Goal: Communication & Community: Answer question/provide support

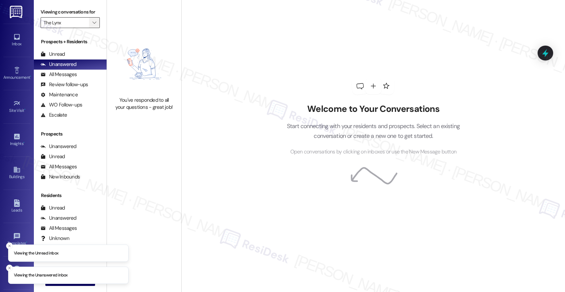
click at [91, 27] on span "" at bounding box center [94, 22] width 6 height 11
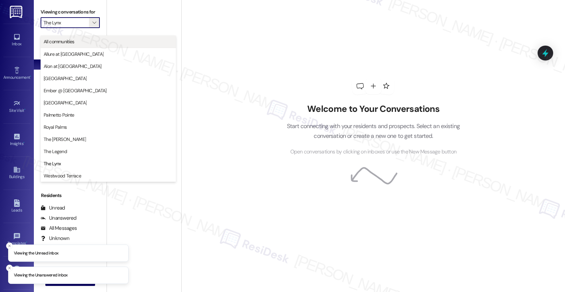
click at [82, 42] on span "All communities" at bounding box center [108, 41] width 129 height 7
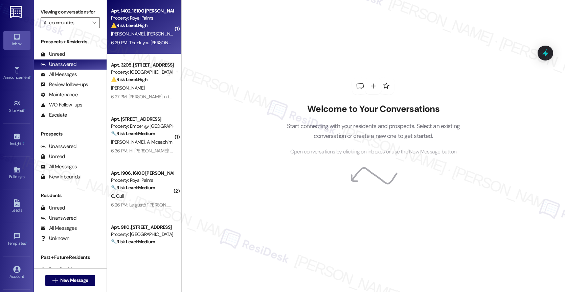
click at [144, 29] on div "⚠️ Risk Level: High The resident is reporting ongoing water pressure issues, a …" at bounding box center [142, 25] width 63 height 7
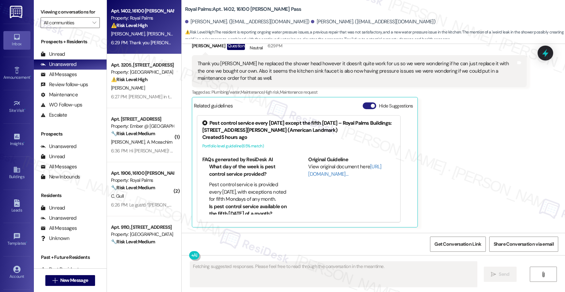
click at [363, 103] on button "Hide Suggestions" at bounding box center [369, 105] width 14 height 7
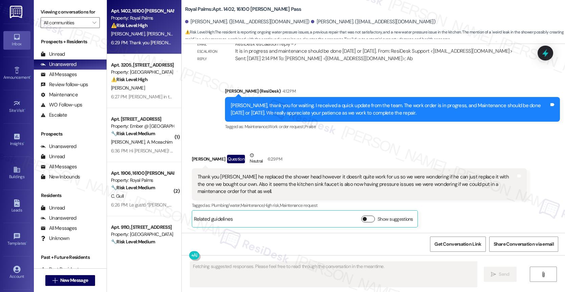
scroll to position [474, 0]
click at [307, 150] on div "Received via SMS David Canales Question Neutral 6:29 PM Thank you Sarah he repl…" at bounding box center [359, 190] width 345 height 86
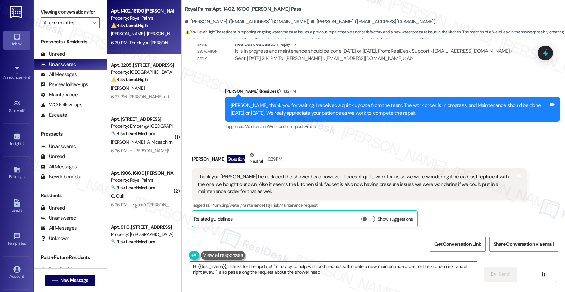
type textarea "Hi {{first_name}}, thanks for the update! I'm happy to help with both requests.…"
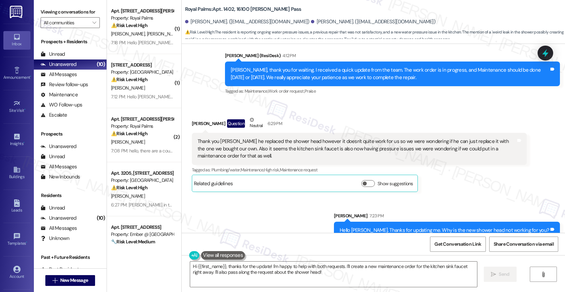
scroll to position [521, 0]
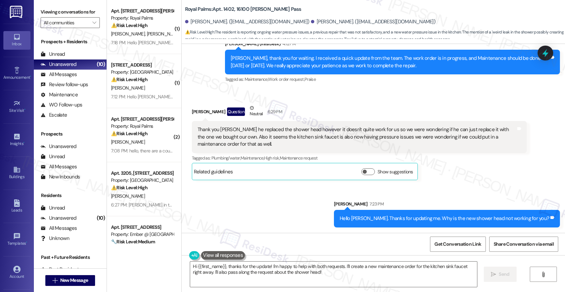
click at [236, 203] on div "Sent via SMS Sarah 7:23 PM Hello David. Thanks for updating me. Why is the new …" at bounding box center [373, 208] width 383 height 47
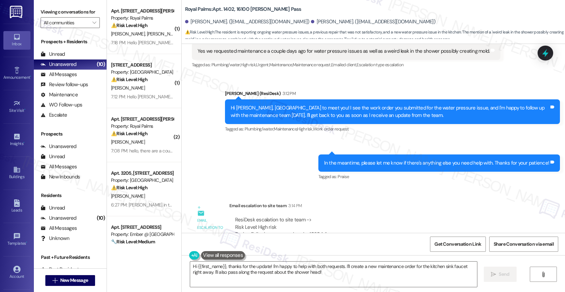
scroll to position [140, 0]
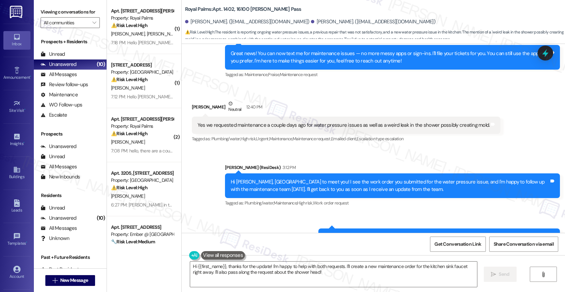
click at [331, 94] on div "Received via SMS Harper Shelton Neutral 12:40 PM Yes we requested maintenance a…" at bounding box center [373, 117] width 383 height 64
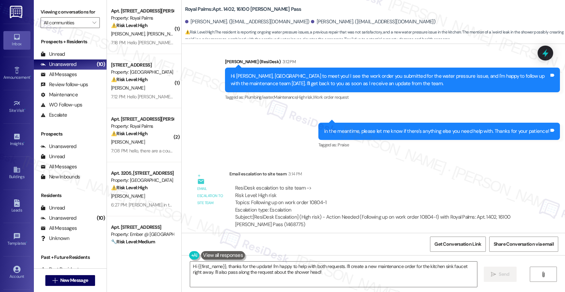
scroll to position [521, 0]
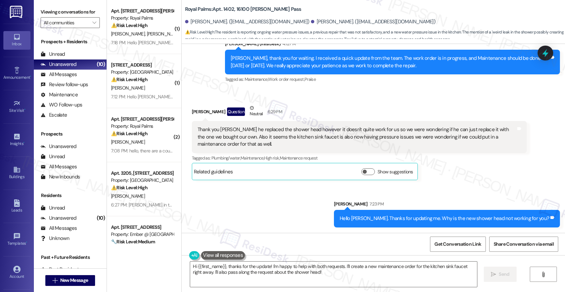
click at [280, 211] on div "Sent via SMS Sarah 7:23 PM Hello David. Thanks for updating me. Why is the new …" at bounding box center [373, 208] width 383 height 47
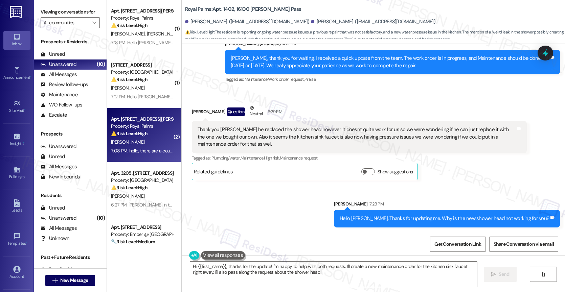
click at [144, 137] on div "⚠️ Risk Level: High The resident reports wasp nests in the hallway, including o…" at bounding box center [142, 133] width 63 height 7
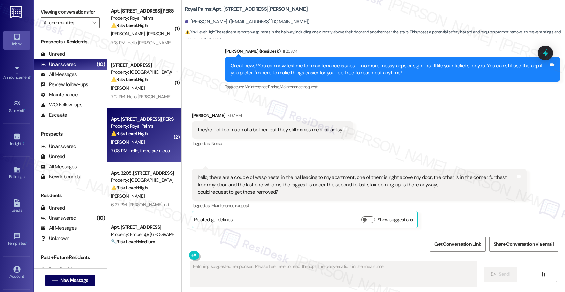
scroll to position [142, 0]
click at [254, 161] on div "Received via SMS Michelle Delgado 7:07 PM they're not too much of a bother, but…" at bounding box center [373, 164] width 383 height 137
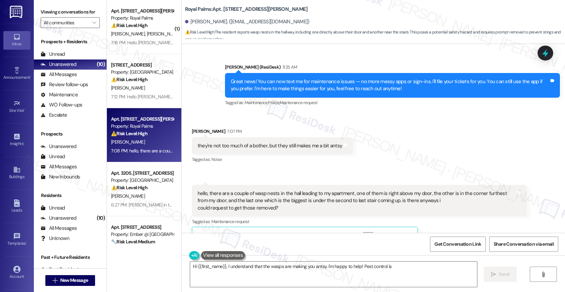
click at [277, 112] on div "Announcement, sent via SMS Sarah (ResiDesk) 11:25 AM Great news! You can now te…" at bounding box center [392, 85] width 345 height 54
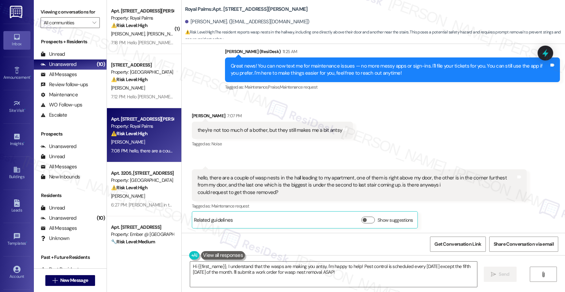
scroll to position [142, 0]
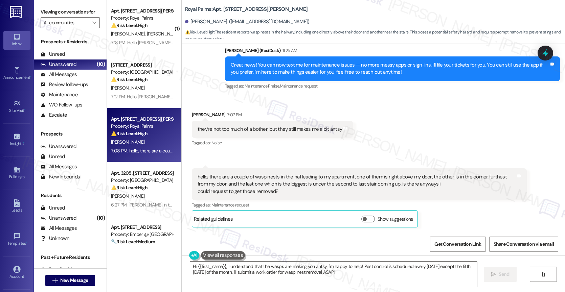
click at [222, 265] on textarea "Hi {{first_name}}, I understand that the wasps are making you antsy. I'm happy …" at bounding box center [333, 274] width 287 height 25
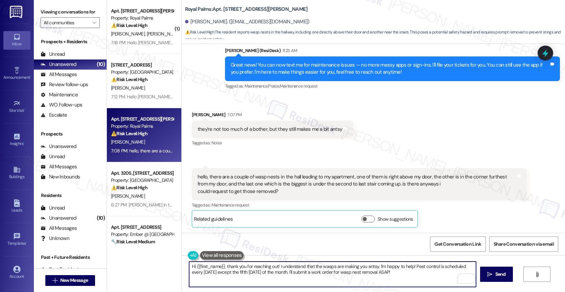
click at [401, 273] on textarea "Hi {{first_name}}, thank you for reaching out! I understand that the wasps are …" at bounding box center [332, 274] width 287 height 25
drag, startPoint x: 410, startPoint y: 265, endPoint x: 418, endPoint y: 278, distance: 15.5
click at [418, 278] on textarea "Hi {{first_name}}, thank you for reaching out! I understand that the wasps are …" at bounding box center [332, 274] width 287 height 25
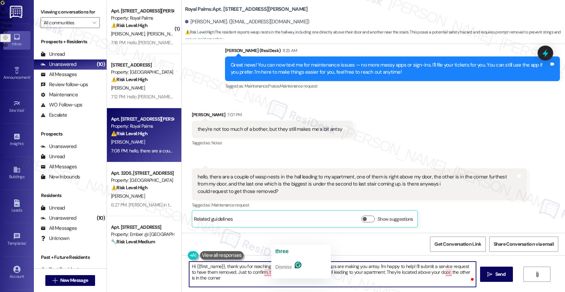
click at [276, 273] on textarea "Hi {{first_name}}, thank you for reaching out! I understand that the wasps are …" at bounding box center [332, 274] width 287 height 25
drag, startPoint x: 394, startPoint y: 272, endPoint x: 401, endPoint y: 280, distance: 10.8
click at [401, 280] on textarea "Hi {{first_name}}, thank you for reaching out! I understand that the wasps are …" at bounding box center [332, 274] width 287 height 25
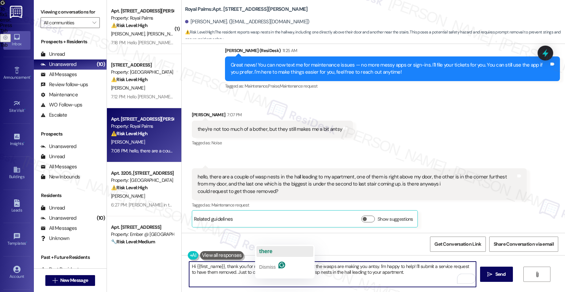
click at [279, 249] on button "there" at bounding box center [284, 251] width 57 height 11
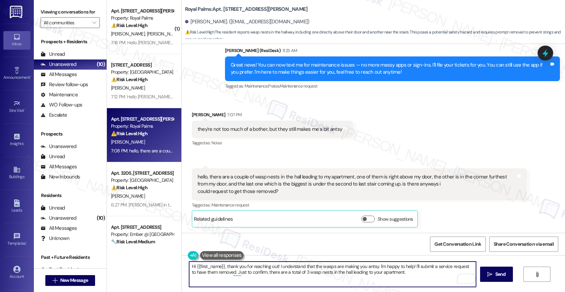
click at [423, 278] on textarea "Hi {{first_name}}, thank you for reaching out! I understand that the wasps are …" at bounding box center [332, 274] width 287 height 25
click at [466, 279] on div "1" at bounding box center [464, 278] width 7 height 7
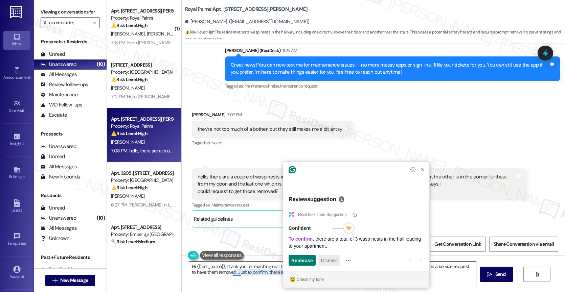
click at [330, 260] on span "Dismiss" at bounding box center [329, 260] width 17 height 7
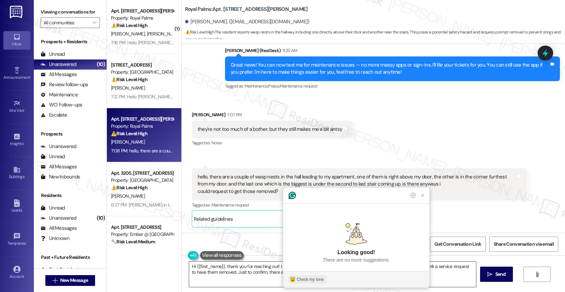
click at [313, 280] on div "Check my tone" at bounding box center [309, 280] width 27 height 6
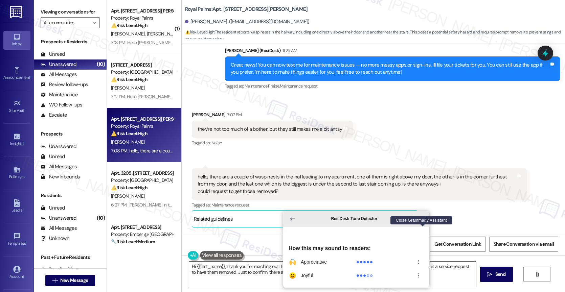
click at [422, 220] on icon "Close Grammarly Assistant" at bounding box center [422, 218] width 3 height 3
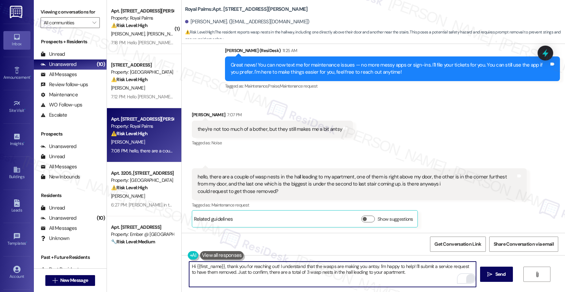
click at [190, 264] on textarea "Hi {{first_name}}, thank you for reaching out! I understand that the wasps are …" at bounding box center [332, 274] width 287 height 25
type textarea "Hey {{first_name}}, thank you for reaching out! I understand that the wasps are…"
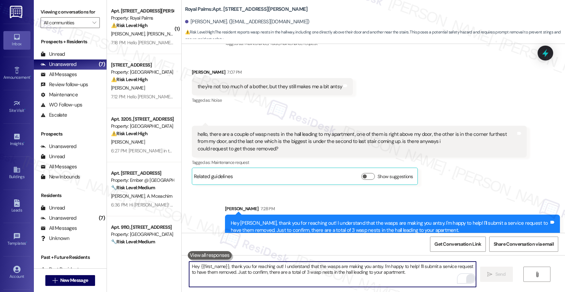
scroll to position [197, 0]
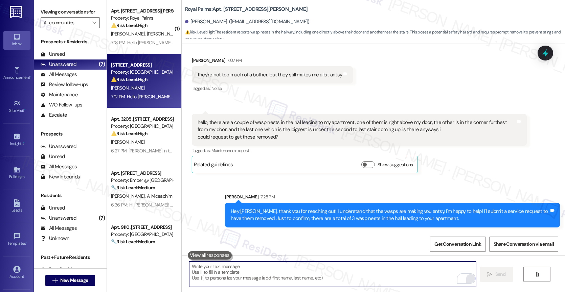
click at [132, 86] on div "[PERSON_NAME]" at bounding box center [142, 88] width 64 height 8
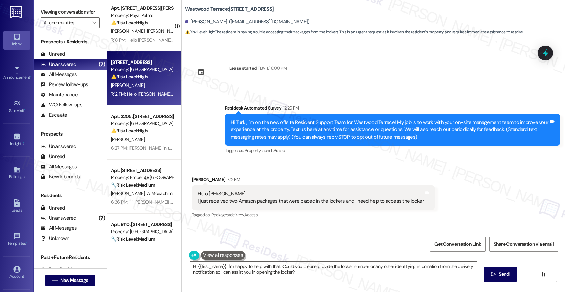
scroll to position [0, 0]
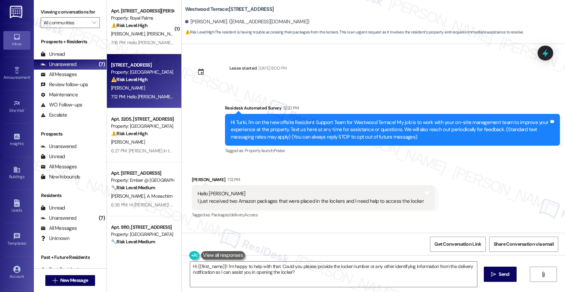
click at [340, 169] on div "Received via SMS Turki Alotaibi 7:12 PM Hello Sarah I just received two Amazon …" at bounding box center [373, 193] width 383 height 64
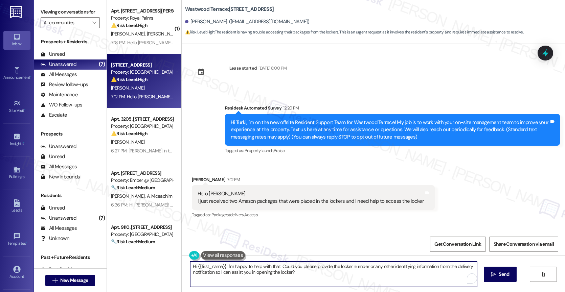
click at [260, 269] on textarea "Hi {{first_name}}! I'm happy to help with that. Could you please provide the lo…" at bounding box center [333, 274] width 287 height 25
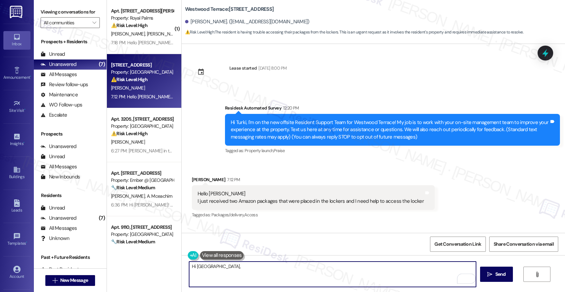
click at [232, 205] on div "Hello Sarah I just received two Amazon packages that were placed in the lockers…" at bounding box center [313, 197] width 243 height 25
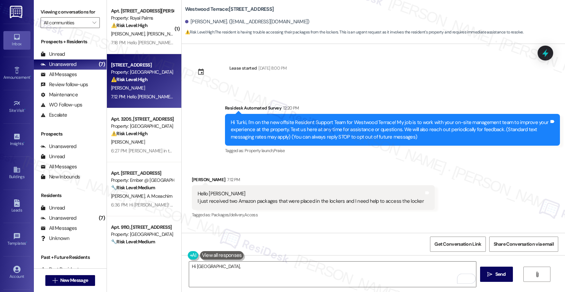
click at [232, 202] on div "Hello Sarah I just received two Amazon packages that were placed in the lockers…" at bounding box center [310, 197] width 226 height 15
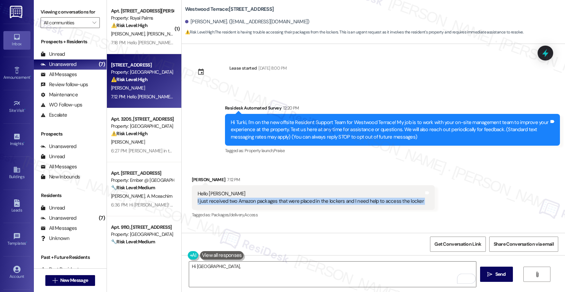
click at [232, 202] on div "Hello Sarah I just received two Amazon packages that were placed in the lockers…" at bounding box center [310, 197] width 226 height 15
copy div "I just received two Amazon packages that were placed in the lockers and I need …"
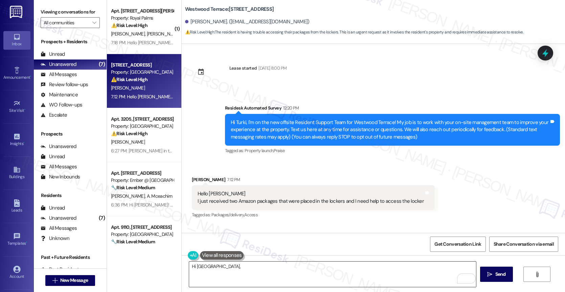
click at [219, 269] on textarea "Hi Turki," at bounding box center [332, 274] width 287 height 25
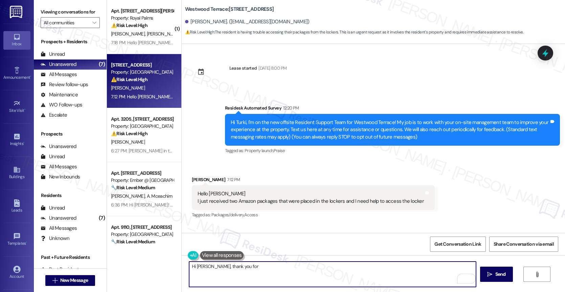
drag, startPoint x: 202, startPoint y: 267, endPoint x: 316, endPoint y: 278, distance: 114.1
click at [316, 278] on textarea "Hi Turki, thank you for" at bounding box center [332, 274] width 287 height 25
click at [394, 269] on textarea "Hi Turki, nice to meet you! I understand you need help picking up your packages…" at bounding box center [332, 274] width 287 height 25
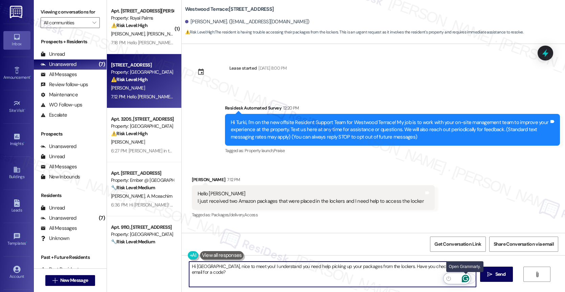
type textarea "Hi Turki, nice to meet you! I understand you need help picking up your packages…"
click at [466, 278] on icon "Open Grammarly. 0 Suggestions." at bounding box center [464, 278] width 5 height 5
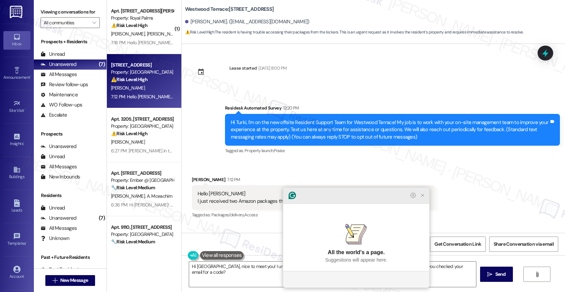
click at [422, 197] on icon "Close Grammarly Assistant" at bounding box center [422, 195] width 3 height 3
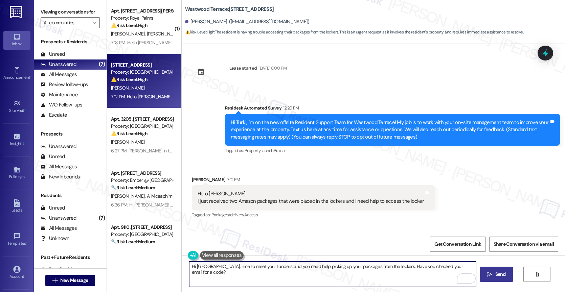
click at [495, 274] on span "Send" at bounding box center [500, 274] width 10 height 7
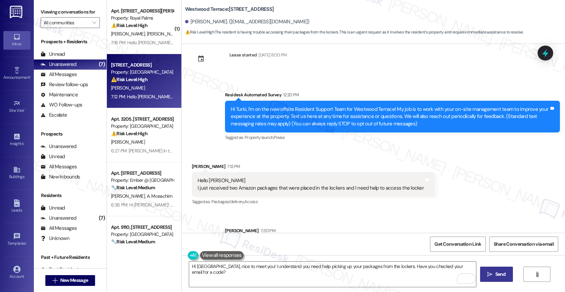
scroll to position [40, 0]
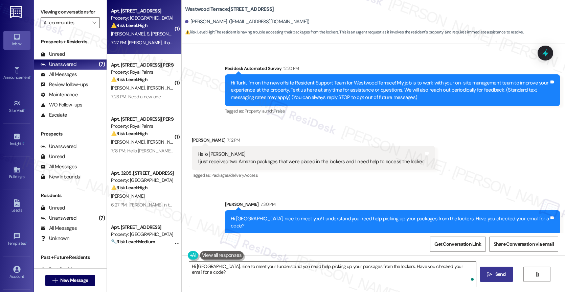
click at [146, 31] on span "S. [PERSON_NAME]" at bounding box center [165, 34] width 38 height 6
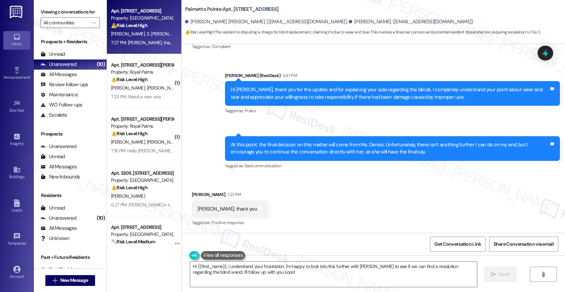
scroll to position [1606, 0]
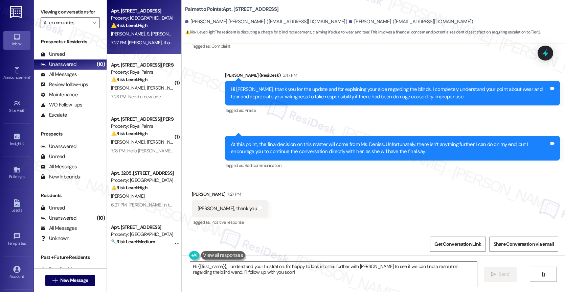
click at [298, 188] on div "Received via SMS Ganesh Nandakumar 7:27 PM Okay Sarah, thank you Tags and notes…" at bounding box center [373, 203] width 383 height 57
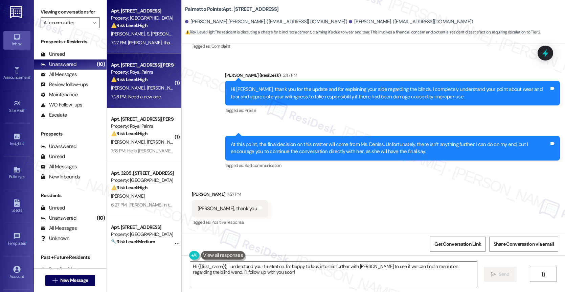
click at [132, 75] on div "Property: Royal Palms" at bounding box center [142, 72] width 63 height 7
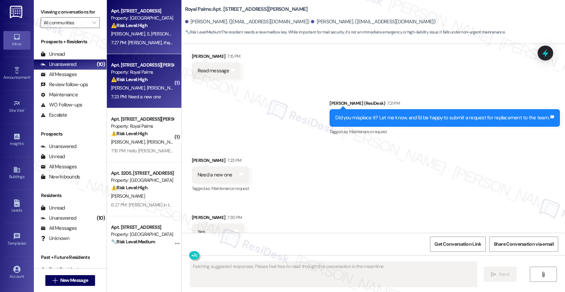
scroll to position [406, 0]
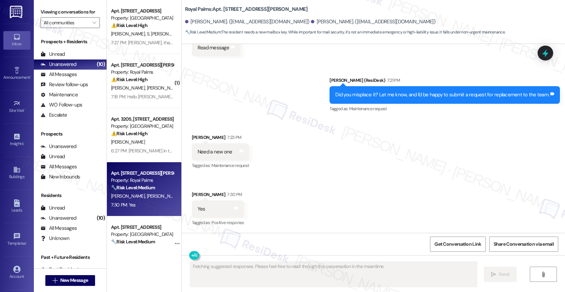
click at [146, 33] on span "S. [PERSON_NAME]" at bounding box center [165, 34] width 38 height 6
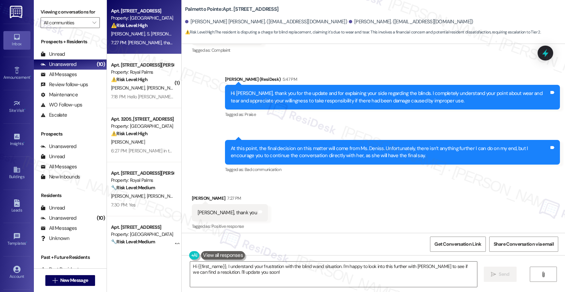
scroll to position [1606, 0]
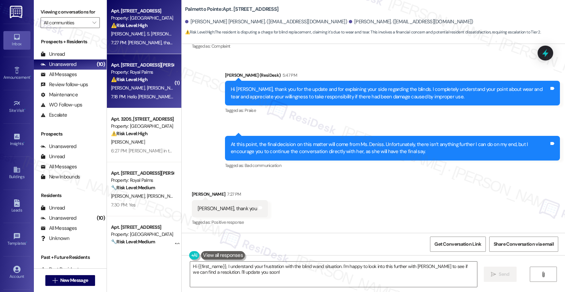
click at [143, 84] on div "[PERSON_NAME] [PERSON_NAME]" at bounding box center [142, 88] width 64 height 8
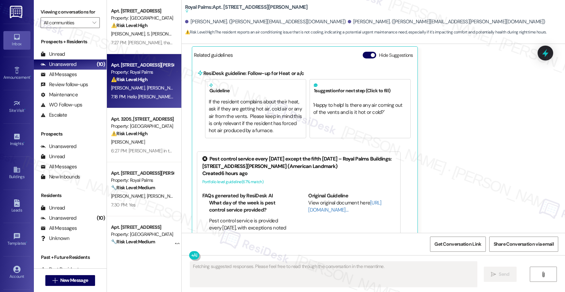
scroll to position [196, 0]
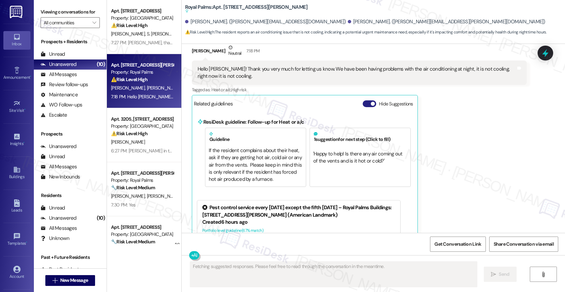
click at [362, 102] on button "Hide Suggestions" at bounding box center [369, 103] width 14 height 7
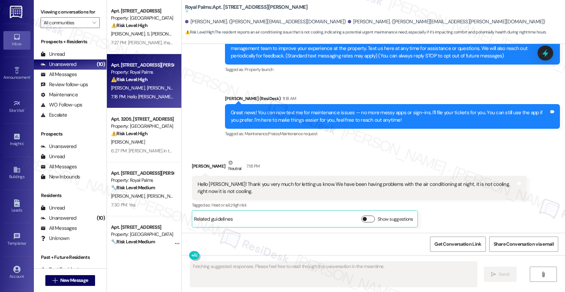
scroll to position [81, 0]
click at [316, 159] on div "Rolando Mena Neutral 7:18 PM" at bounding box center [359, 167] width 335 height 17
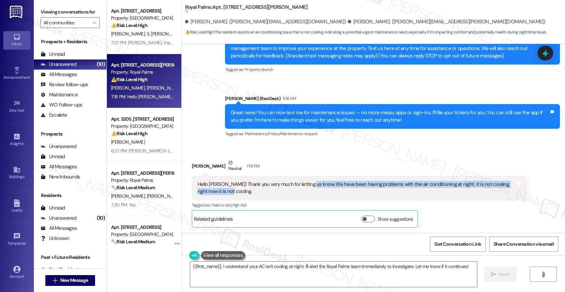
drag, startPoint x: 301, startPoint y: 184, endPoint x: 311, endPoint y: 195, distance: 15.1
click at [311, 195] on div "Hello Sara! Thank you very much for letting us know. We have been having proble…" at bounding box center [359, 188] width 335 height 25
copy div "We have been having problems with the air conditioning at night, it is not cool…"
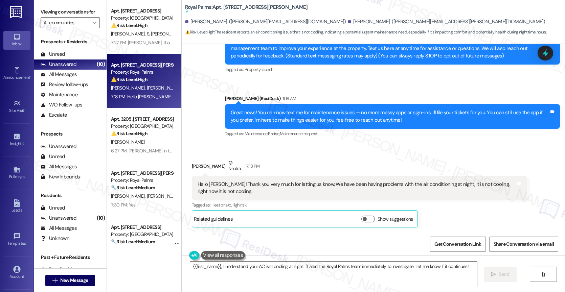
click at [317, 168] on div "Rolando Mena Neutral 7:18 PM" at bounding box center [359, 167] width 335 height 17
click at [221, 266] on textarea "{{first_name}}, I understand your AC isn't cooling at night. I'll alert the Roy…" at bounding box center [333, 274] width 287 height 25
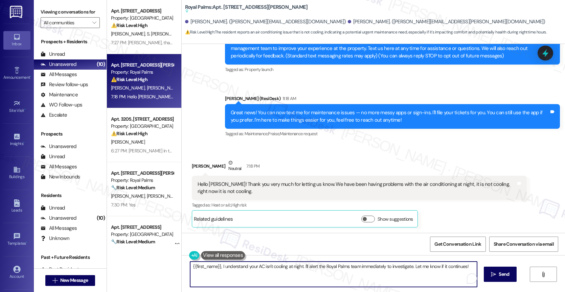
click at [221, 266] on textarea "{{first_name}}, I understand your AC isn't cooling at night. I'll alert the Roy…" at bounding box center [333, 274] width 287 height 25
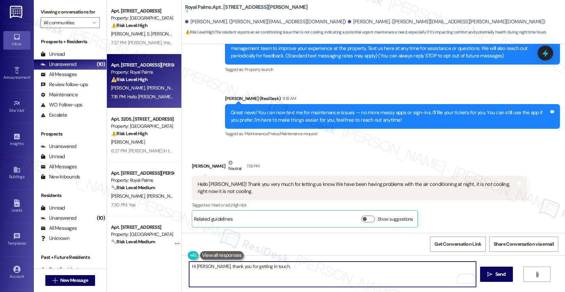
drag, startPoint x: 209, startPoint y: 267, endPoint x: 353, endPoint y: 277, distance: 144.3
click at [353, 277] on textarea "Hi Rolando, thank you for getting in touch." at bounding box center [332, 274] width 287 height 25
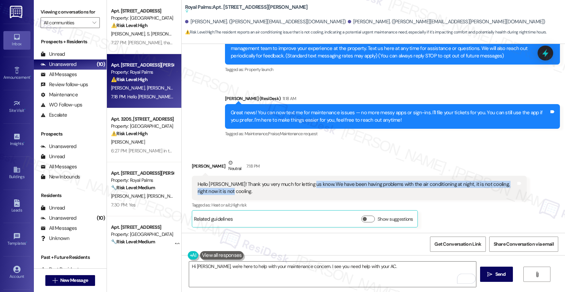
drag, startPoint x: 302, startPoint y: 183, endPoint x: 306, endPoint y: 190, distance: 8.8
click at [306, 190] on div "Hello [PERSON_NAME]! Thank you very much for letting us know. We have been havi…" at bounding box center [356, 188] width 318 height 15
copy div "We have been having problems with the air conditioning at night, it is not cool…"
click at [303, 191] on div "Hello [PERSON_NAME]! Thank you very much for letting us know. We have been havi…" at bounding box center [356, 188] width 318 height 15
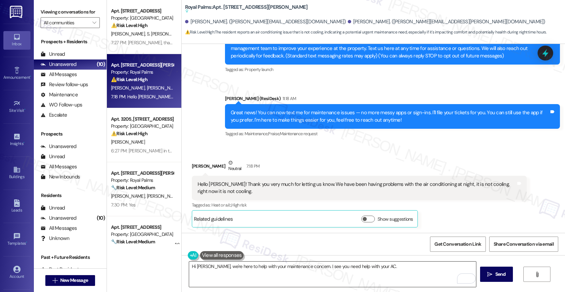
click at [393, 269] on textarea "Hi Rolando, we're here to help with your maintenance concern. I see you need he…" at bounding box center [332, 274] width 287 height 25
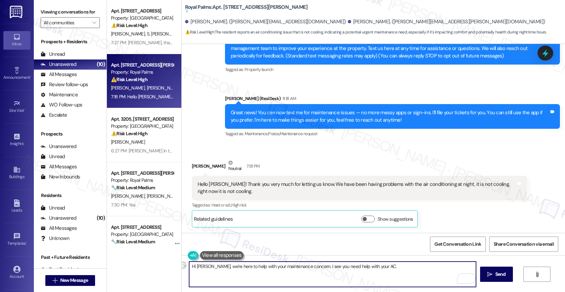
drag, startPoint x: 309, startPoint y: 265, endPoint x: 397, endPoint y: 269, distance: 88.7
click at [397, 269] on textarea "Hi Rolando, we're here to help with your maintenance concern. I see you need he…" at bounding box center [332, 274] width 287 height 25
click at [397, 268] on textarea "Hi Rolando, we're here to help with your maintenance concern. I see you need he…" at bounding box center [332, 274] width 287 height 25
drag, startPoint x: 357, startPoint y: 267, endPoint x: 428, endPoint y: 272, distance: 71.5
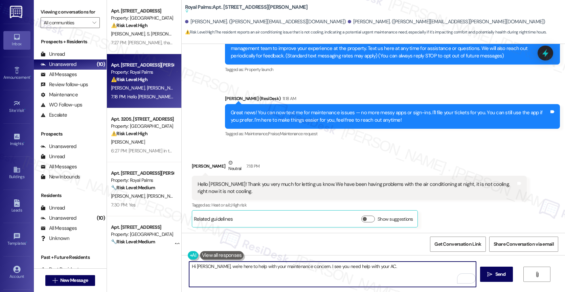
click at [428, 272] on textarea "Hi Rolando, we're here to help with your maintenance concern. I see you need he…" at bounding box center [332, 274] width 287 height 25
paste textarea "Is the system blowing air through the vents when it’s running, or is there litt…"
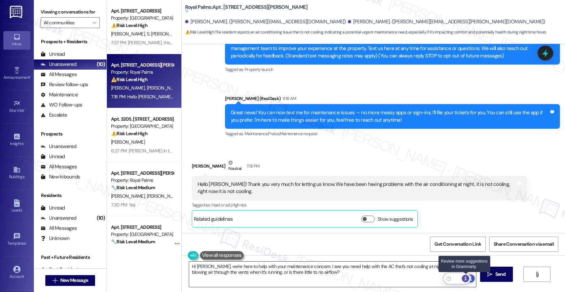
click at [465, 278] on div "1" at bounding box center [464, 278] width 7 height 7
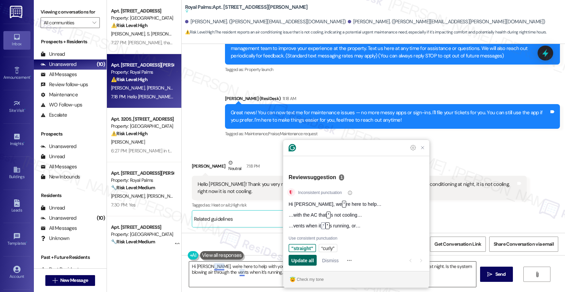
click at [300, 261] on span "Update all" at bounding box center [302, 260] width 23 height 7
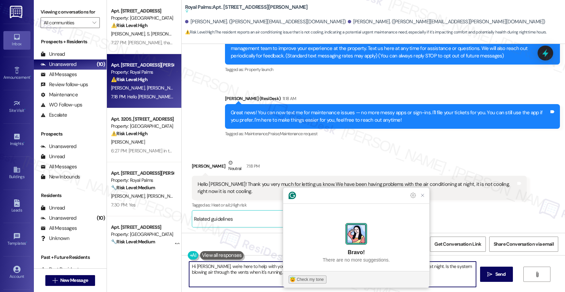
type textarea "Hi [PERSON_NAME], we're here to help with your maintenance concern. I see you n…"
click at [306, 277] on div "Check my tone" at bounding box center [309, 280] width 27 height 6
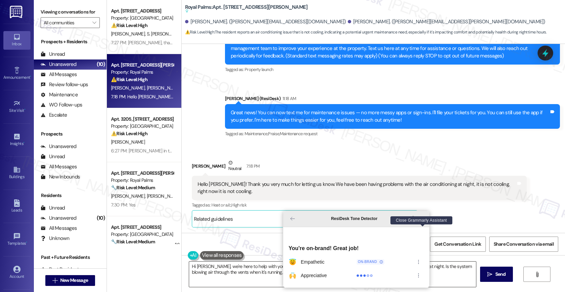
click at [422, 221] on icon "Close Grammarly Assistant" at bounding box center [422, 218] width 5 height 5
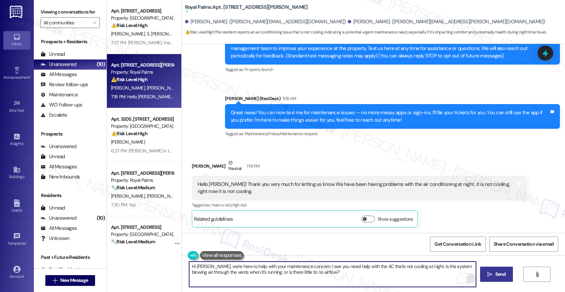
click at [499, 270] on button " Send" at bounding box center [496, 274] width 33 height 15
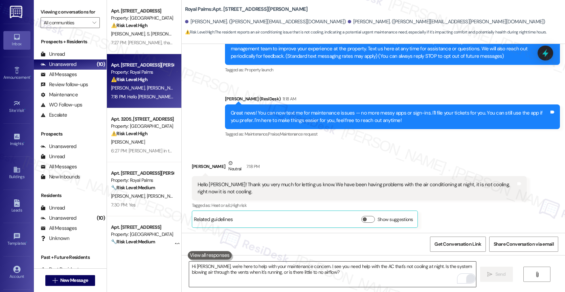
scroll to position [136, 0]
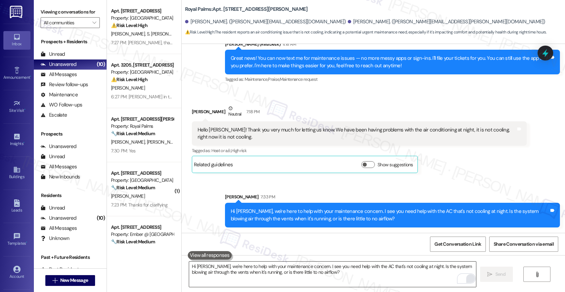
click at [245, 273] on textarea "Hi [PERSON_NAME], we're here to help with your maintenance concern. I see you n…" at bounding box center [332, 274] width 287 height 25
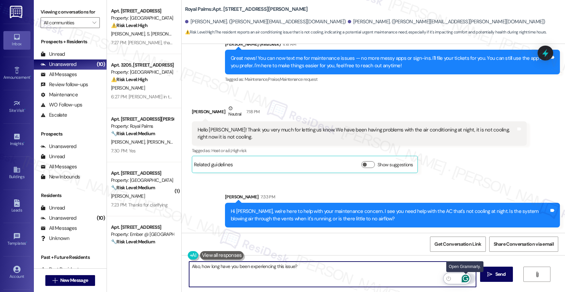
type textarea "Also, how long have you been experiencing this issue?"
click at [467, 278] on icon "Open Grammarly. 0 Suggestions." at bounding box center [464, 278] width 7 height 7
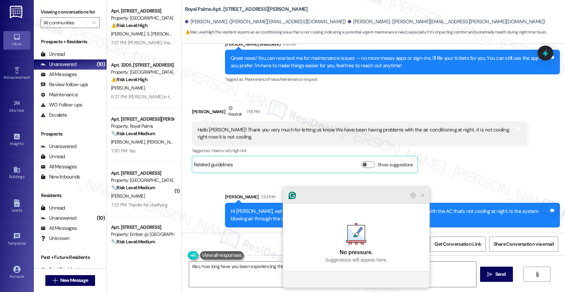
click at [424, 198] on icon "Close Grammarly Assistant" at bounding box center [422, 195] width 5 height 5
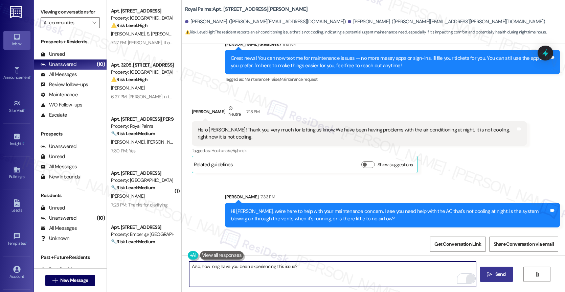
click at [498, 274] on span "Send" at bounding box center [500, 274] width 10 height 7
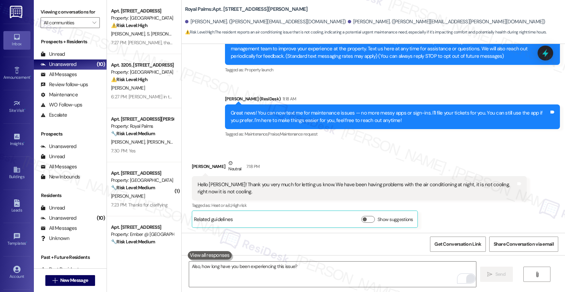
scroll to position [183, 0]
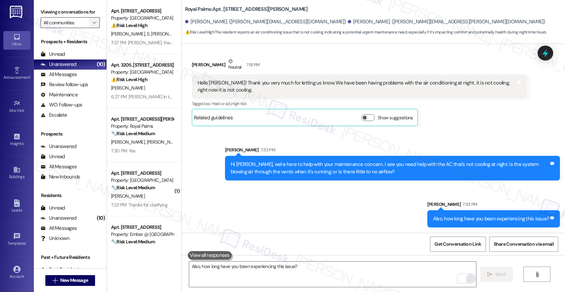
click at [92, 25] on icon "" at bounding box center [94, 22] width 4 height 5
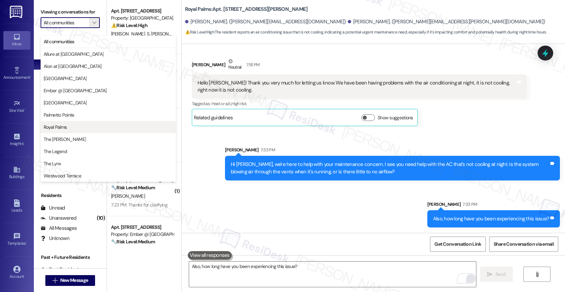
click at [70, 129] on span "Royal Palms" at bounding box center [108, 127] width 129 height 7
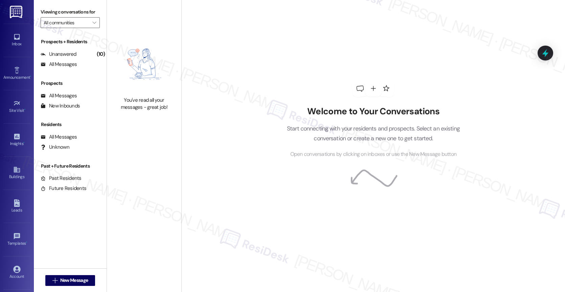
type input "Royal Palms"
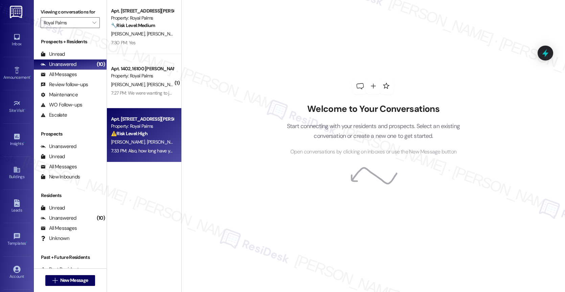
click at [138, 142] on div "[PERSON_NAME] [PERSON_NAME]" at bounding box center [142, 142] width 64 height 8
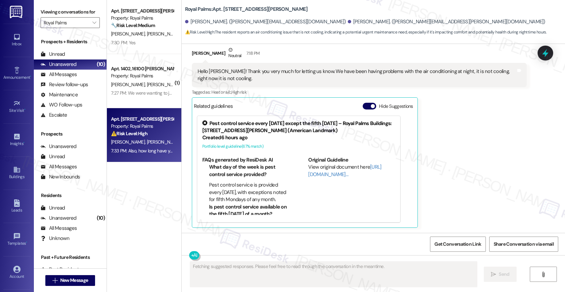
scroll to position [306, 0]
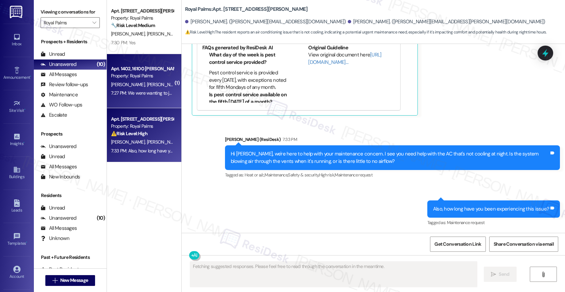
click at [129, 79] on div "Property: Royal Palms" at bounding box center [142, 75] width 63 height 7
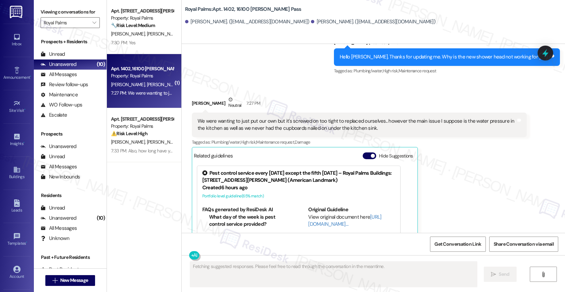
scroll to position [733, 0]
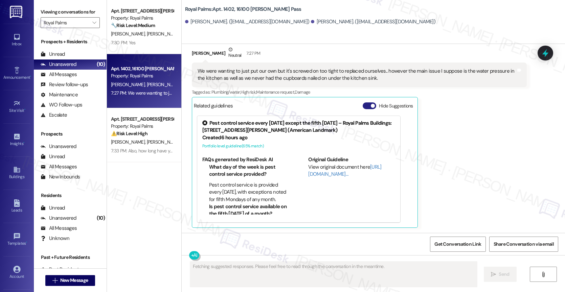
click at [364, 103] on button "Hide Suggestions" at bounding box center [369, 105] width 14 height 7
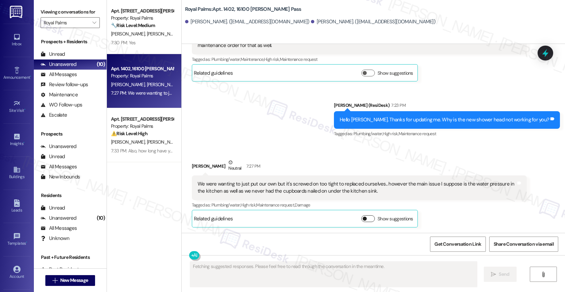
scroll to position [620, 0]
click at [278, 121] on div "Sent via SMS Sarah (ResiDesk) 7:23 PM Hello David. Thanks for updating me. Why …" at bounding box center [373, 115] width 383 height 57
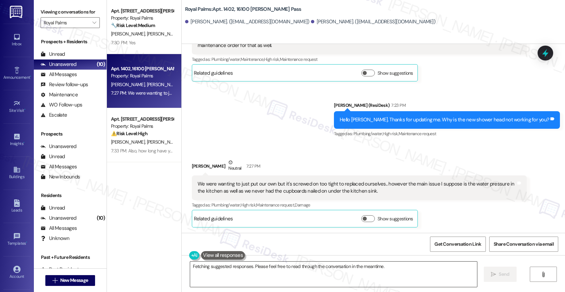
click at [229, 269] on textarea "Hi {{first_name}}, I understand you're having water pressure issues in the kitc…" at bounding box center [333, 274] width 287 height 25
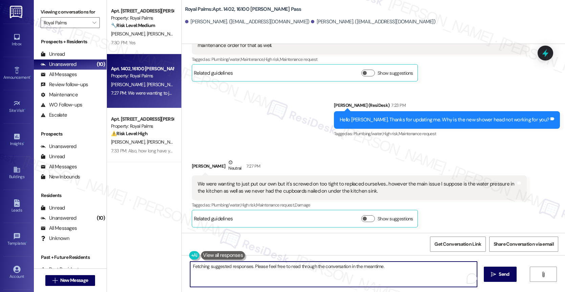
click at [229, 269] on textarea "Hi {{first_name}}, I understand you're having water pressure issues in the kitc…" at bounding box center [333, 274] width 287 height 25
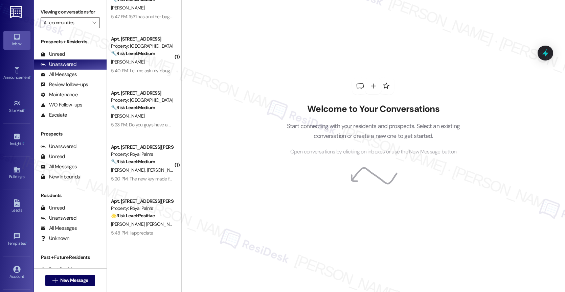
scroll to position [297, 0]
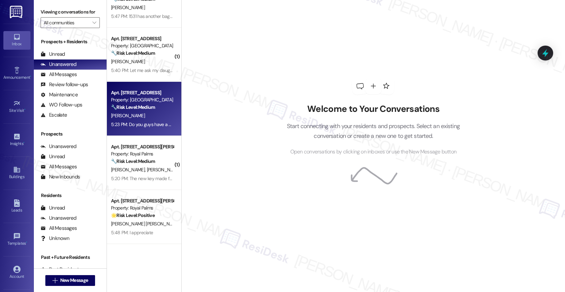
click at [136, 120] on div "[PERSON_NAME]" at bounding box center [142, 116] width 64 height 8
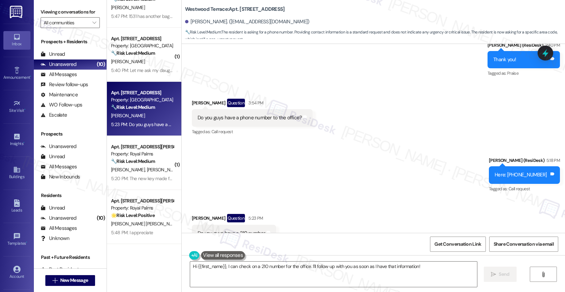
scroll to position [884, 0]
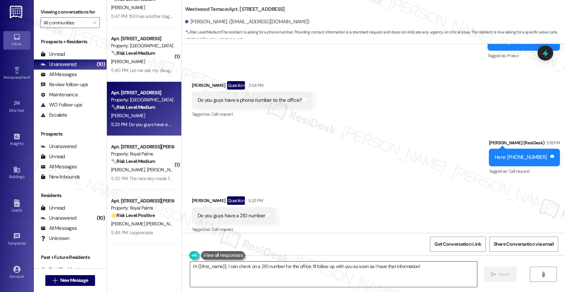
click at [372, 272] on textarea "Hi {{first_name}}, I can check on a 210 number for the office. I'll follow up w…" at bounding box center [333, 274] width 287 height 25
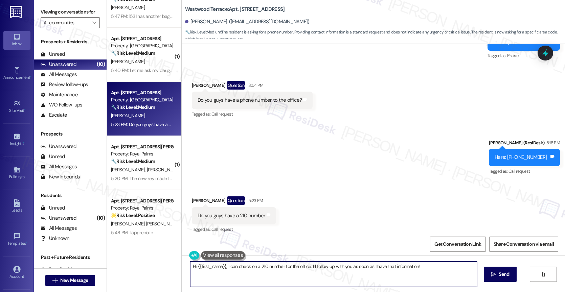
click at [370, 271] on textarea "Hi {{first_name}}, I can check on a 210 number for the office. I'll follow up w…" at bounding box center [333, 274] width 287 height 25
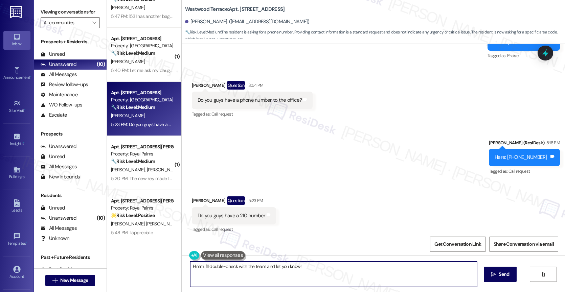
click at [209, 267] on textarea "Hmm, I'll double-check with the team and let you know!" at bounding box center [333, 274] width 287 height 25
click at [382, 271] on textarea "Hmm, I'm unsure about that, but I'll double-check with the team and let you kno…" at bounding box center [333, 274] width 287 height 25
click at [467, 277] on icon "Open Grammarly. 0 Suggestions." at bounding box center [466, 278] width 7 height 7
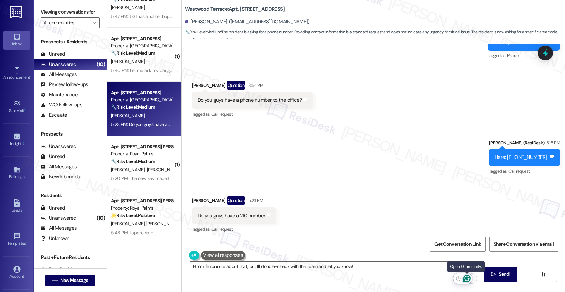
click at [466, 275] on icon "Open Grammarly. 0 Suggestions." at bounding box center [466, 278] width 7 height 7
click at [466, 277] on icon "Open Grammarly. 0 Suggestions." at bounding box center [466, 278] width 7 height 7
drag, startPoint x: 199, startPoint y: 266, endPoint x: 235, endPoint y: 269, distance: 36.0
click at [199, 266] on textarea "Hmm, I'm unsure about that, but I'll double-check with the team and let you kno…" at bounding box center [333, 274] width 287 height 25
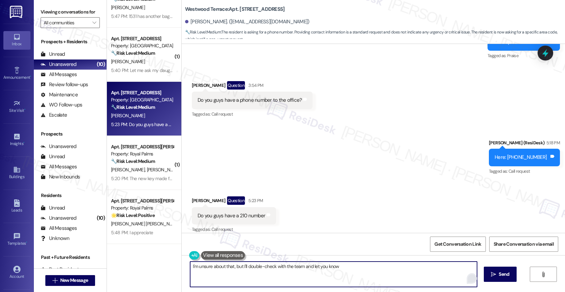
click at [364, 271] on textarea "I'm unsure about that, but I'll double-check with the team and let you know" at bounding box center [333, 274] width 287 height 25
click at [359, 270] on textarea "I'm unsure about that, but I'll double-check with the team and let you know." at bounding box center [333, 274] width 287 height 25
drag, startPoint x: 388, startPoint y: 267, endPoint x: 377, endPoint y: 265, distance: 11.6
click at [374, 266] on textarea "I'm unsure about that, but I'll double-check with the team and let you know. Is…" at bounding box center [333, 274] width 287 height 25
click at [456, 266] on textarea "I'm unsure about that, but I'll double-check with the team and let you know. Is…" at bounding box center [333, 274] width 287 height 25
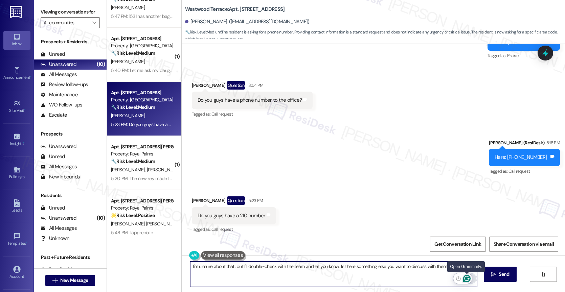
type textarea "I'm unsure about that, but I'll double-check with the team and let you know. Is…"
click at [468, 277] on icon "Open Grammarly. 0 Suggestions." at bounding box center [466, 278] width 5 height 5
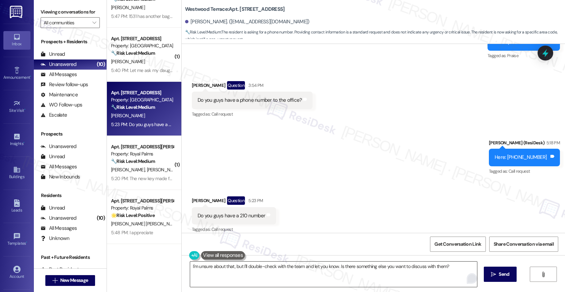
click at [323, 268] on textarea "I'm unsure about that, but I'll double-check with the team and let you know. Is…" at bounding box center [333, 274] width 287 height 25
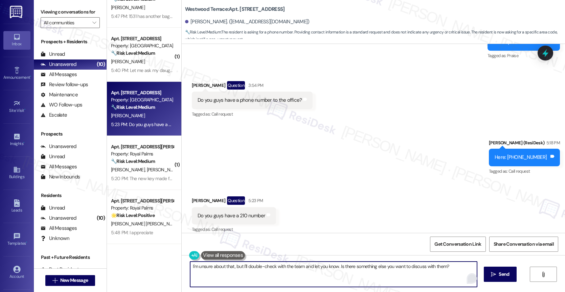
click at [323, 268] on textarea "I'm unsure about that, but I'll double-check with the team and let you know. Is…" at bounding box center [333, 274] width 287 height 25
click at [494, 275] on icon "" at bounding box center [493, 274] width 5 height 5
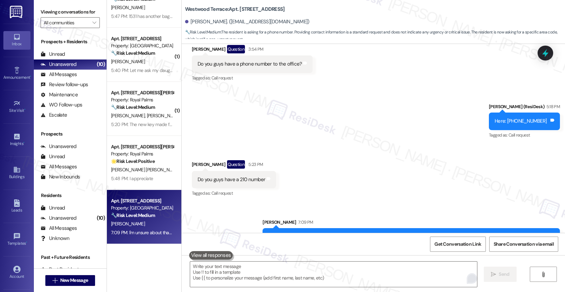
scroll to position [915, 0]
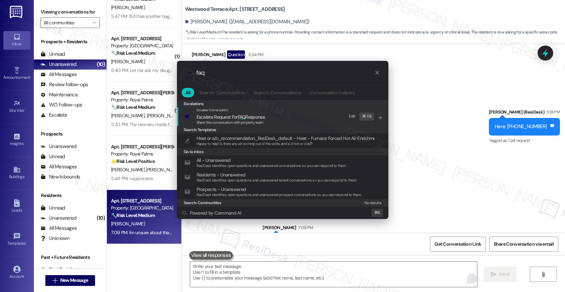
type input "faq"
click at [252, 118] on span "Escalate Request For FAQ Response" at bounding box center [230, 117] width 68 height 6
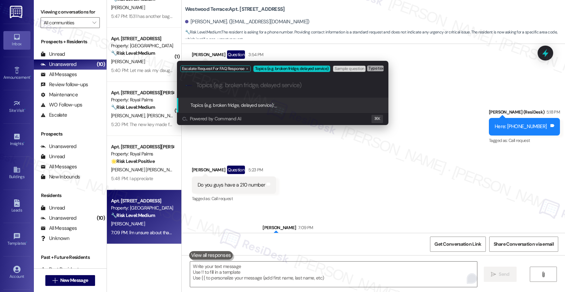
click at [226, 85] on input "Topics (e.g. broken fridge, delayed service)" at bounding box center [288, 85] width 184 height 7
type input "Do you have a 210 office phone number?"
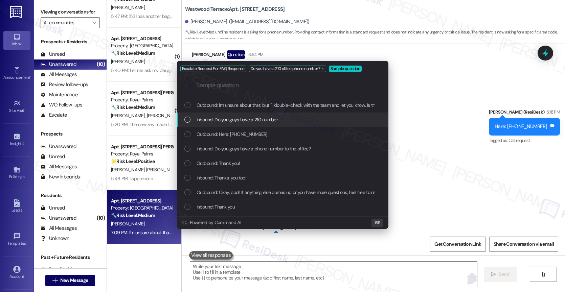
click at [241, 117] on span "Inbound: Do you guys have a 210 number" at bounding box center [236, 119] width 81 height 7
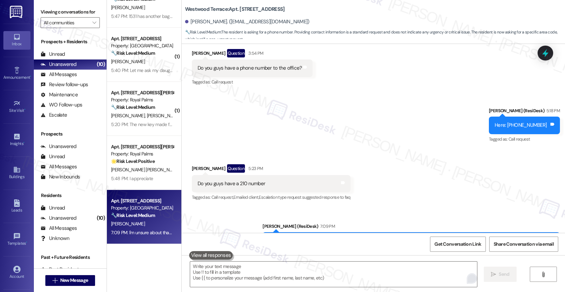
scroll to position [941, 0]
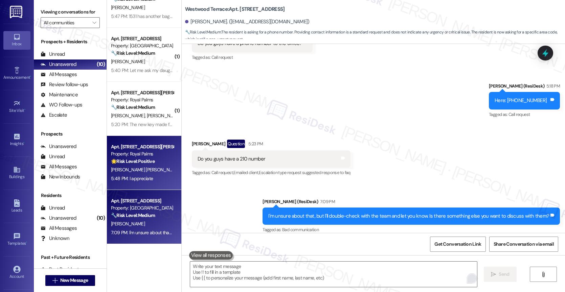
click at [129, 153] on div "Property: Royal Palms" at bounding box center [142, 153] width 63 height 7
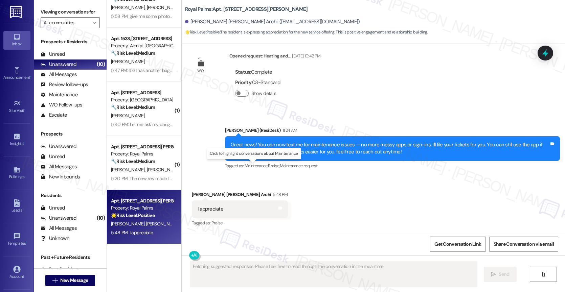
scroll to position [137, 0]
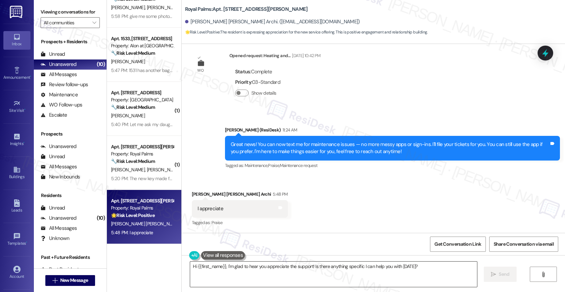
click at [230, 276] on textarea "Hi {{first_name}}, I'm glad to hear you appreciate the support! Is there anythi…" at bounding box center [333, 274] width 287 height 25
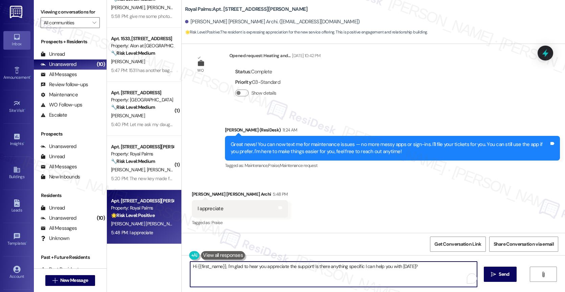
click at [230, 276] on textarea "Hi {{first_name}}, I'm glad to hear you appreciate the support! Is there anythi…" at bounding box center [333, 274] width 287 height 25
click at [192, 266] on textarea "Hi {{first_name}}, I'm glad to hear you appreciate the support! Is there anythi…" at bounding box center [333, 274] width 287 height 25
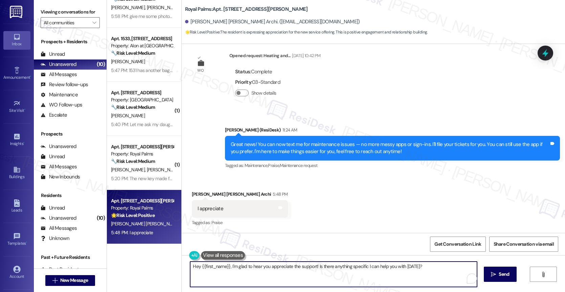
drag, startPoint x: 423, startPoint y: 267, endPoint x: 314, endPoint y: 267, distance: 108.5
click at [314, 267] on textarea "Hey {{first_name}}, I'm glad to hear you appreciate the support! Is there anyth…" at bounding box center [333, 274] width 287 height 25
type textarea "Hey {{first_name}}, I'm glad to hear you appreciate the support. Feel free to l…"
click at [467, 277] on icon "Open Grammarly. 0 Suggestions." at bounding box center [466, 278] width 5 height 5
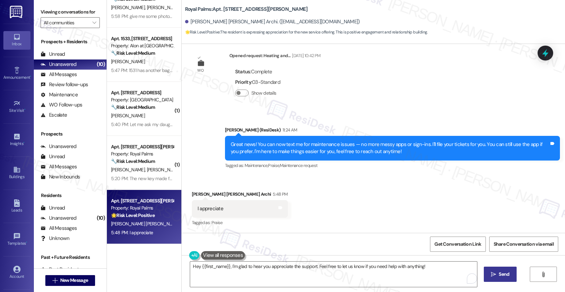
click at [499, 274] on span "Send" at bounding box center [503, 274] width 10 height 7
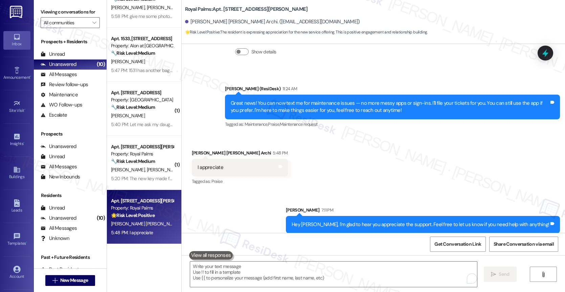
scroll to position [184, 0]
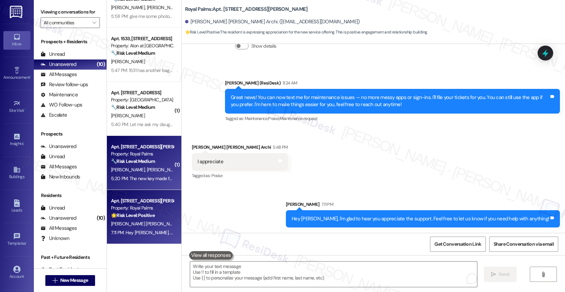
click at [145, 155] on div "Property: Royal Palms" at bounding box center [142, 153] width 63 height 7
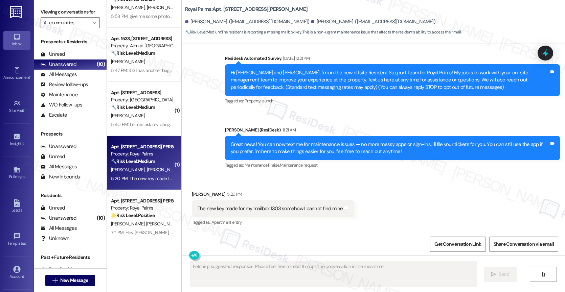
scroll to position [124, 0]
click at [274, 176] on div "Received via SMS Henry Rios 5:20 PM The new key made for my mailbox 1303 someho…" at bounding box center [373, 203] width 383 height 57
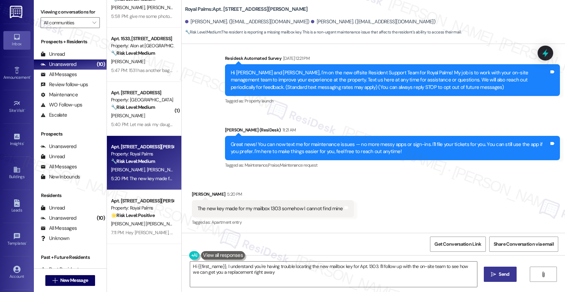
type textarea "Hi {{first_name}}, I understand you're having trouble locating the new mailbox …"
click at [266, 275] on textarea "Hi {{first_name}}, I understand you're having trouble locating the new mailbox …" at bounding box center [333, 274] width 287 height 25
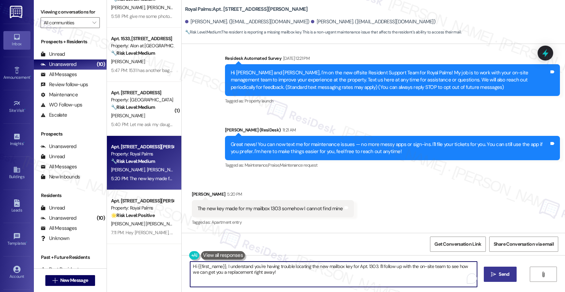
click at [266, 275] on textarea "Hi {{first_name}}, I understand you're having trouble locating the new mailbox …" at bounding box center [333, 274] width 287 height 25
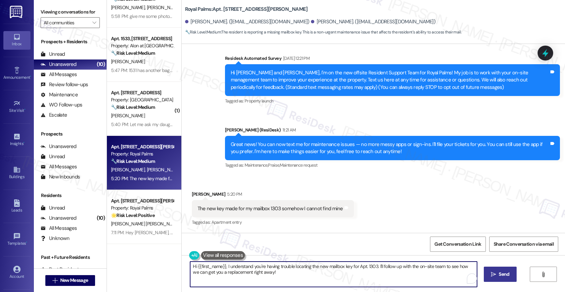
click at [266, 275] on textarea "Hi {{first_name}}, I understand you're having trouble locating the new mailbox …" at bounding box center [333, 274] width 287 height 25
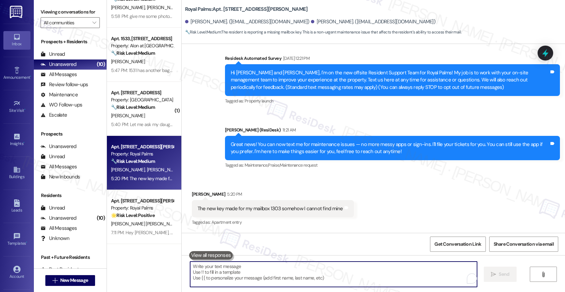
click at [247, 275] on textarea "To enrich screen reader interactions, please activate Accessibility in Grammarl…" at bounding box center [333, 274] width 287 height 25
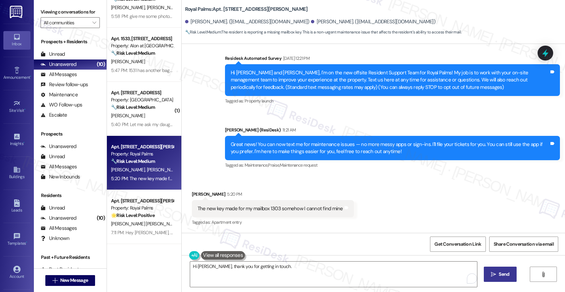
click at [249, 209] on div "The new key made for my mailbox 1303 somehow I cannot find mine" at bounding box center [269, 208] width 145 height 7
copy div "The new key made for my mailbox 1303 somehow I cannot find mine Tags and notes"
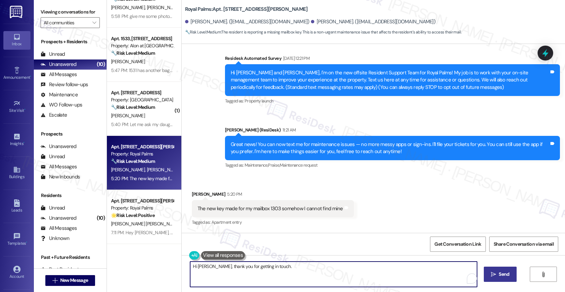
click at [279, 269] on textarea "Hi Henry, thank you for getting in touch." at bounding box center [333, 274] width 287 height 25
paste textarea "Just to confirm—are you saying the new mailbox key for unit 1303 was made, but …"
click at [332, 276] on textarea "Hi [PERSON_NAME], thank you for getting in touch. We're here to assist you. Jus…" at bounding box center [333, 274] width 287 height 25
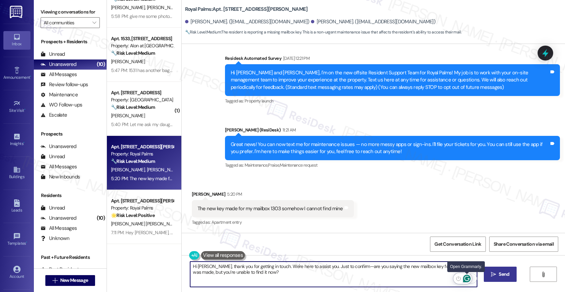
type textarea "Hi [PERSON_NAME], thank you for getting in touch. We're here to assist you. Jus…"
click at [466, 277] on icon "Open Grammarly. 0 Suggestions." at bounding box center [466, 278] width 5 height 5
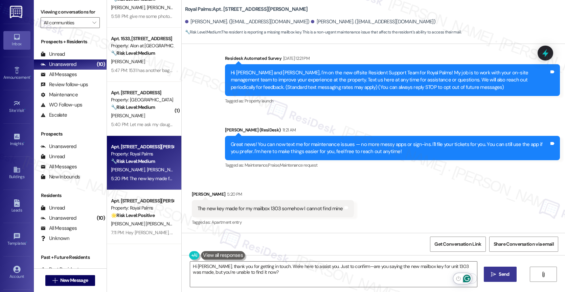
click at [467, 276] on icon "Open Grammarly. 0 Suggestions." at bounding box center [466, 278] width 5 height 5
click at [365, 275] on textarea "Hi [PERSON_NAME], thank you for getting in touch. We're here to assist you. Jus…" at bounding box center [333, 274] width 287 height 25
click at [495, 272] on span " Send" at bounding box center [499, 274] width 21 height 7
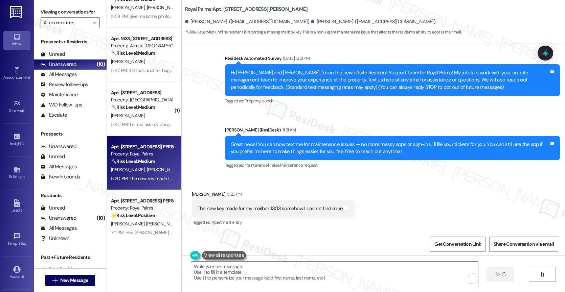
scroll to position [178, 0]
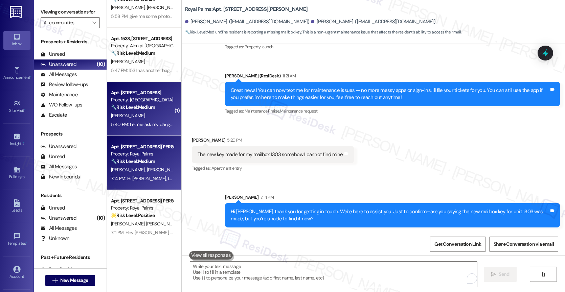
click at [129, 101] on div "Property: Clear Springs" at bounding box center [142, 99] width 63 height 7
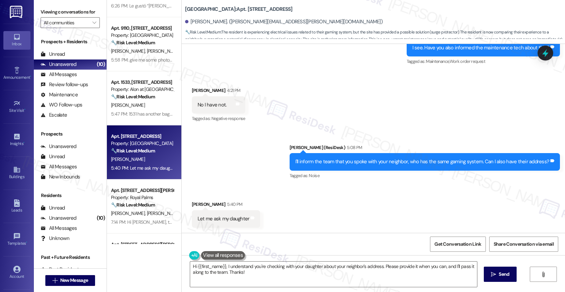
scroll to position [253, 0]
click at [233, 273] on textarea "Hi {{first_name}}, I understand you're checking with your daughter about your n…" at bounding box center [333, 274] width 287 height 25
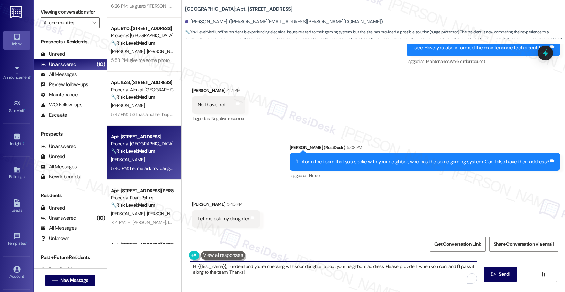
click at [233, 273] on textarea "Hi {{first_name}}, I understand you're checking with your daughter about your n…" at bounding box center [333, 274] width 287 height 25
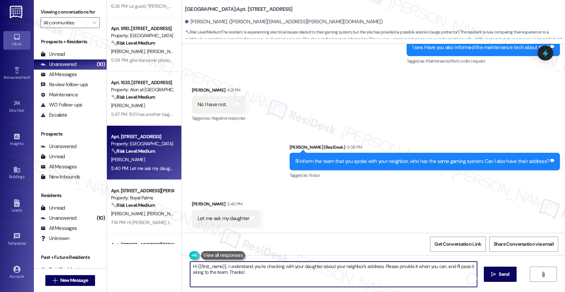
type textarea "I"
type textarea "Okay, I'll wait for your update. Thank you!"
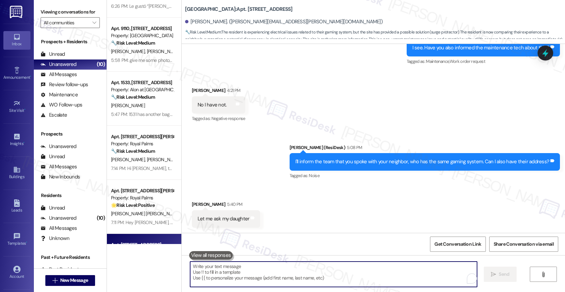
scroll to position [831, 0]
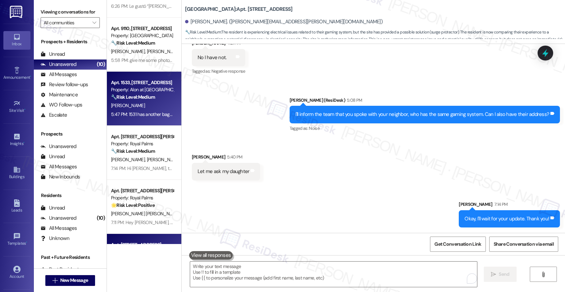
click at [119, 94] on strong "🔧 Risk Level: Medium" at bounding box center [133, 97] width 44 height 6
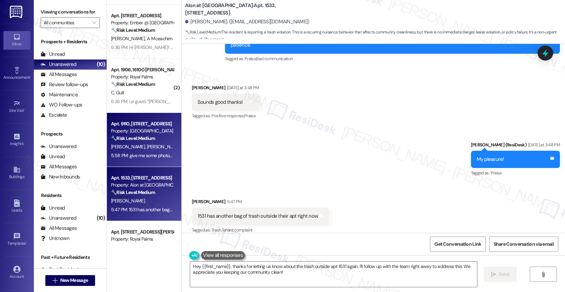
scroll to position [157, 0]
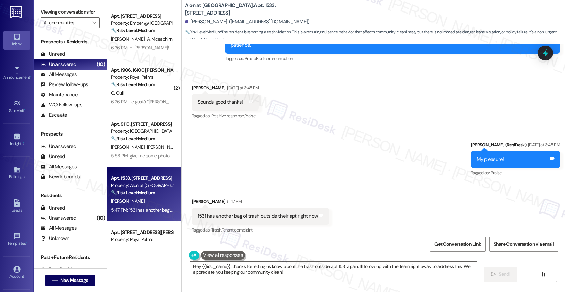
click at [318, 153] on div "Sent via SMS Sarah (ResiDesk) Yesterday at 3:48 PM My pleasure! Tags and notes …" at bounding box center [373, 154] width 383 height 57
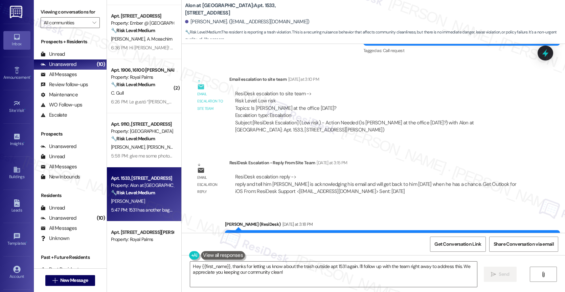
scroll to position [1839, 0]
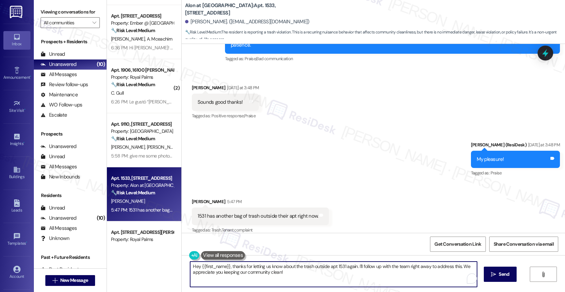
drag, startPoint x: 226, startPoint y: 264, endPoint x: 337, endPoint y: 279, distance: 112.0
click at [337, 279] on textarea "Hey {{first_name}}, thanks for letting us know about the trash outside apt 1531…" at bounding box center [333, 274] width 287 height 25
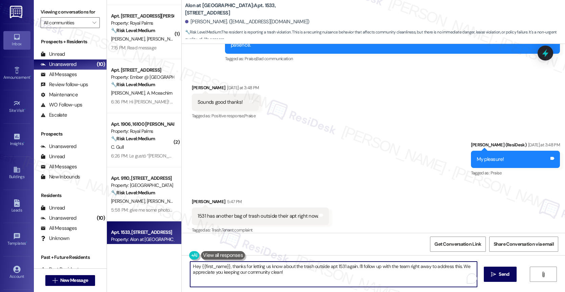
drag, startPoint x: 285, startPoint y: 275, endPoint x: 227, endPoint y: 266, distance: 59.5
click at [227, 266] on textarea "Hey {{first_name}}, thanks for letting us know about the trash outside apt 1531…" at bounding box center [333, 274] width 287 height 25
click at [301, 264] on textarea "Hey {{first_name}}, I'll immediately report to the site team the unit 1531 is s…" at bounding box center [333, 274] width 287 height 25
click at [315, 266] on textarea "Hey {{first_name}}, I'll immediately report to the site team that the unit 1531…" at bounding box center [332, 274] width 287 height 25
click at [295, 274] on textarea "Hey {{first_name}}, I'll immediately report to the site team that unit 1531 is …" at bounding box center [333, 274] width 287 height 25
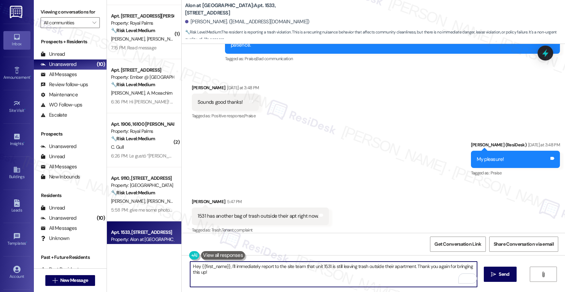
drag, startPoint x: 281, startPoint y: 273, endPoint x: 294, endPoint y: 272, distance: 13.2
click at [281, 273] on textarea "Hey {{first_name}}, I'll immediately report to the site team that unit 1531 is …" at bounding box center [333, 274] width 287 height 25
type textarea "Hey {{first_name}}, I'll immediately report to the site team that unit 1531 is …"
click at [467, 278] on icon "Open Grammarly. 0 Suggestions." at bounding box center [466, 278] width 7 height 7
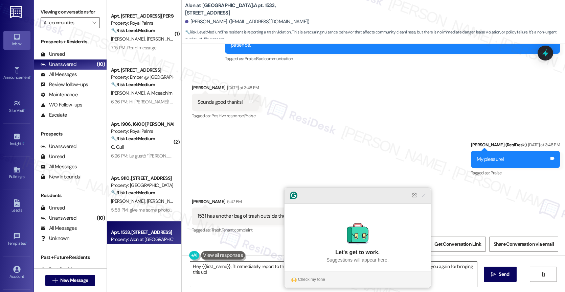
click at [424, 198] on icon "Close Grammarly Assistant" at bounding box center [423, 195] width 5 height 5
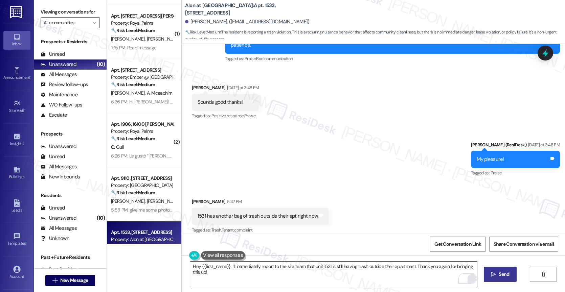
click at [496, 272] on span " Send" at bounding box center [499, 274] width 21 height 7
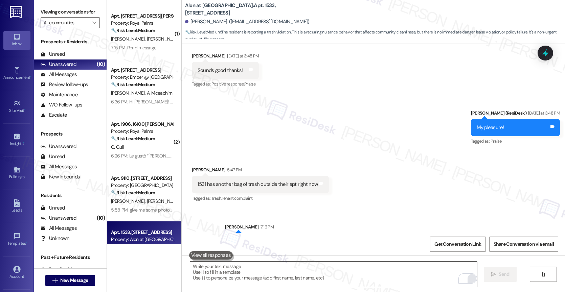
scroll to position [1887, 0]
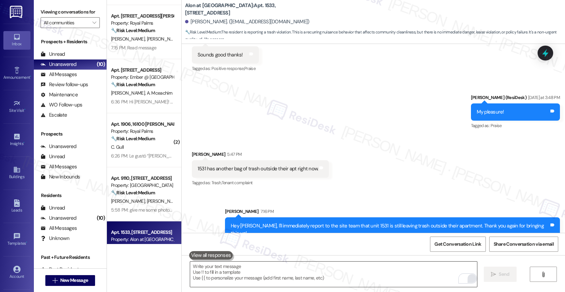
click at [309, 193] on div "Sent via SMS Sarah 7:16 PM Hey Ryan, I'll immediately report to the site team t…" at bounding box center [373, 220] width 383 height 54
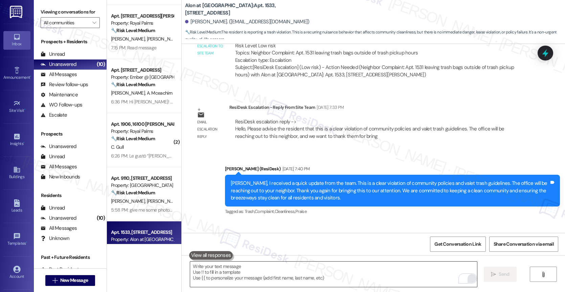
scroll to position [808, 0]
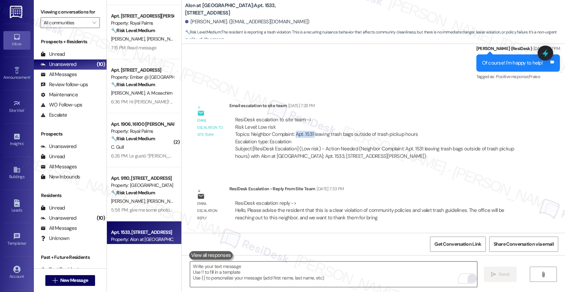
drag, startPoint x: 291, startPoint y: 134, endPoint x: 308, endPoint y: 132, distance: 17.0
click at [308, 132] on div "ResiDesk escalation to site team -> Risk Level: Low risk Topics: Neighbor Compl…" at bounding box center [378, 130] width 286 height 29
copy div "Apt. 1531"
click at [279, 183] on div "Email escalation reply ResiDesk Escalation - Reply From Site Team Sep 11, 2025 …" at bounding box center [359, 205] width 345 height 51
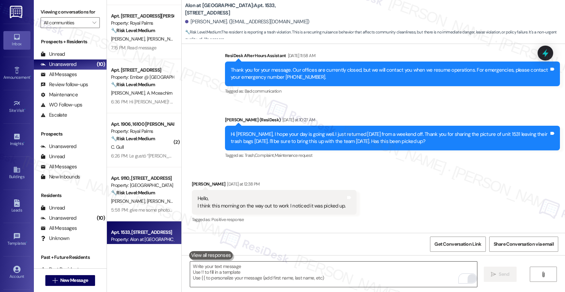
scroll to position [1887, 0]
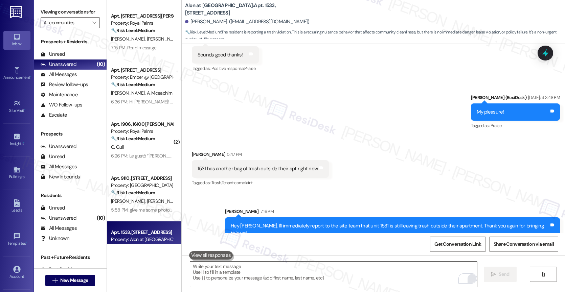
click at [219, 201] on div "Sent via SMS Sarah 7:16 PM Hey Ryan, I'll immediately report to the site team t…" at bounding box center [373, 220] width 383 height 54
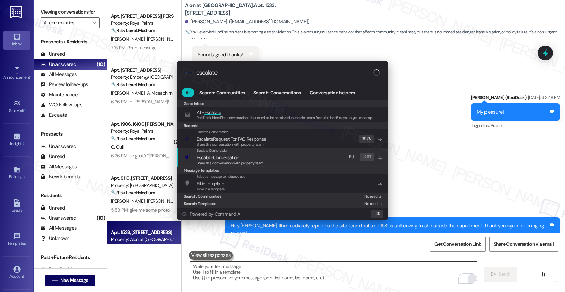
type input "escalate"
click at [214, 157] on span "Escalate Conversation" at bounding box center [217, 158] width 43 height 6
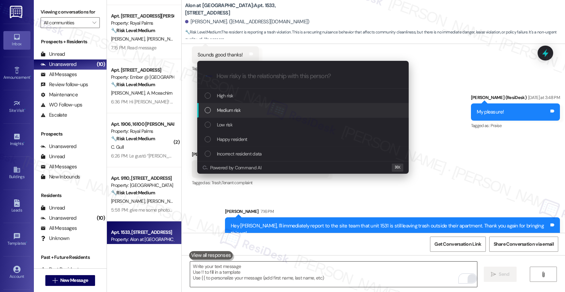
click at [232, 113] on span "Medium risk" at bounding box center [229, 109] width 24 height 7
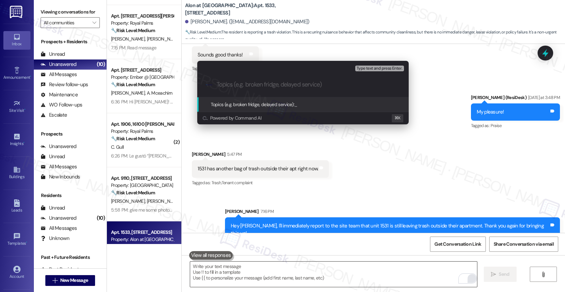
click at [226, 86] on input "Topics (e.g. broken fridge, delayed service)" at bounding box center [308, 84] width 184 height 7
paste input "Apt. 1531"
drag, startPoint x: 251, startPoint y: 85, endPoint x: 203, endPoint y: 83, distance: 48.4
click at [203, 83] on div ".cls-1{fill:#0a055f;}.cls-2{fill:#0cc4c4;} resideskLogoBlueOrange Ongoing Issue…" at bounding box center [302, 85] width 211 height 24
click at [308, 86] on input "Neighbor Complaint - Apt. 1531" at bounding box center [305, 84] width 178 height 7
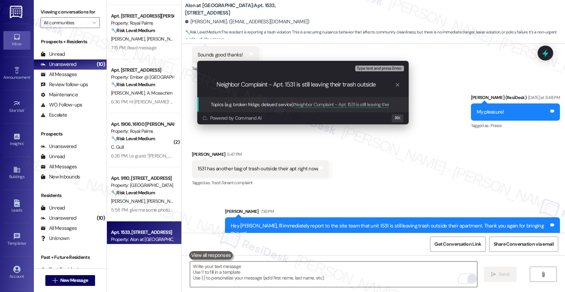
type input "Neighbor Complaint - Apt. 1531 is still leaving their trash outside."
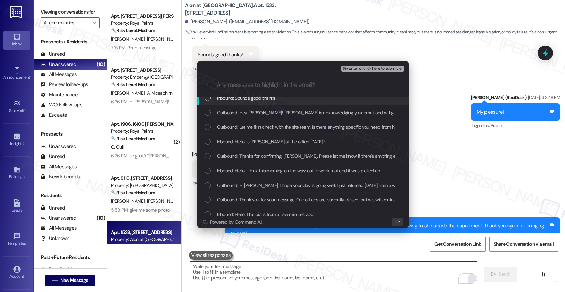
scroll to position [0, 0]
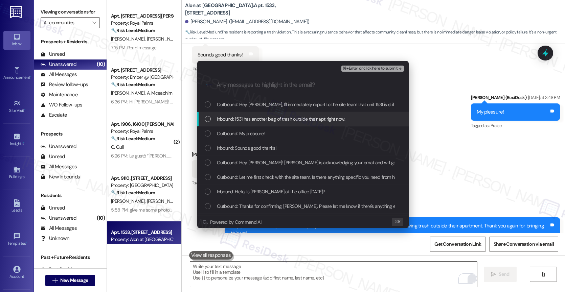
click at [286, 115] on div "Inbound: 1531 has another bag of trash outside their apt right now." at bounding box center [302, 119] width 211 height 15
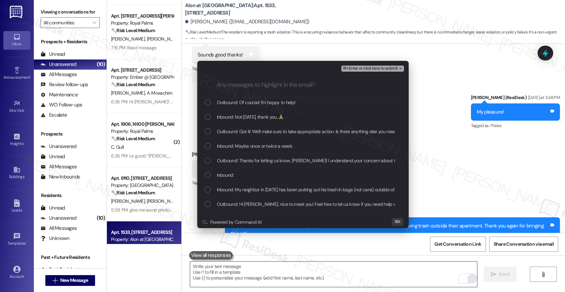
scroll to position [193, 0]
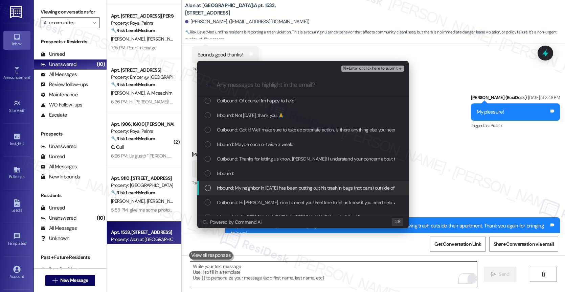
click at [273, 185] on span "Inbound: My neighbor in 1531 has been putting out his trash in bags (not cans) …" at bounding box center [366, 187] width 298 height 7
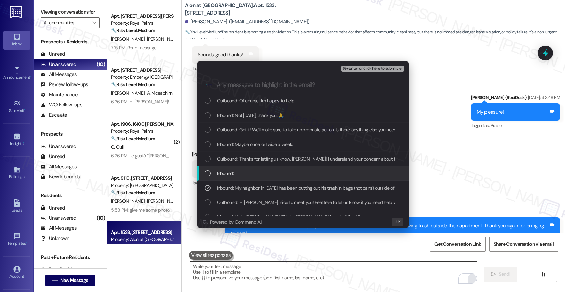
click at [274, 174] on div "Inbound:" at bounding box center [304, 173] width 198 height 7
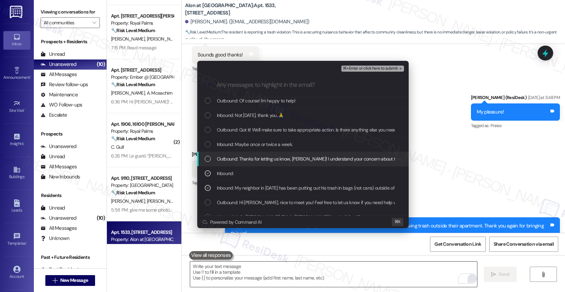
click at [278, 164] on div "Outbound: Thanks for letting us know, Ryan! I understand your concern about the…" at bounding box center [302, 159] width 211 height 15
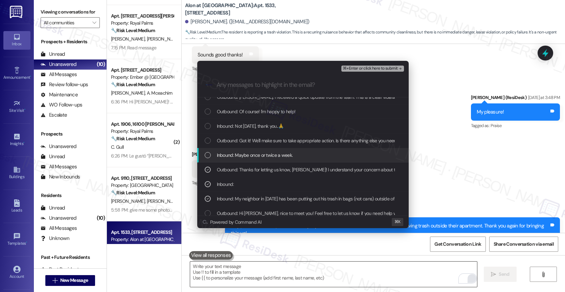
scroll to position [181, 0]
click at [276, 157] on span "Inbound: Maybe once or twice a week." at bounding box center [255, 155] width 76 height 7
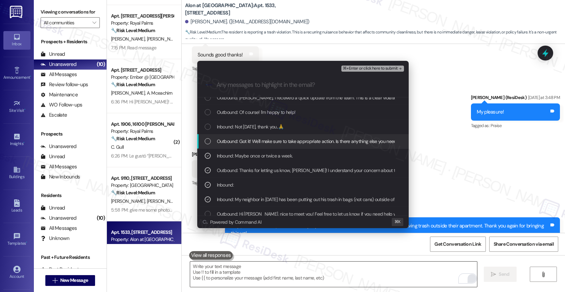
click at [278, 143] on span "Outbound: Got it! We'll make sure to take appropriate action. Is there anything…" at bounding box center [317, 141] width 201 height 7
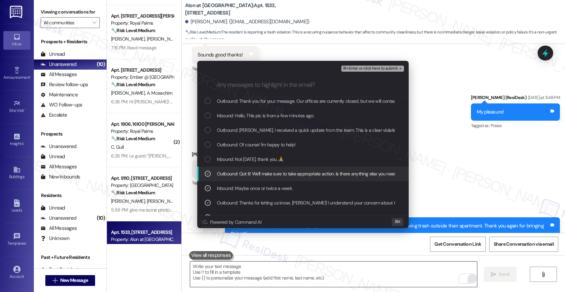
scroll to position [150, 0]
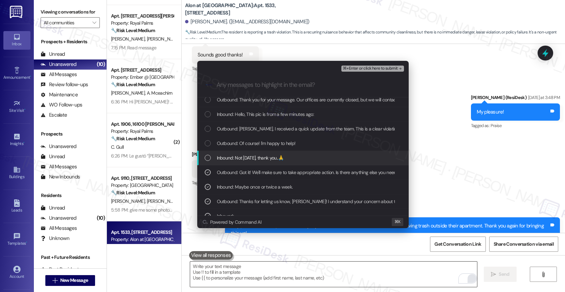
click at [259, 152] on div "Inbound: Not today, thank you..🙏" at bounding box center [302, 158] width 211 height 15
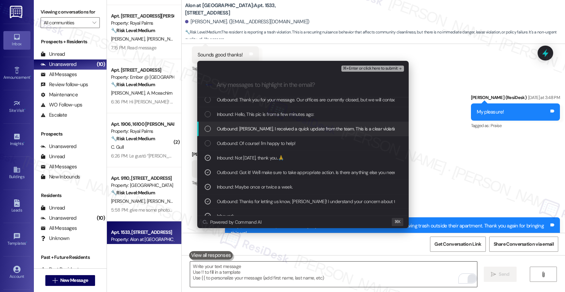
click at [270, 130] on span "Outbound: Ryan, I received a quick update from the team. This is a clear violat…" at bounding box center [567, 128] width 701 height 7
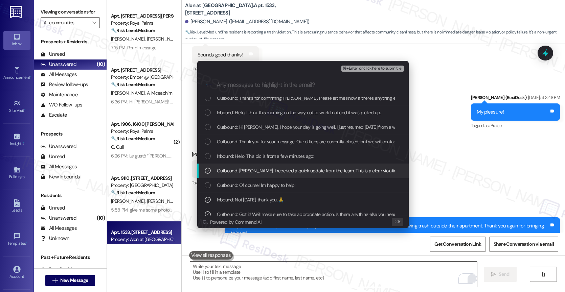
scroll to position [72, 0]
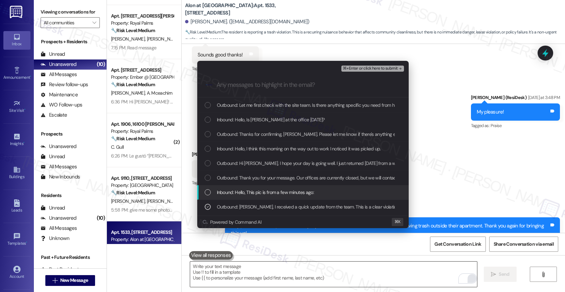
click at [288, 191] on span "Inbound: Hello, This pic is from a few minutes ago:" at bounding box center [265, 192] width 97 height 7
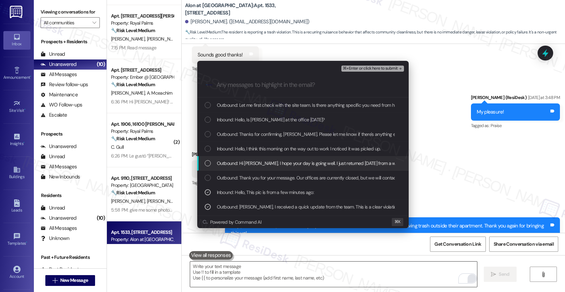
click at [294, 165] on span "Outbound: Hi Ryan, I hope your day is going well. I just returned today from a …" at bounding box center [463, 163] width 493 height 7
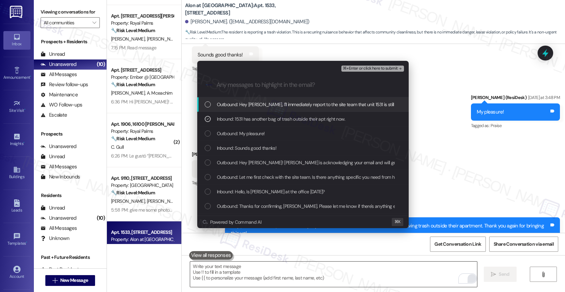
click at [362, 103] on span "Outbound: Hey Ryan, I'll immediately report to the site team that unit 1531 is …" at bounding box center [378, 104] width 323 height 7
click at [387, 66] on span "⌘+Enter or click here to submit" at bounding box center [369, 68] width 55 height 5
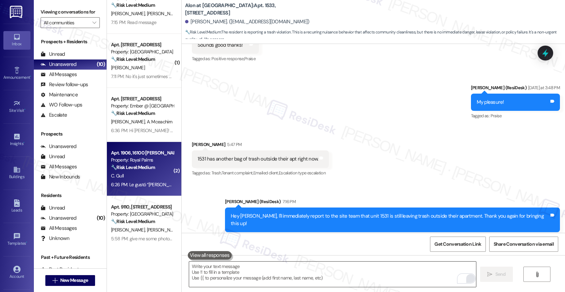
scroll to position [228, 0]
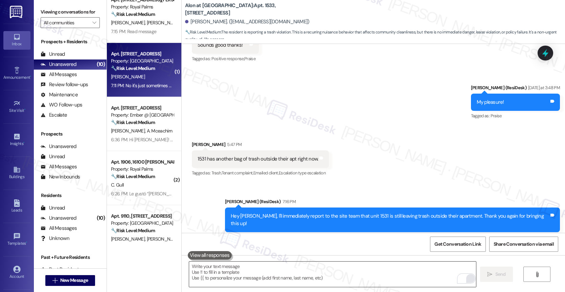
click at [138, 77] on div "[PERSON_NAME]" at bounding box center [142, 77] width 64 height 8
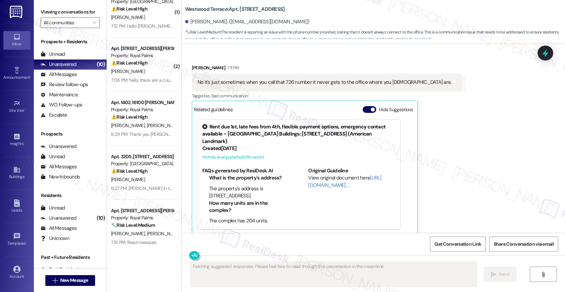
scroll to position [17, 0]
click at [362, 106] on button "Hide Suggestions" at bounding box center [369, 109] width 14 height 7
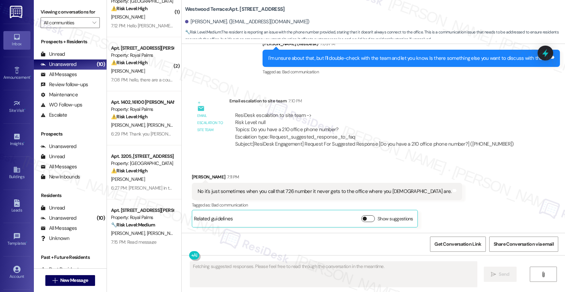
scroll to position [1092, 0]
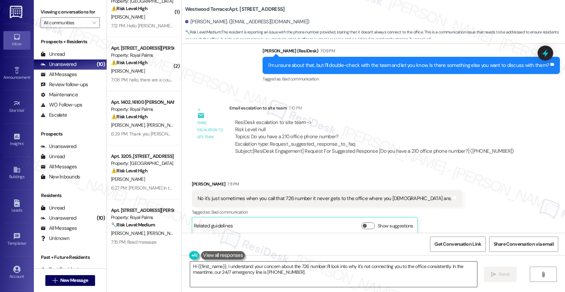
click at [242, 278] on textarea "Hi {{first_name}}, I understand your concern about the 726 number. I'll look in…" at bounding box center [333, 274] width 287 height 25
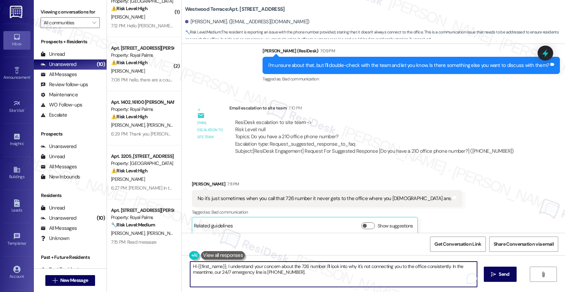
click at [242, 278] on textarea "Hi {{first_name}}, I understand your concern about the 726 number. I'll look in…" at bounding box center [333, 274] width 287 height 25
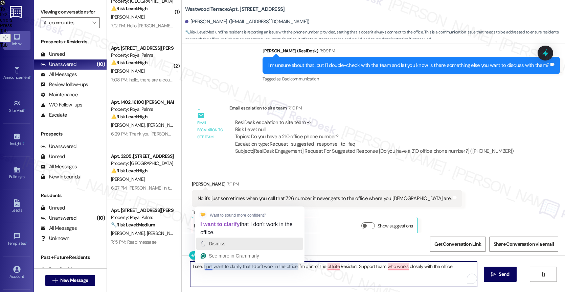
click at [221, 246] on span "Dismiss" at bounding box center [217, 243] width 17 height 5
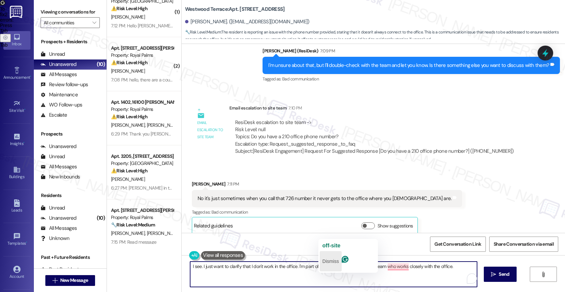
click at [331, 258] on p "Dismiss" at bounding box center [330, 261] width 17 height 11
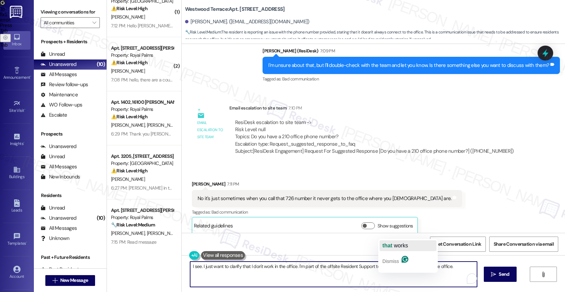
click at [401, 246] on span "works" at bounding box center [401, 246] width 14 height 6
click at [458, 268] on textarea "I see. I just want to clarify that I don't work in the office. I'm part of the …" at bounding box center [333, 274] width 287 height 25
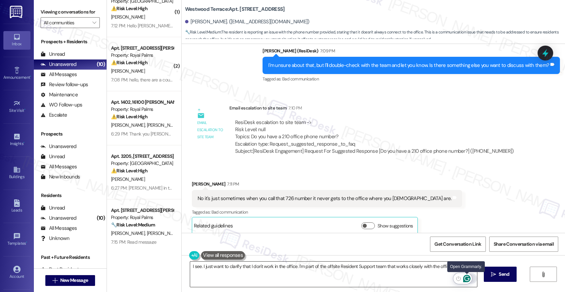
click at [468, 278] on icon "Open Grammarly. 0 Suggestions." at bounding box center [466, 278] width 7 height 7
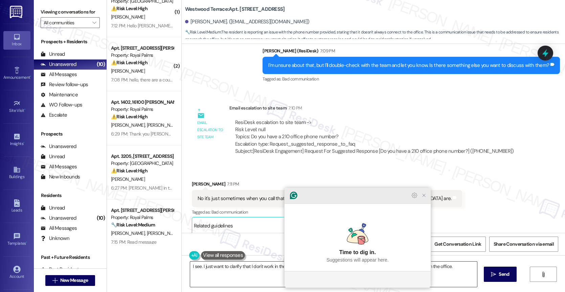
click at [422, 198] on icon "Close Grammarly Assistant" at bounding box center [423, 195] width 5 height 5
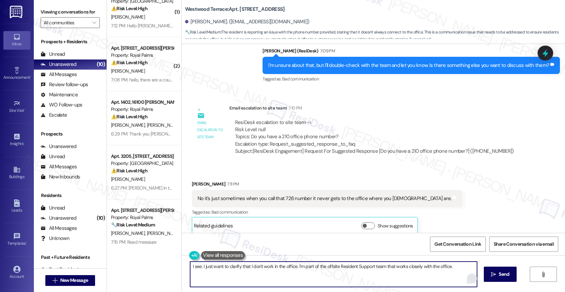
click at [458, 267] on textarea "I see. I just want to clarify that I don't work in the office. I'm part of the …" at bounding box center [333, 274] width 287 height 25
click at [466, 276] on icon "Open Grammarly. 0 Suggestions." at bounding box center [466, 278] width 5 height 5
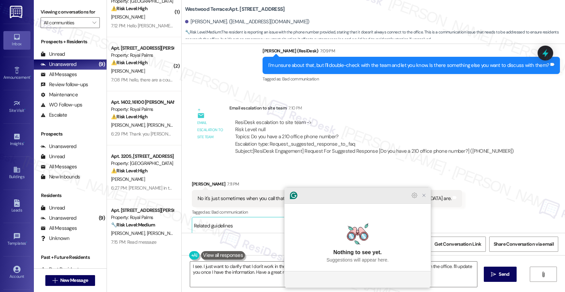
click at [422, 197] on icon "Close Grammarly Assistant" at bounding box center [423, 195] width 3 height 3
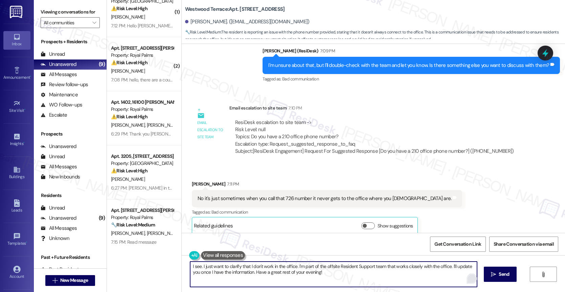
drag, startPoint x: 276, startPoint y: 272, endPoint x: 293, endPoint y: 273, distance: 17.6
click at [251, 270] on textarea "I see. I just want to clarify that I don't work in the office. I'm part of the …" at bounding box center [333, 274] width 287 height 25
click at [348, 275] on textarea "I see. I just want to clarify that I don't work in the office. I'm part of the …" at bounding box center [333, 274] width 287 height 25
type textarea "I see. I just want to clarify that I don't work in the office. I'm part of the …"
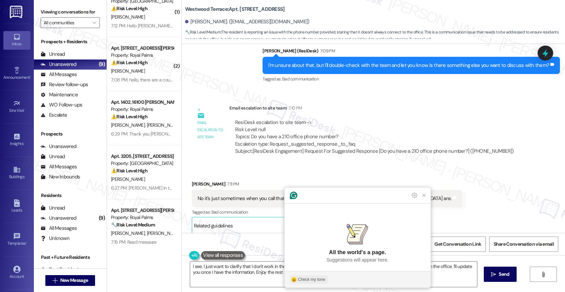
click at [301, 278] on div "Check my tone" at bounding box center [311, 280] width 27 height 6
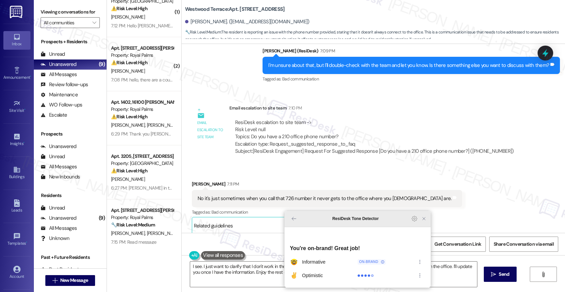
click at [422, 221] on icon "Close Grammarly Assistant" at bounding box center [423, 218] width 5 height 5
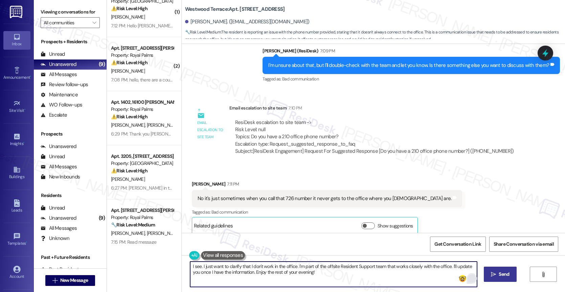
click at [493, 272] on icon "" at bounding box center [493, 274] width 5 height 5
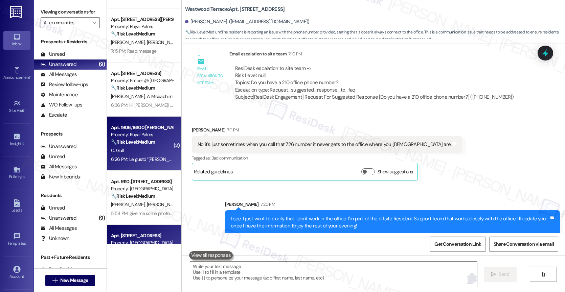
scroll to position [243, 0]
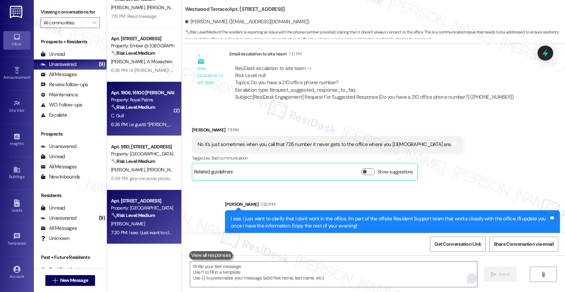
click at [137, 112] on div "C. Gull" at bounding box center [142, 116] width 64 height 8
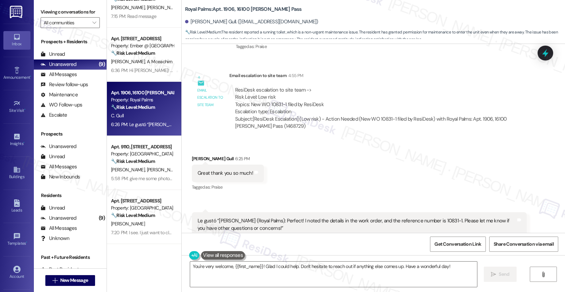
scroll to position [507, 0]
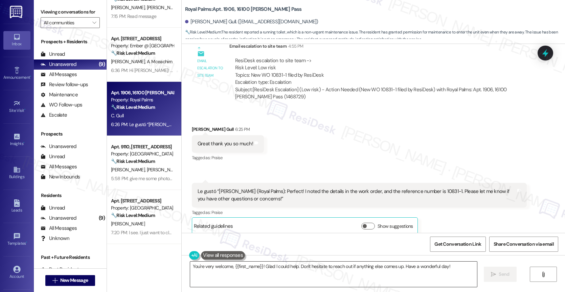
click at [237, 271] on textarea "You're very welcome, {{first_name}}! Glad I could help. Don't hesitate to reach…" at bounding box center [333, 274] width 287 height 25
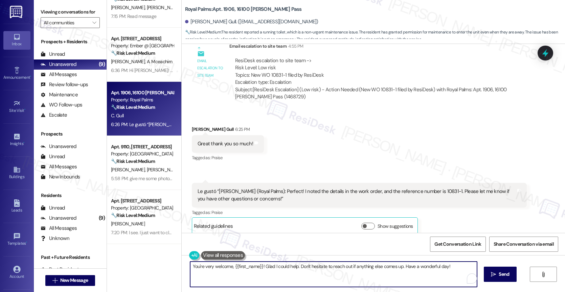
click at [237, 271] on textarea "You're very welcome, {{first_name}}! Glad I could help. Don't hesitate to reach…" at bounding box center [333, 274] width 287 height 25
click at [288, 269] on textarea "You're very welcome, {{first_name}}! Glad I could help. Don't hesitate to reach…" at bounding box center [333, 274] width 287 height 25
drag, startPoint x: 438, startPoint y: 268, endPoint x: 477, endPoint y: 270, distance: 39.6
click at [477, 270] on div "You're very welcome, {{first_name}}! Glad I could help. Don't hesitate to reach…" at bounding box center [373, 280] width 383 height 51
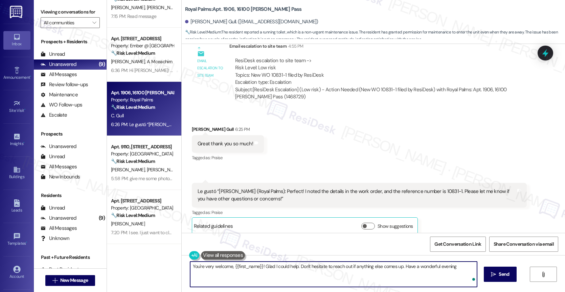
type textarea "You're very welcome, {{first_name}}! Glad I could help. Don't hesitate to reach…"
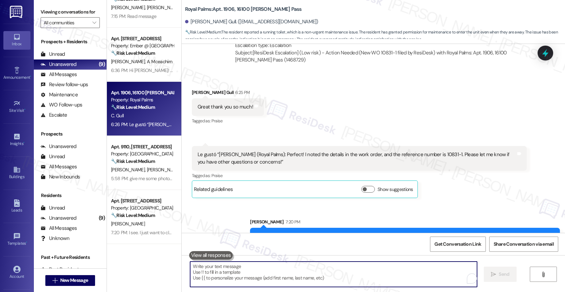
scroll to position [554, 0]
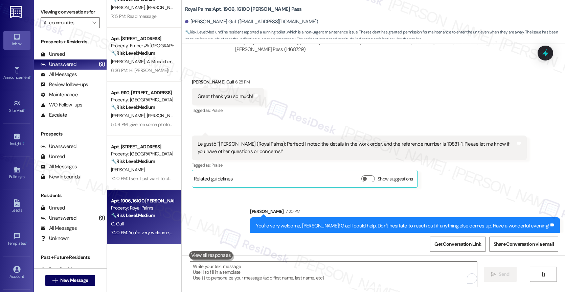
click at [126, 61] on span "[PERSON_NAME]" at bounding box center [129, 61] width 36 height 6
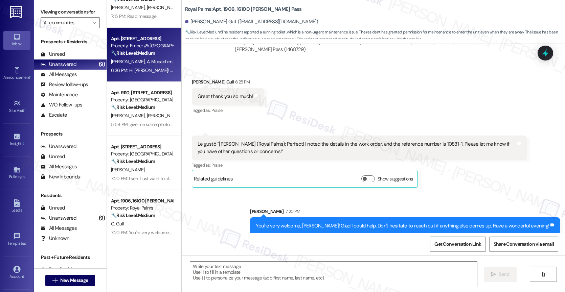
type textarea "Fetching suggested responses. Please feel free to read through the conversation…"
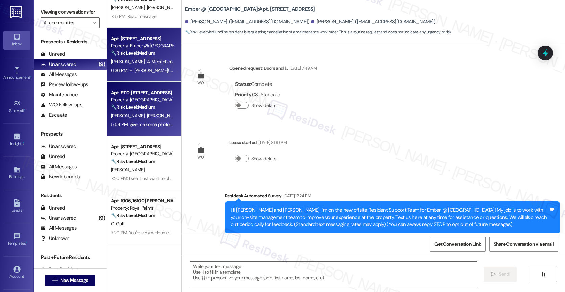
scroll to position [171, 0]
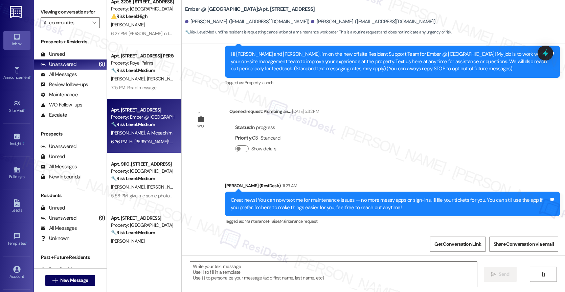
type textarea "Fetching suggested responses. Please feel free to read through the conversation…"
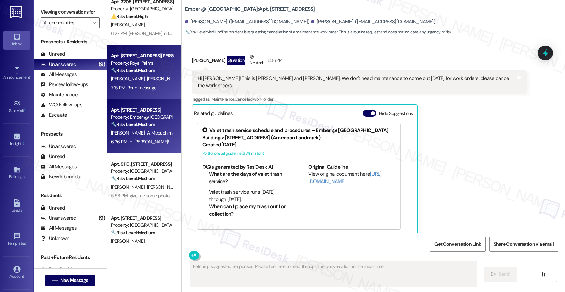
click at [137, 72] on strong "🔧 Risk Level: Medium" at bounding box center [133, 70] width 44 height 6
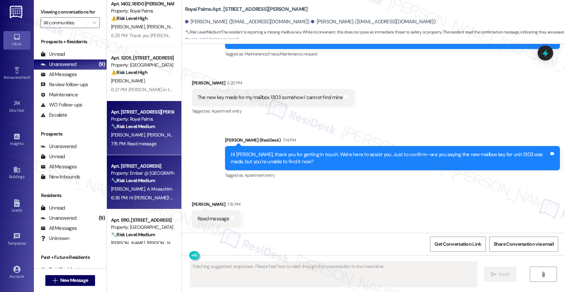
scroll to position [93, 0]
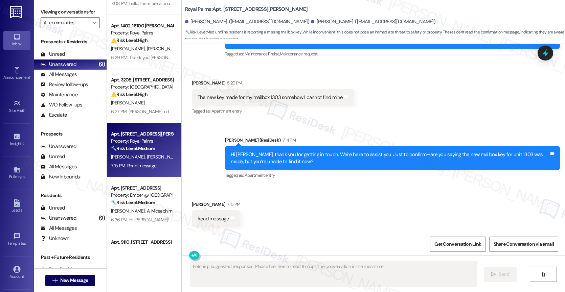
click at [298, 191] on div "Received via SMS Henry Rios 7:15 PM Read message Tags and notes" at bounding box center [373, 209] width 383 height 47
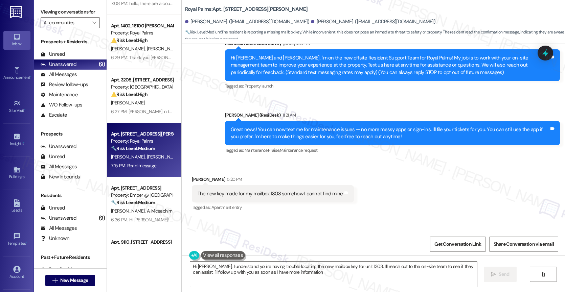
type textarea "Hi Henry, I understand you're having trouble locating the new mailbox key for u…"
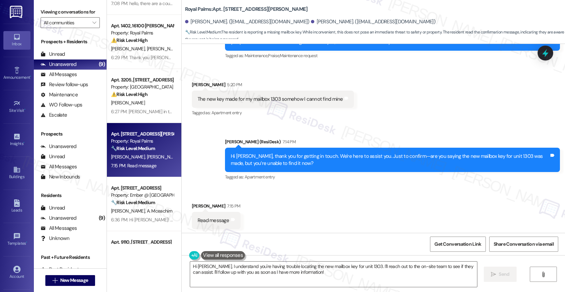
scroll to position [235, 0]
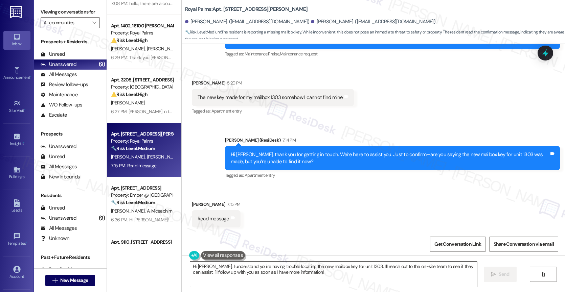
click at [259, 271] on textarea "Hi Henry, I understand you're having trouble locating the new mailbox key for u…" at bounding box center [333, 274] width 287 height 25
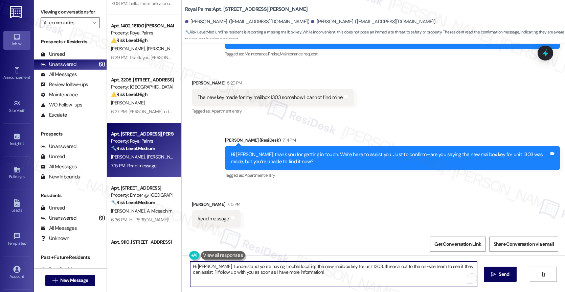
click at [259, 271] on textarea "Hi Henry, I understand you're having trouble locating the new mailbox key for u…" at bounding box center [333, 274] width 287 height 25
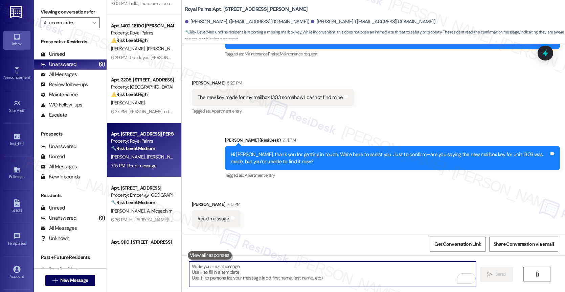
click at [220, 272] on textarea "To enrich screen reader interactions, please activate Accessibility in Grammarl…" at bounding box center [332, 274] width 287 height 25
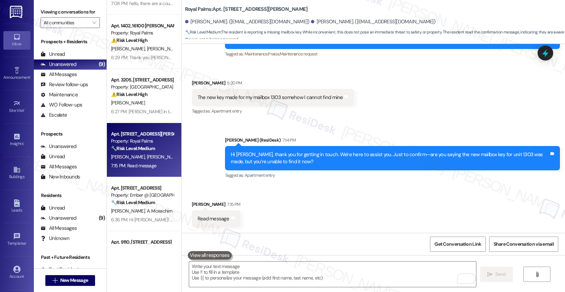
click at [380, 105] on div "Received via SMS Henry Rios 5:20 PM The new key made for my mailbox 1303 someho…" at bounding box center [373, 92] width 383 height 57
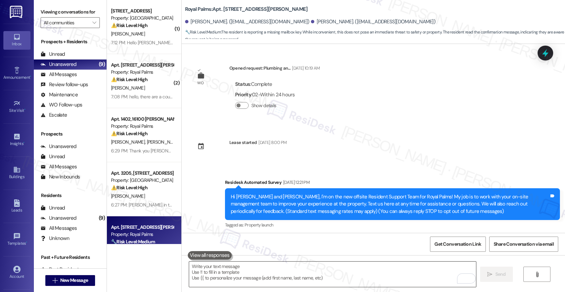
scroll to position [235, 0]
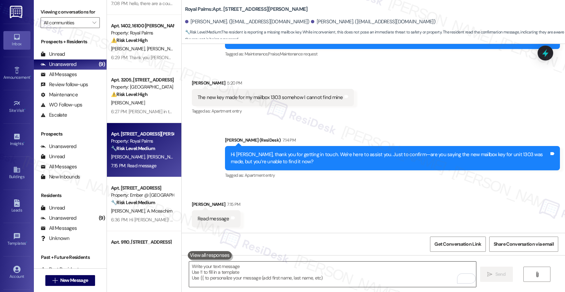
click at [244, 275] on textarea "To enrich screen reader interactions, please activate Accessibility in Grammarl…" at bounding box center [332, 274] width 287 height 25
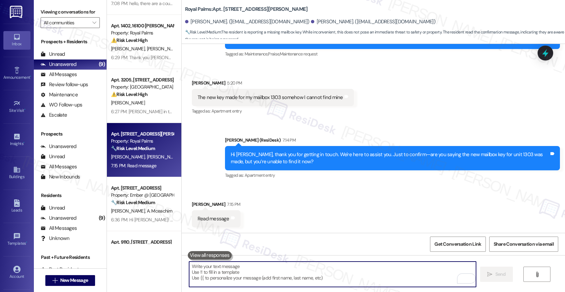
click at [230, 270] on textarea "To enrich screen reader interactions, please activate Accessibility in Grammarl…" at bounding box center [332, 274] width 287 height 25
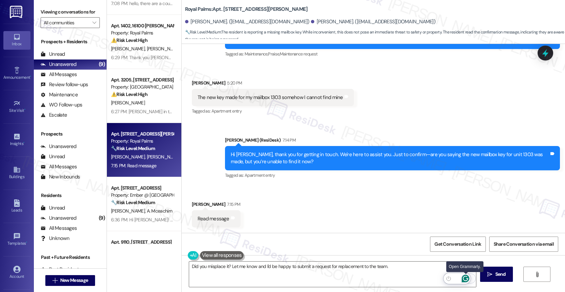
click at [466, 277] on icon "Open Grammarly. 0 Suggestions." at bounding box center [464, 278] width 5 height 5
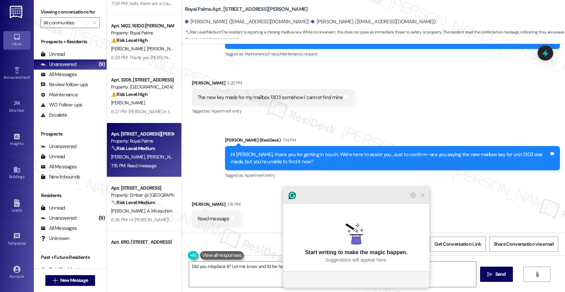
click at [423, 199] on icon "Close Grammarly Assistant" at bounding box center [422, 195] width 8 height 8
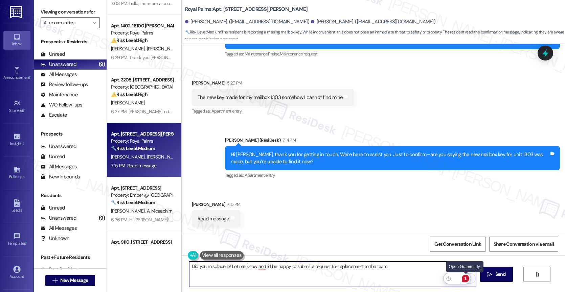
click at [466, 278] on div "1" at bounding box center [464, 278] width 7 height 7
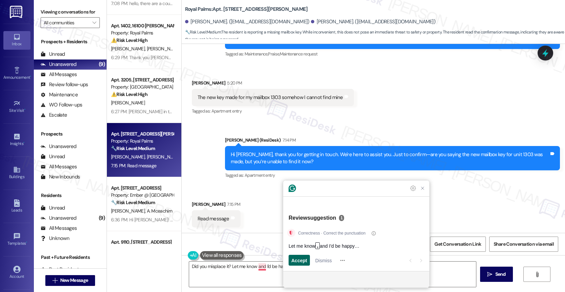
click at [300, 256] on div "Accept" at bounding box center [299, 260] width 16 height 11
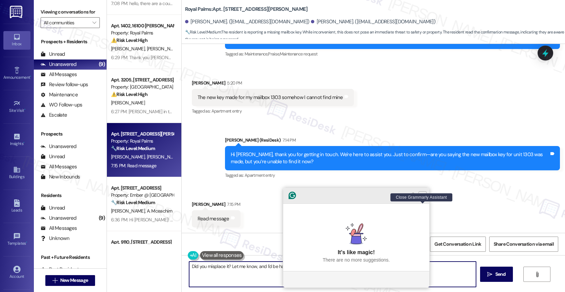
type textarea "Did you misplace it? Let me know, and I'd be happy to submit a request for repl…"
click at [422, 198] on icon "Close Grammarly Assistant" at bounding box center [422, 195] width 5 height 5
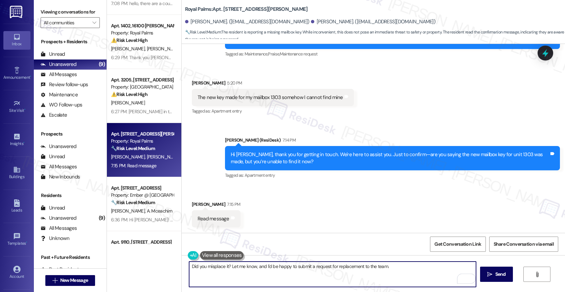
click at [412, 271] on textarea "Did you misplace it? Let me know, and I'd be happy to submit a request for repl…" at bounding box center [332, 274] width 287 height 25
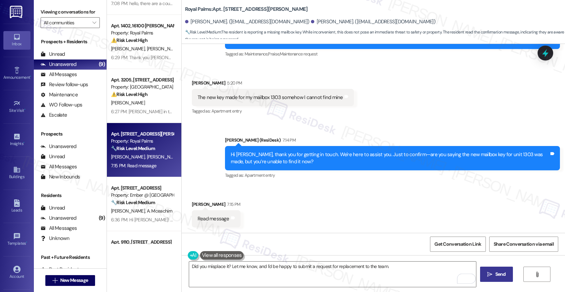
click at [489, 272] on icon "" at bounding box center [489, 274] width 5 height 5
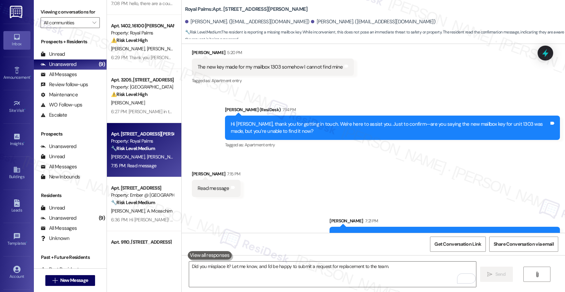
scroll to position [282, 0]
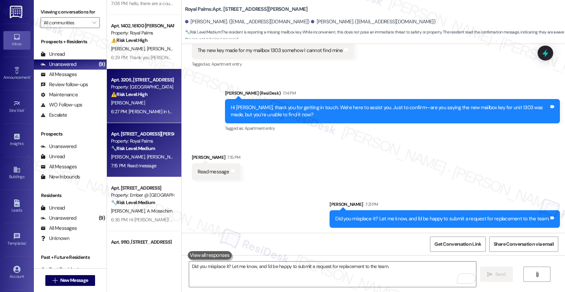
click at [126, 93] on strong "⚠️ Risk Level: High" at bounding box center [129, 94] width 37 height 6
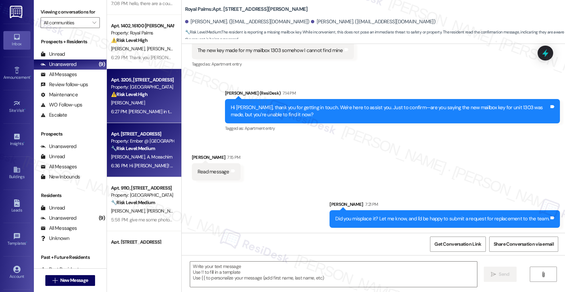
type textarea "Fetching suggested responses. Please feel free to read through the conversation…"
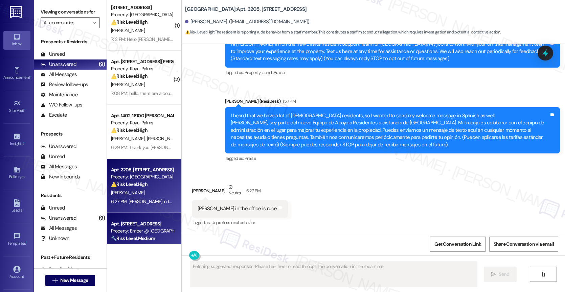
scroll to position [0, 0]
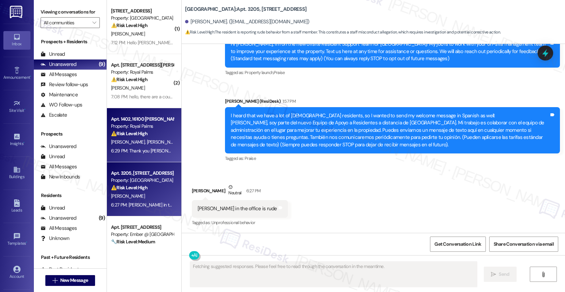
click at [144, 129] on div "Property: Royal Palms" at bounding box center [142, 126] width 63 height 7
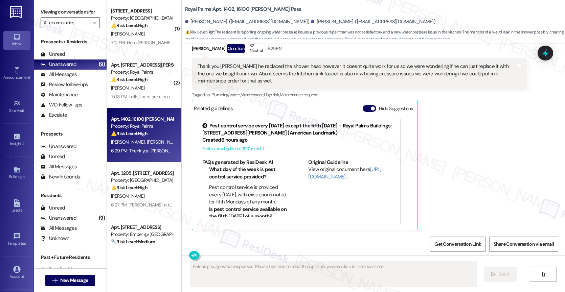
scroll to position [587, 0]
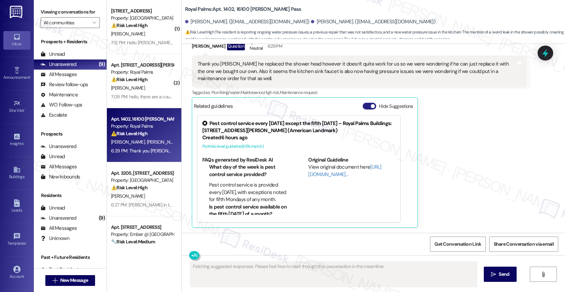
click at [363, 104] on button "Hide Suggestions" at bounding box center [369, 106] width 14 height 7
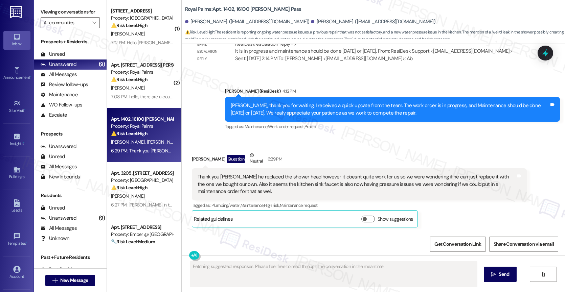
click at [310, 147] on div "Received via SMS David Canales Question Neutral 6:29 PM Thank you Sarah he repl…" at bounding box center [359, 190] width 345 height 86
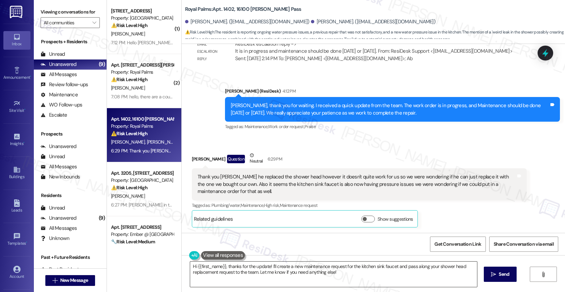
click at [284, 264] on textarea "Hi {{first_name}}, thanks for the update! I'll create a new maintenance request…" at bounding box center [333, 274] width 287 height 25
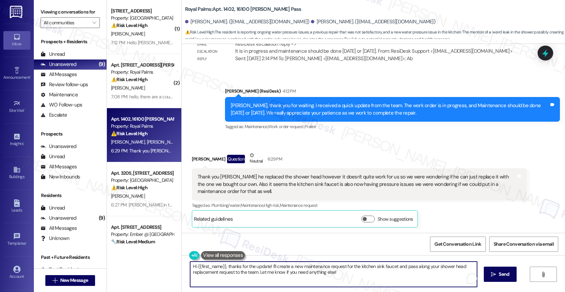
click at [284, 264] on textarea "Hi {{first_name}}, thanks for the update! I'll create a new maintenance request…" at bounding box center [333, 274] width 287 height 25
type textarea "W"
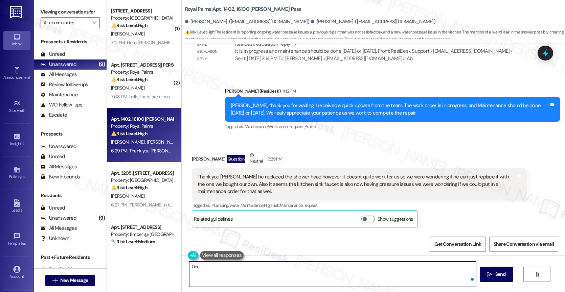
type textarea "G"
type textarea "Hello David. Thanks for updating me. Why is the new shower head not working for…"
click at [465, 279] on icon "Open Grammarly. 0 Suggestions." at bounding box center [464, 278] width 7 height 7
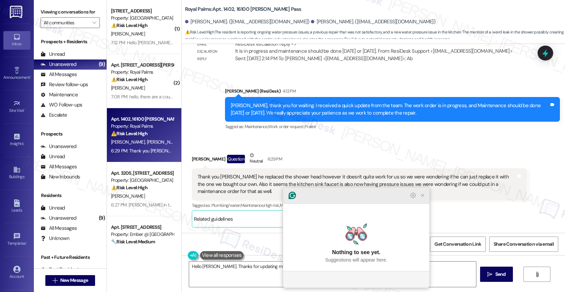
click at [423, 198] on icon "Close Grammarly Assistant" at bounding box center [422, 195] width 5 height 5
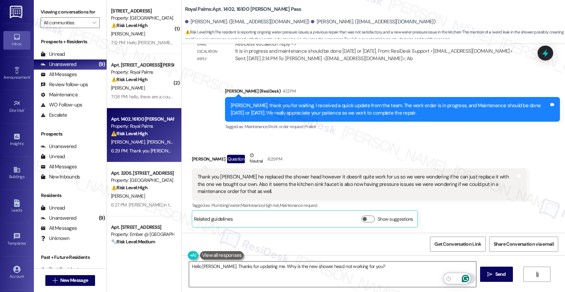
click at [466, 276] on icon "Open Grammarly. 0 Suggestions." at bounding box center [464, 278] width 5 height 5
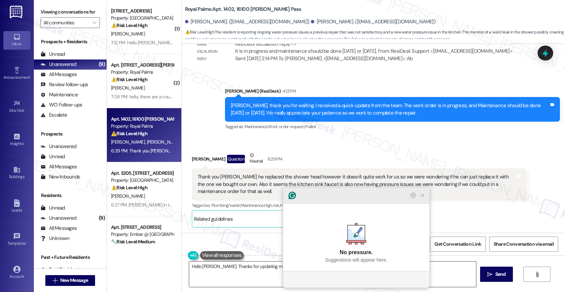
click at [422, 198] on icon "Close Grammarly Assistant" at bounding box center [422, 195] width 5 height 5
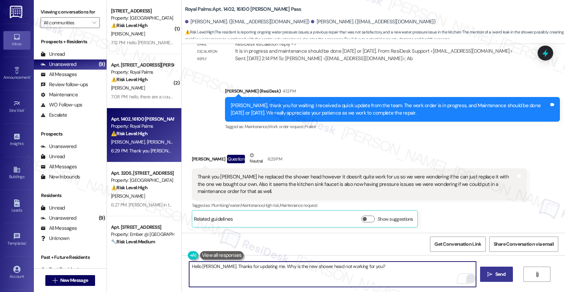
click at [495, 276] on span "Send" at bounding box center [500, 274] width 10 height 7
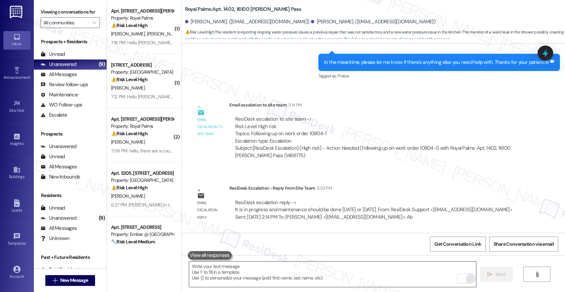
scroll to position [264, 0]
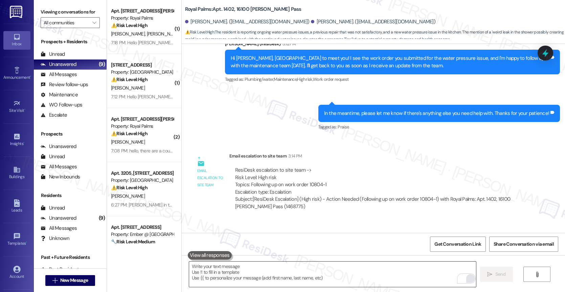
click at [319, 149] on div "Email escalation to site team Email escalation to site team 3:14 PM ResiDesk es…" at bounding box center [359, 183] width 345 height 73
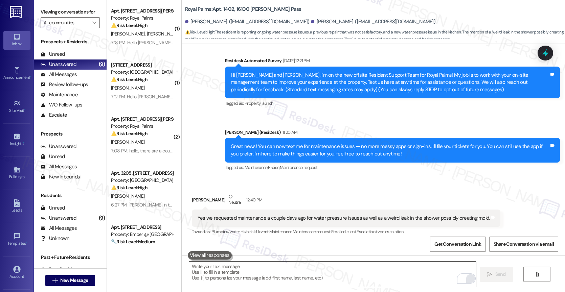
scroll to position [77, 0]
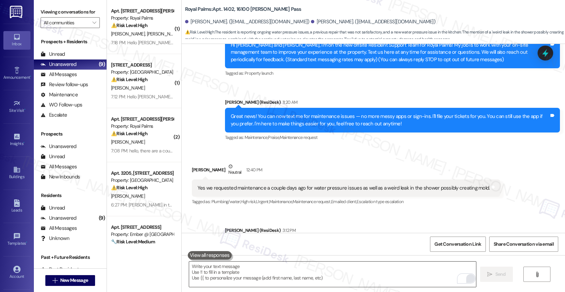
click at [308, 170] on div "Harper Shelton Neutral 12:40 PM" at bounding box center [346, 171] width 309 height 17
click at [311, 163] on div "Harper Shelton Neutral 12:40 PM" at bounding box center [346, 171] width 309 height 17
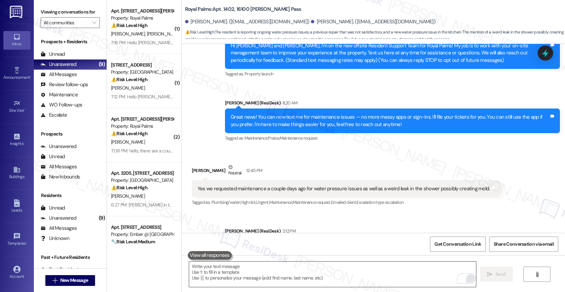
scroll to position [81, 0]
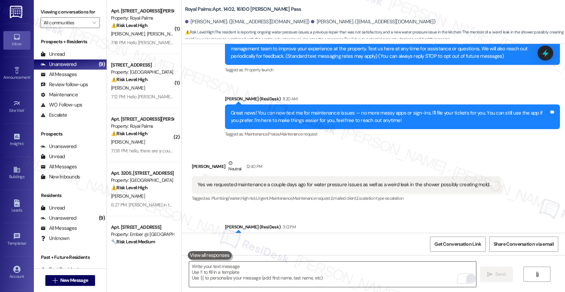
click at [311, 163] on div "Harper Shelton Neutral 12:40 PM" at bounding box center [346, 168] width 309 height 17
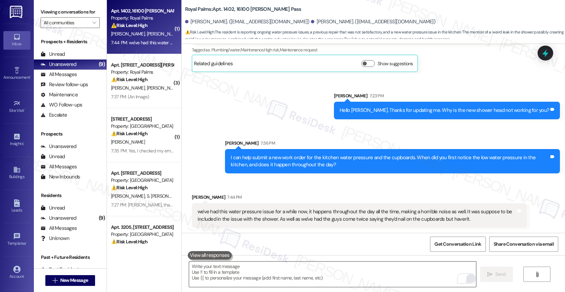
scroll to position [630, 0]
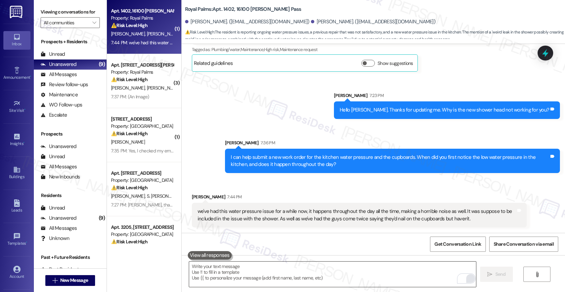
click at [287, 112] on div "Sent via SMS Sarah 7:23 PM Hello David. Thanks for updating me. Why is the new …" at bounding box center [373, 127] width 383 height 101
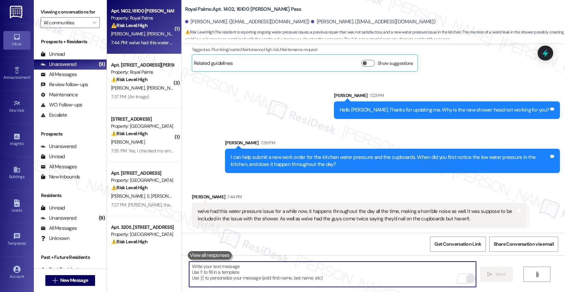
click at [267, 273] on textarea "To enrich screen reader interactions, please activate Accessibility in Grammarl…" at bounding box center [332, 274] width 287 height 25
click at [237, 275] on textarea "To enrich screen reader interactions, please activate Accessibility in Grammarl…" at bounding box center [332, 274] width 287 height 25
click at [224, 268] on textarea "To enrich screen reader interactions, please activate Accessibility in Grammarl…" at bounding box center [332, 274] width 287 height 25
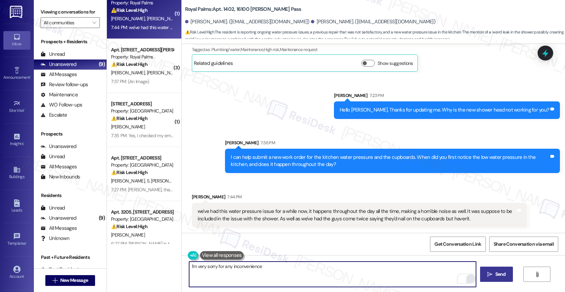
scroll to position [0, 0]
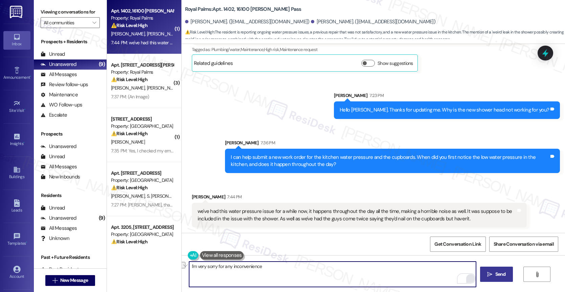
drag, startPoint x: 278, startPoint y: 272, endPoint x: 167, endPoint y: 263, distance: 111.2
click at [167, 263] on div "( 1 ) Apt. 1402, 16100 Henderson Pass Property: Royal Palms ⚠️ Risk Level: High…" at bounding box center [336, 146] width 458 height 292
click at [204, 268] on textarea "I'm very sorry for any inconvenience" at bounding box center [332, 274] width 287 height 25
drag, startPoint x: 193, startPoint y: 266, endPoint x: 384, endPoint y: 279, distance: 191.8
click at [384, 279] on textarea "I'm very sorry for any inconvenience" at bounding box center [332, 274] width 287 height 25
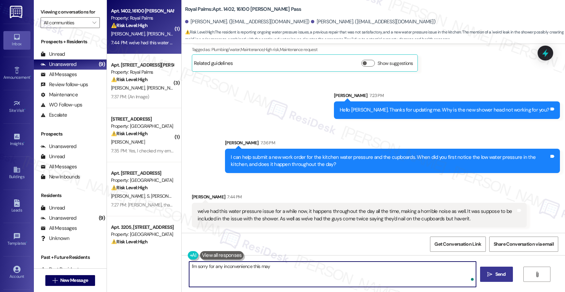
type textarea "I'm sorry for any inconvenience this may"
click at [224, 267] on textarea "I'm sorry for any inconvenience this may" at bounding box center [332, 274] width 287 height 25
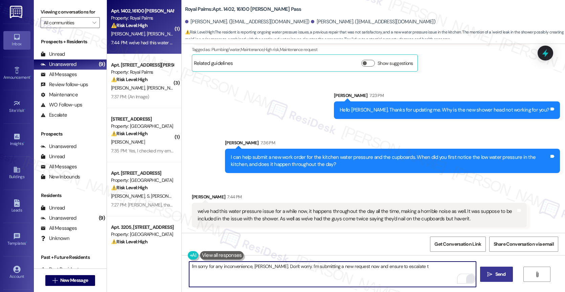
click at [320, 268] on textarea "I'm sorry for any inconvenience, Harper. Don't worry. I'm submitting a new requ…" at bounding box center [332, 274] width 287 height 25
click at [348, 265] on textarea "I'm sorry for any inconvenience, Harper. Don't worry. I'm submitting the new re…" at bounding box center [332, 274] width 287 height 25
click at [322, 266] on textarea "I'm sorry for any inconvenience, Harper. Don't worry. I'm submitting the new re…" at bounding box center [332, 274] width 287 height 25
click at [341, 267] on textarea "I'm sorry for any inconvenience, Harper. Don't worry. I'm submitting new reques…" at bounding box center [332, 274] width 287 height 25
click at [415, 268] on textarea "I'm sorry for any inconvenience, Harper. Don't worry. I'm submitting new reques…" at bounding box center [332, 274] width 287 height 25
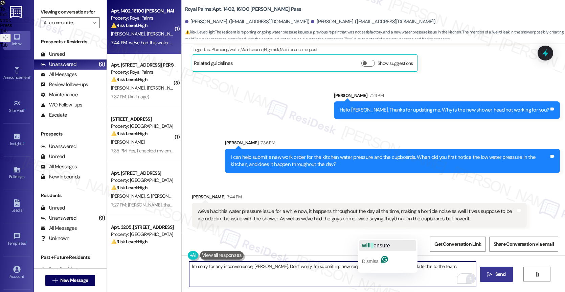
click at [379, 241] on div "will ensure" at bounding box center [376, 245] width 28 height 11
click at [450, 269] on textarea "I'm sorry for any inconvenience, Harper. Don't worry. I'm submitting new reques…" at bounding box center [332, 274] width 287 height 25
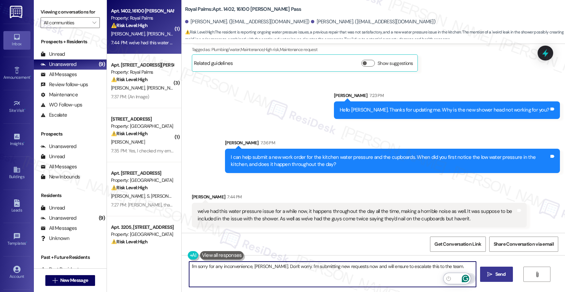
click at [465, 277] on icon "Open Grammarly. 0 Suggestions." at bounding box center [464, 278] width 7 height 7
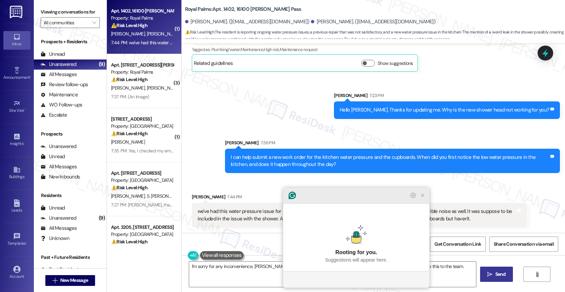
click at [420, 198] on icon "Close Grammarly Assistant" at bounding box center [422, 195] width 5 height 5
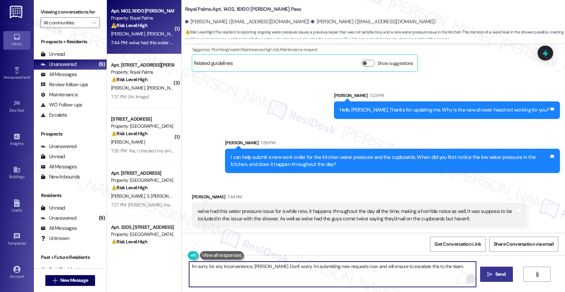
click at [449, 269] on textarea "I'm sorry for any inconvenience, Harper. Don't worry. I'm submitting new reques…" at bounding box center [332, 274] width 287 height 25
type textarea "I'm sorry for any inconvenience, Harper. Don't worry. I'm submitting new reques…"
click at [464, 276] on icon "Open Grammarly. 0 Suggestions." at bounding box center [464, 278] width 5 height 5
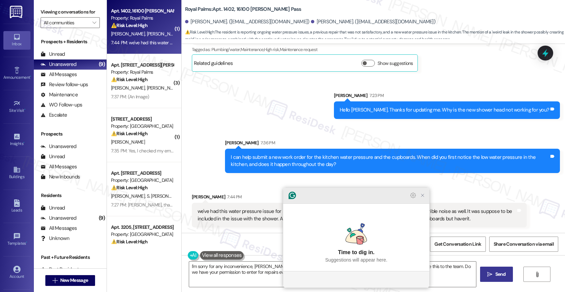
click at [419, 199] on icon "Close Grammarly Assistant" at bounding box center [422, 195] width 8 height 8
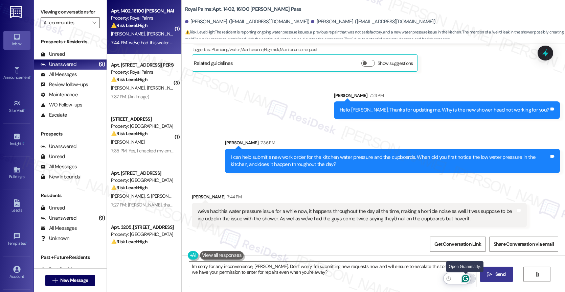
click at [466, 278] on icon "Open Grammarly. 0 Suggestions." at bounding box center [464, 278] width 7 height 7
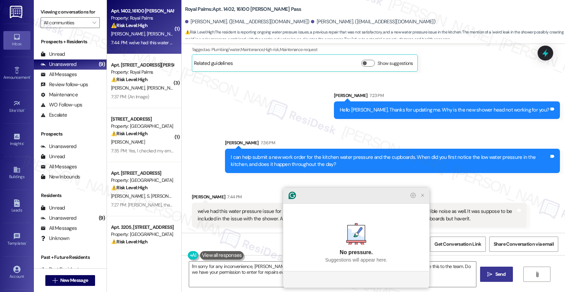
click at [421, 198] on icon "Close Grammarly Assistant" at bounding box center [422, 195] width 5 height 5
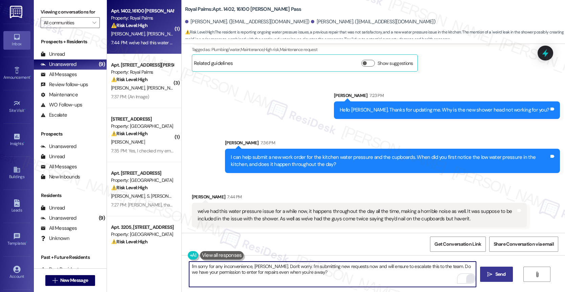
click at [314, 276] on textarea "I'm sorry for any inconvenience, Harper. Don't worry. I'm submitting new reques…" at bounding box center [332, 274] width 287 height 25
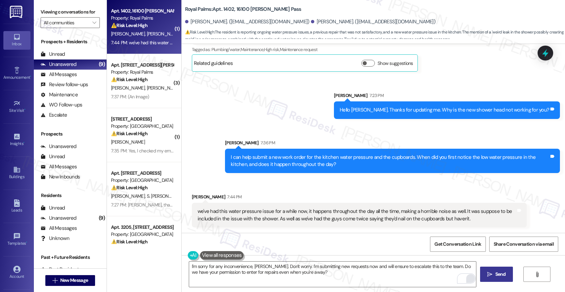
click at [494, 275] on span "Send" at bounding box center [500, 274] width 13 height 7
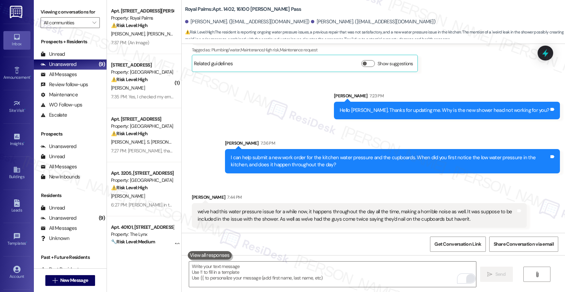
scroll to position [684, 0]
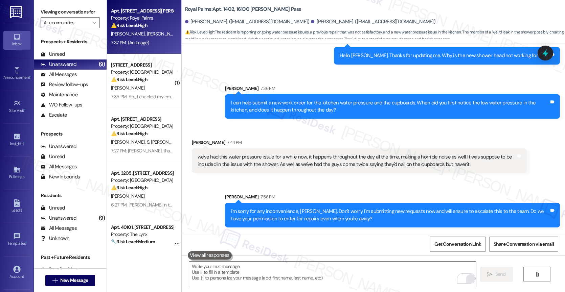
click at [145, 35] on div "E. Leiva R. Mena" at bounding box center [142, 34] width 64 height 8
type textarea "Fetching suggested responses. Please feel free to read through the conversation…"
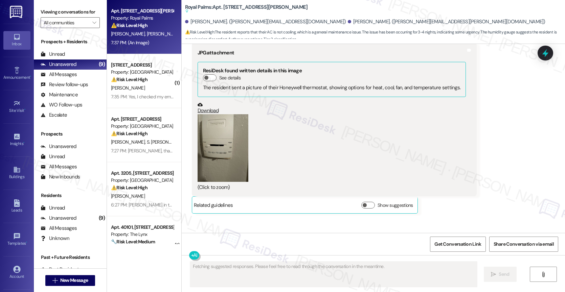
scroll to position [385, 0]
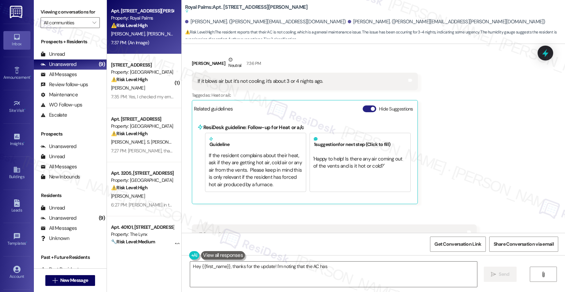
click at [363, 108] on button "Hide Suggestions" at bounding box center [369, 108] width 14 height 7
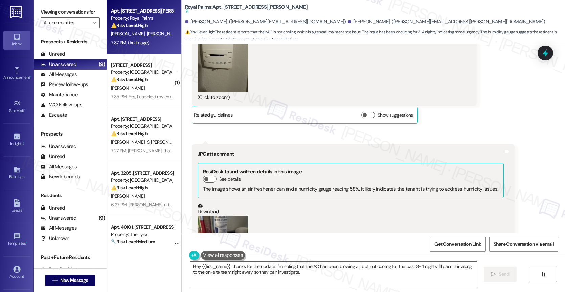
scroll to position [657, 0]
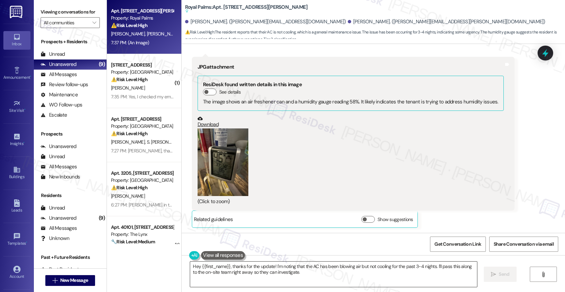
click at [269, 269] on textarea "Hey {{first_name}}, thanks for the update! I'm noting that the AC has been blow…" at bounding box center [333, 274] width 287 height 25
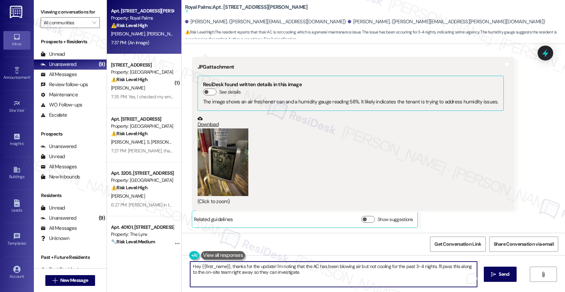
click at [269, 269] on textarea "Hey {{first_name}}, thanks for the update! I'm noting that the AC has been blow…" at bounding box center [333, 274] width 287 height 25
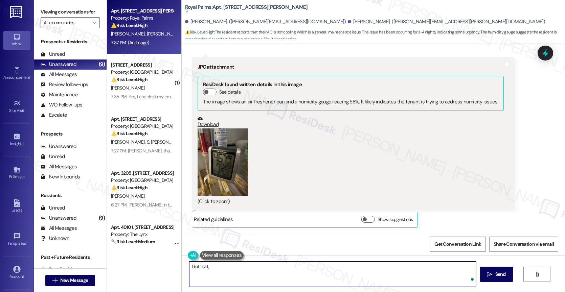
type textarea "Got that,"
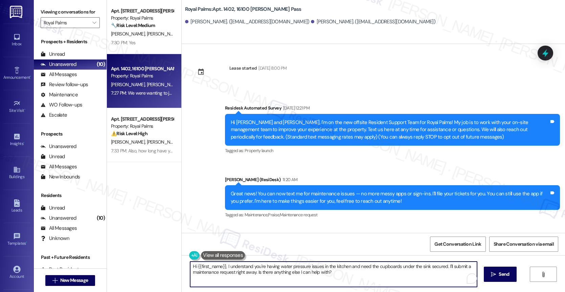
scroll to position [620, 0]
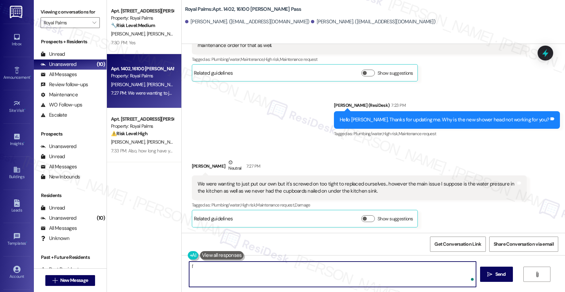
type textarea "I"
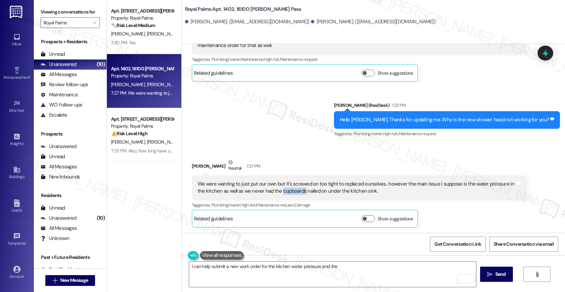
drag, startPoint x: 267, startPoint y: 191, endPoint x: 290, endPoint y: 191, distance: 23.0
click at [290, 191] on div "We were wanting to just put our own but it's screwed on too tight to replaced o…" at bounding box center [356, 188] width 318 height 15
copy div "cupboards"
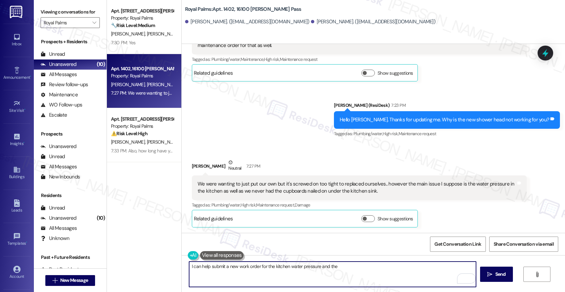
click at [346, 265] on textarea "I can help submit a new work order for the kitchen water pressure and the" at bounding box center [332, 274] width 287 height 25
paste textarea "cupboards"
drag, startPoint x: 246, startPoint y: 274, endPoint x: 378, endPoint y: 281, distance: 132.4
click at [378, 281] on textarea "I can help submit a new work order for the kitchen water pressure and the cupbo…" at bounding box center [332, 274] width 287 height 25
click at [465, 277] on div "1" at bounding box center [464, 278] width 7 height 7
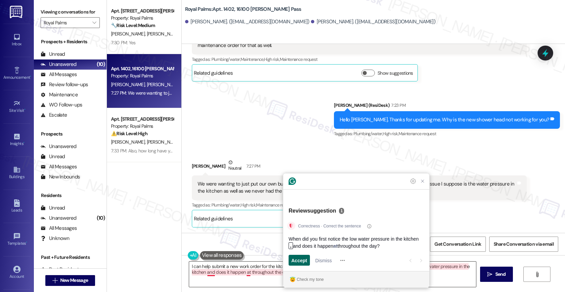
click at [302, 260] on span "Accept" at bounding box center [299, 260] width 16 height 7
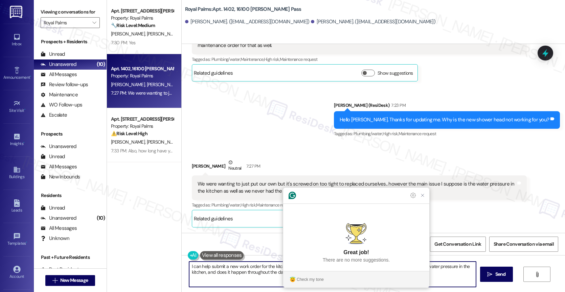
type textarea "I can help submit a new work order for the kitchen water pressure and the cupbo…"
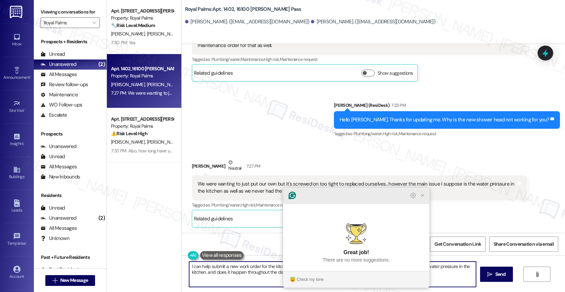
click at [422, 198] on icon "Close Grammarly Assistant" at bounding box center [422, 195] width 5 height 5
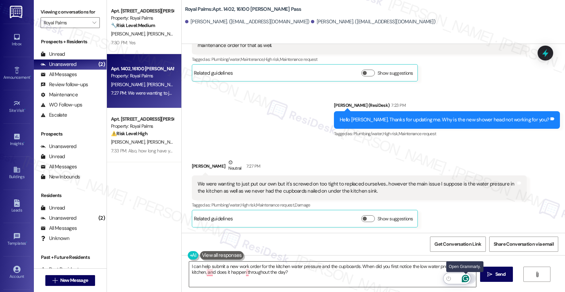
click at [463, 276] on icon "Open Grammarly. 0 Suggestions." at bounding box center [464, 278] width 7 height 7
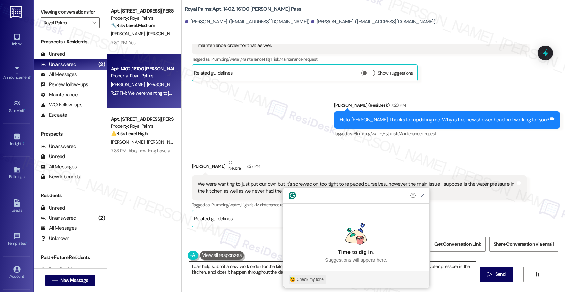
click at [308, 280] on div "Check my tone" at bounding box center [309, 280] width 27 height 6
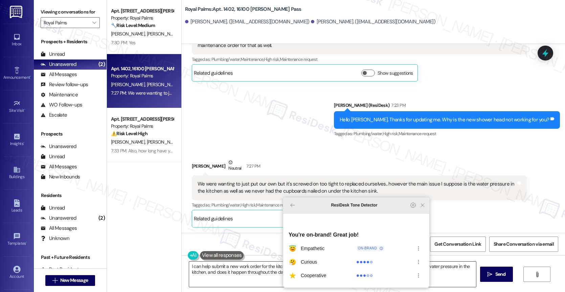
click at [421, 208] on icon "Close Grammarly Assistant" at bounding box center [422, 205] width 5 height 5
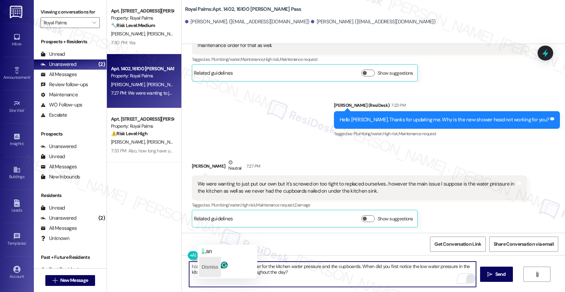
click at [221, 262] on button "Dismiss" at bounding box center [210, 267] width 22 height 20
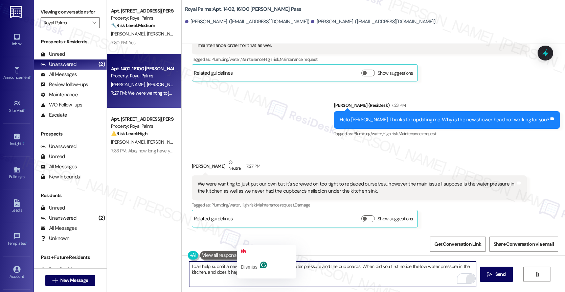
click at [317, 277] on textarea "I can help submit a new work order for the kitchen water pressure and the cupbo…" at bounding box center [332, 274] width 287 height 25
click at [466, 278] on icon "Open Grammarly. 0 Suggestions." at bounding box center [464, 278] width 7 height 7
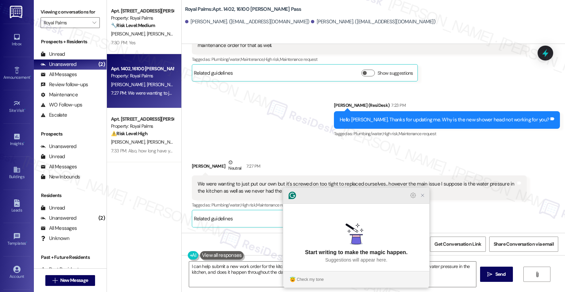
click at [424, 198] on icon "Close Grammarly Assistant" at bounding box center [422, 195] width 5 height 5
click at [423, 198] on icon "Close Grammarly Assistant" at bounding box center [422, 195] width 5 height 5
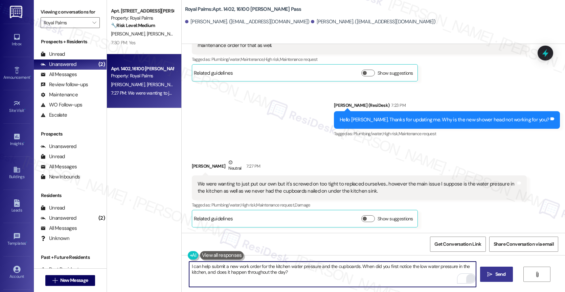
click at [490, 275] on icon "" at bounding box center [489, 274] width 5 height 5
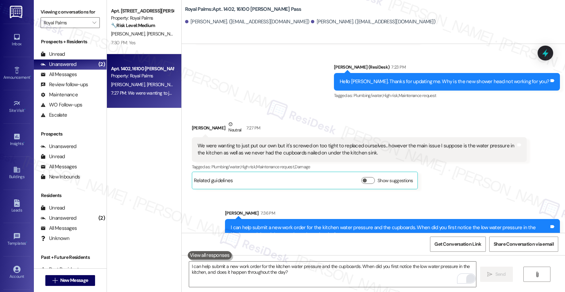
scroll to position [674, 0]
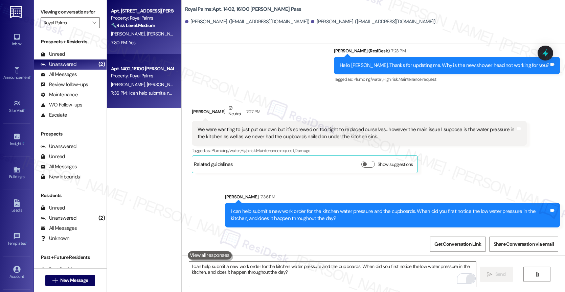
click at [158, 24] on div "🔧 Risk Level: Medium The resident needs a new mailbox key. While important for …" at bounding box center [142, 25] width 63 height 7
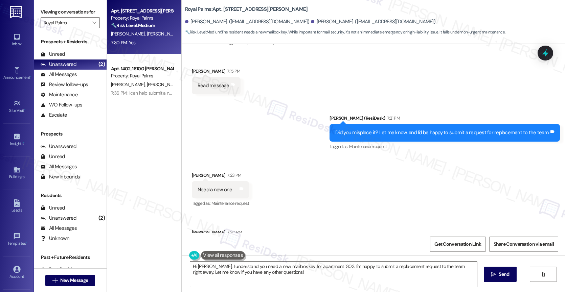
scroll to position [407, 0]
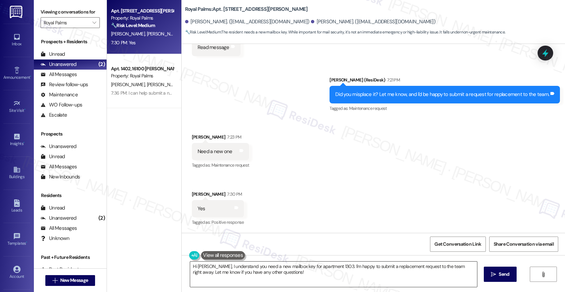
click at [245, 271] on textarea "Hi Henry, I understand you need a new mailbox key for apartment 1303. I'm happy…" at bounding box center [333, 274] width 287 height 25
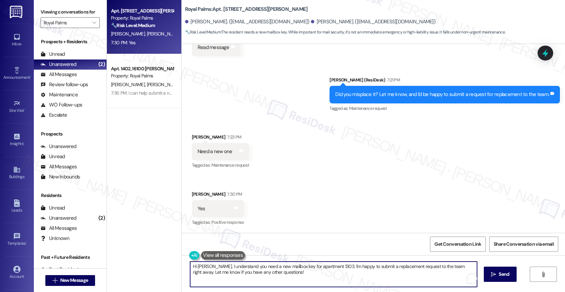
click at [245, 271] on textarea "Hi Henry, I understand you need a new mailbox key for apartment 1303. I'm happy…" at bounding box center [333, 274] width 287 height 25
click at [282, 177] on div "Received via SMS Henry Rios 7:23 PM Need a new one Tags and notes Tagged as: Ma…" at bounding box center [373, 175] width 383 height 114
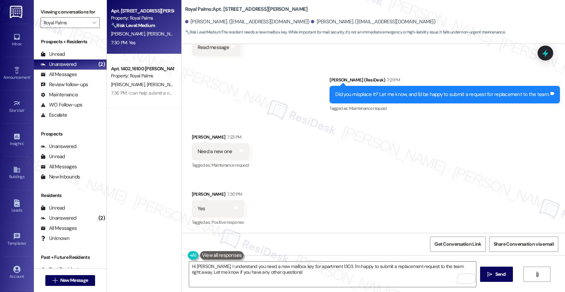
click at [299, 143] on div "Received via SMS Henry Rios 7:23 PM Need a new one Tags and notes Tagged as: Ma…" at bounding box center [373, 175] width 383 height 114
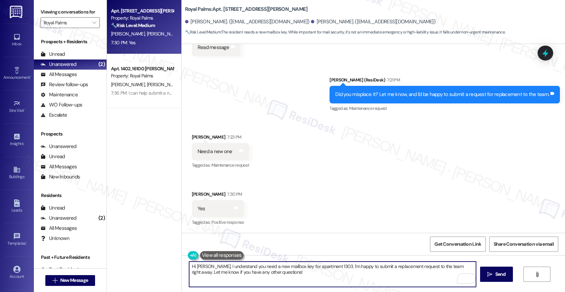
click at [255, 268] on textarea "Hi Henry, I understand you need a new mailbox key for apartment 1303. I'm happy…" at bounding box center [332, 274] width 287 height 25
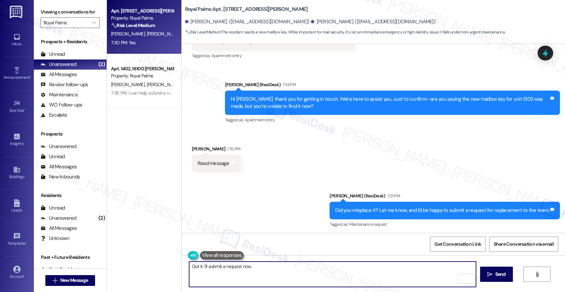
scroll to position [211, 0]
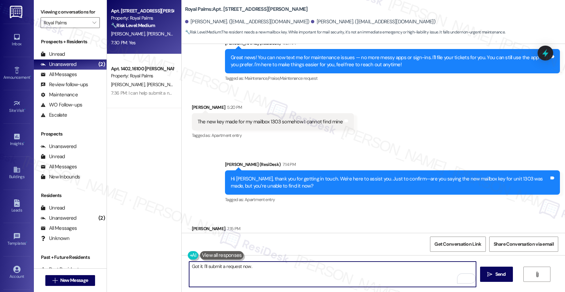
drag, startPoint x: 204, startPoint y: 265, endPoint x: 305, endPoint y: 274, distance: 101.8
click at [301, 274] on textarea "Got it. I'll submit a request now." at bounding box center [332, 274] width 287 height 25
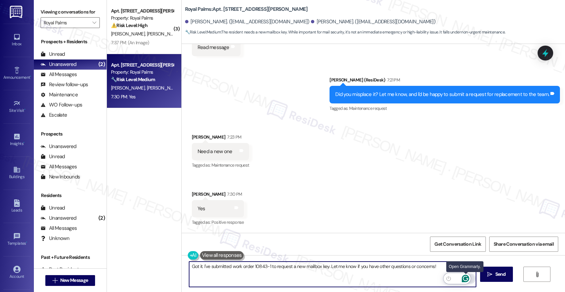
type textarea "Got it. I've submitted work order 10843-1 to request a new mailbox key. Let me …"
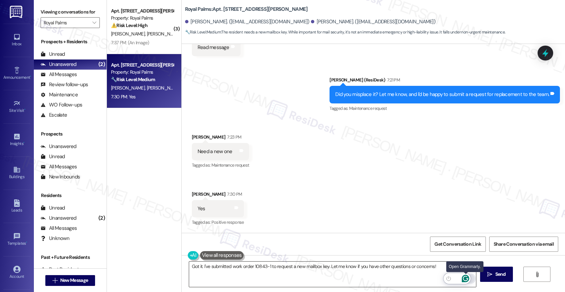
click at [466, 277] on icon "Open Grammarly. 0 Suggestions." at bounding box center [464, 278] width 5 height 5
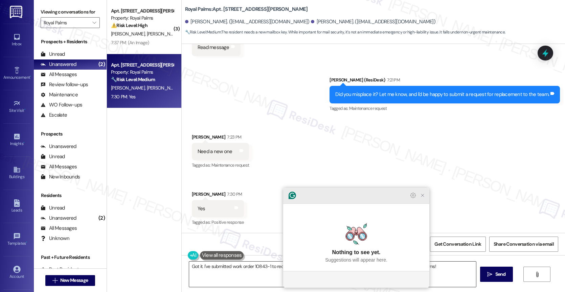
click at [422, 198] on icon "Close Grammarly Assistant" at bounding box center [422, 195] width 5 height 5
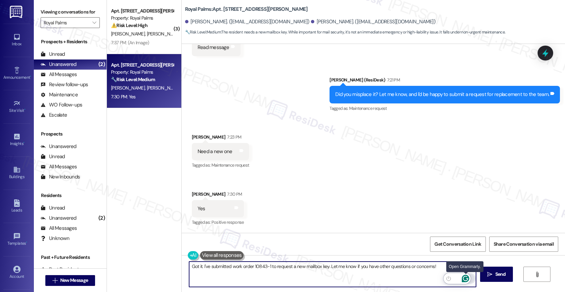
click at [466, 279] on icon "Open Grammarly. 0 Suggestions." at bounding box center [464, 278] width 7 height 7
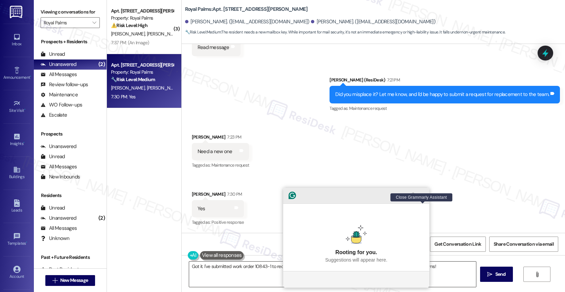
click at [424, 198] on icon "Close Grammarly Assistant" at bounding box center [422, 195] width 5 height 5
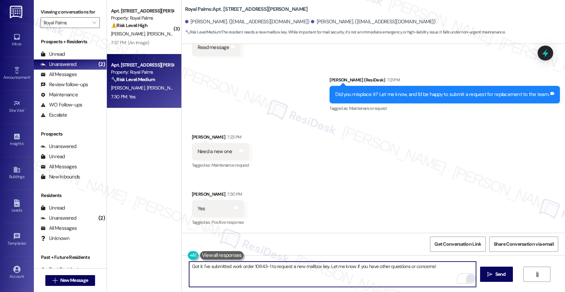
click at [439, 269] on textarea "Got it. I've submitted work order 10843-1 to request a new mailbox key. Let me …" at bounding box center [332, 274] width 287 height 25
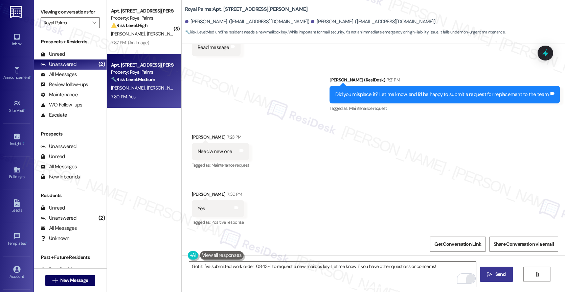
click at [494, 272] on span "Send" at bounding box center [500, 274] width 13 height 7
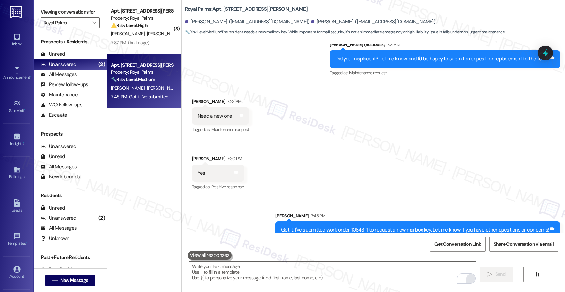
scroll to position [454, 0]
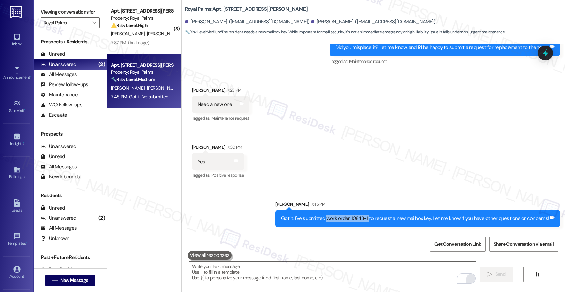
drag, startPoint x: 330, startPoint y: 219, endPoint x: 371, endPoint y: 219, distance: 41.3
click at [371, 219] on div "Got it. I've submitted work order 10843-1 to request a new mailbox key. Let me …" at bounding box center [415, 218] width 268 height 7
copy div "work order 10843-1"
click at [305, 152] on div "Received via SMS Henry Rios 7:23 PM Need a new one Tags and notes Tagged as: Ma…" at bounding box center [373, 128] width 383 height 114
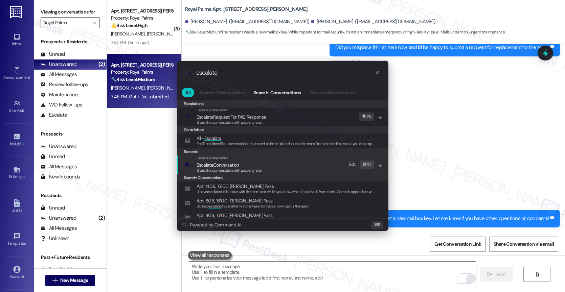
type input "escalate"
click at [230, 164] on span "Escalate Conversation" at bounding box center [217, 165] width 43 height 6
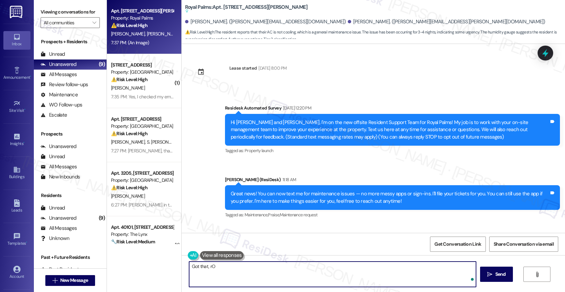
scroll to position [657, 0]
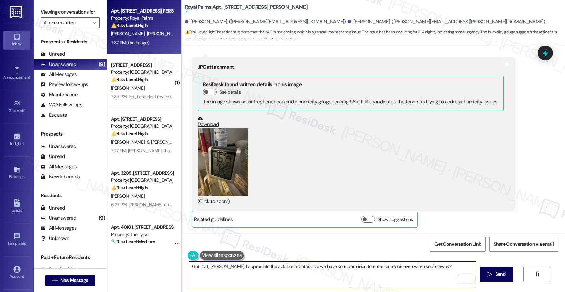
click at [335, 266] on textarea "Got that, [PERSON_NAME]. I appreciate the additional details. Do we have your p…" at bounding box center [332, 274] width 287 height 25
click at [436, 266] on textarea "Got that, [PERSON_NAME]. I appreciate the additional details. Do we have your p…" at bounding box center [332, 274] width 287 height 25
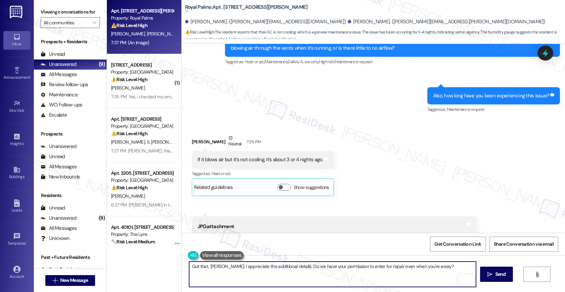
scroll to position [306, 0]
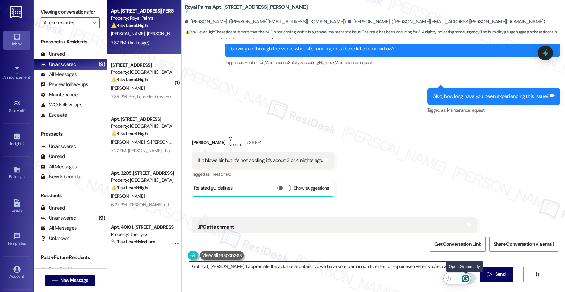
click at [466, 278] on icon "Open Grammarly. 0 Suggestions." at bounding box center [464, 278] width 7 height 7
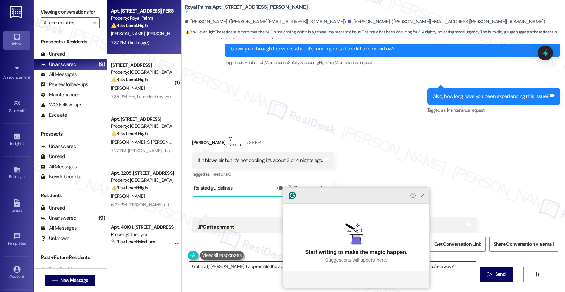
click at [423, 198] on icon "Close Grammarly Assistant" at bounding box center [422, 195] width 5 height 5
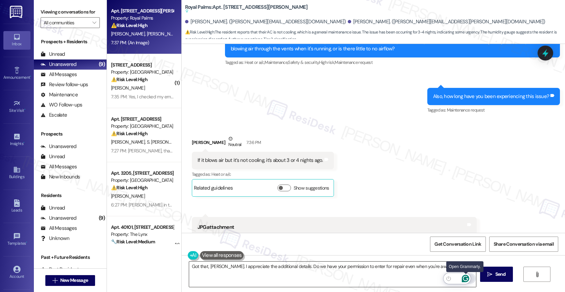
click at [466, 277] on icon "Open Grammarly. 0 Suggestions." at bounding box center [464, 278] width 5 height 5
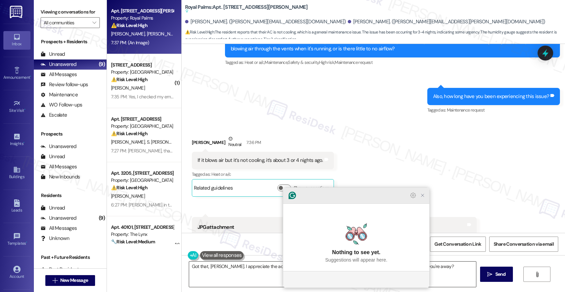
click at [424, 198] on icon "Close Grammarly Assistant" at bounding box center [422, 195] width 5 height 5
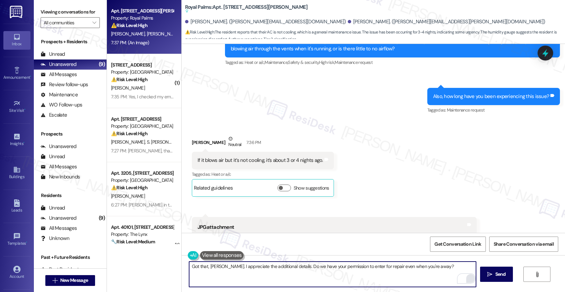
click at [222, 267] on textarea "Got that, [PERSON_NAME]. I appreciate the additional details. Do we have your p…" at bounding box center [332, 274] width 287 height 25
click at [437, 268] on textarea "Got that, [PERSON_NAME]! I appreciate the additional details. Do we have your p…" at bounding box center [332, 274] width 287 height 25
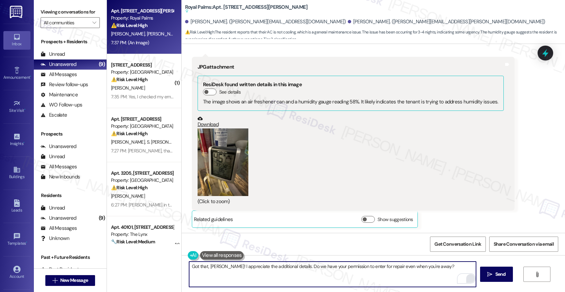
scroll to position [468, 0]
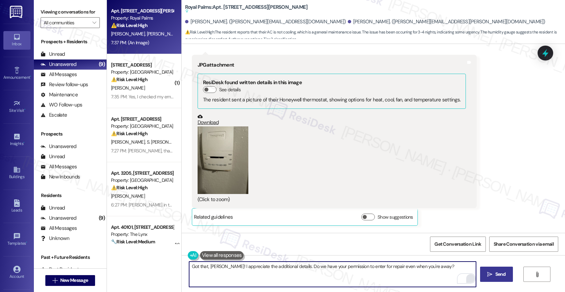
type textarea "Got that, [PERSON_NAME]! I appreciate the additional details. Do we have your p…"
click at [500, 274] on span "Send" at bounding box center [500, 274] width 10 height 7
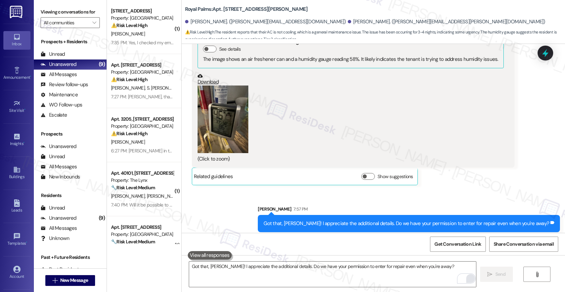
scroll to position [687, 0]
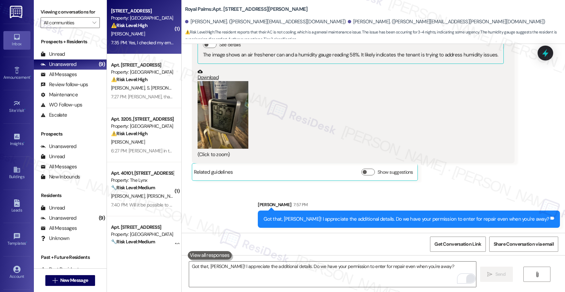
click at [141, 38] on div "[PERSON_NAME]" at bounding box center [142, 34] width 64 height 8
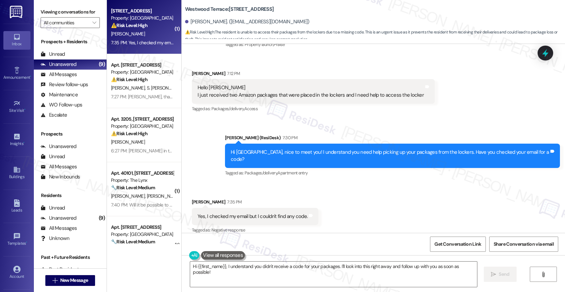
scroll to position [106, 0]
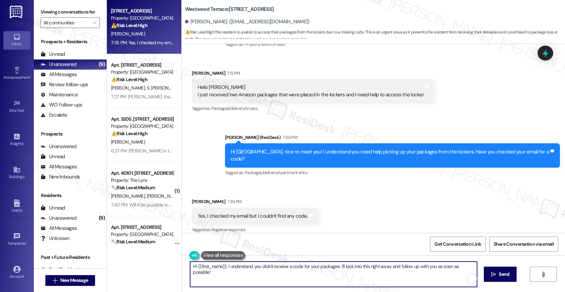
click at [236, 275] on textarea "Hi {{first_name}}, I understand you didn't receive a code for your packages. I'…" at bounding box center [333, 274] width 287 height 25
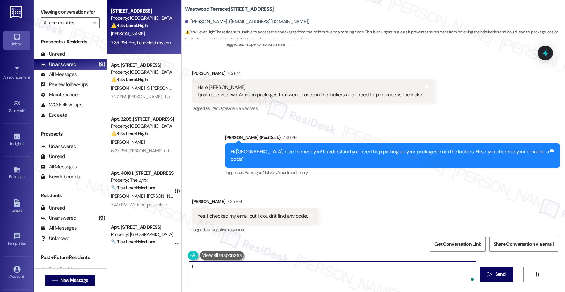
type textarea "I"
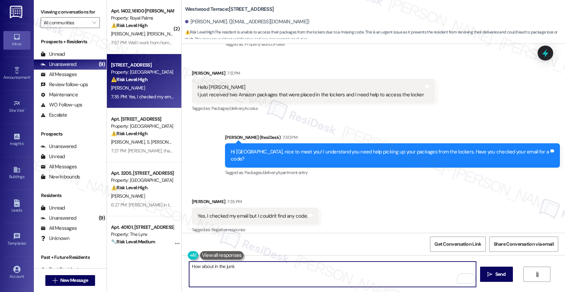
drag, startPoint x: 281, startPoint y: 269, endPoint x: 289, endPoint y: 269, distance: 7.8
click at [289, 269] on textarea "How about in the junk" at bounding box center [332, 274] width 287 height 25
click at [189, 268] on textarea "How about in the Spam or Trash folders?" at bounding box center [332, 274] width 287 height 25
click at [288, 269] on textarea "How about in the Spam or Trash folders?" at bounding box center [332, 274] width 287 height 25
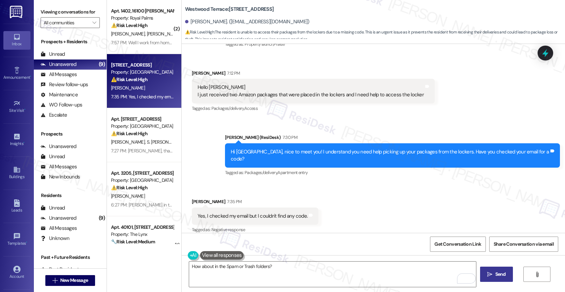
click at [489, 275] on icon "" at bounding box center [489, 274] width 5 height 5
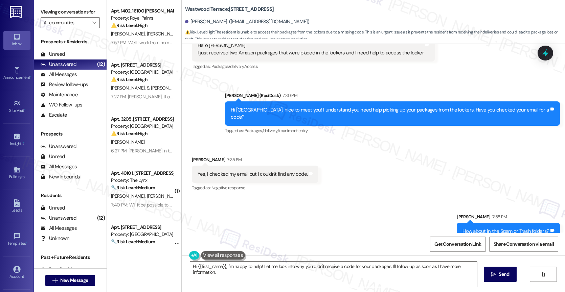
scroll to position [153, 0]
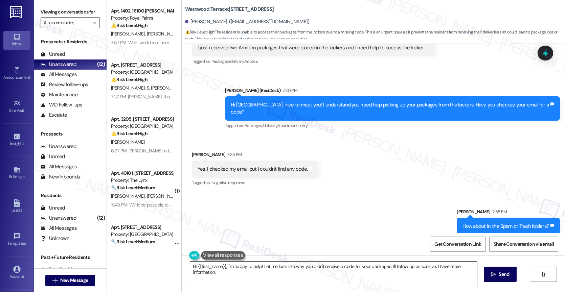
click at [223, 271] on textarea "Hi {{first_name}}, I'm happy to help! Let me look into why you didn't receive a…" at bounding box center [333, 274] width 287 height 25
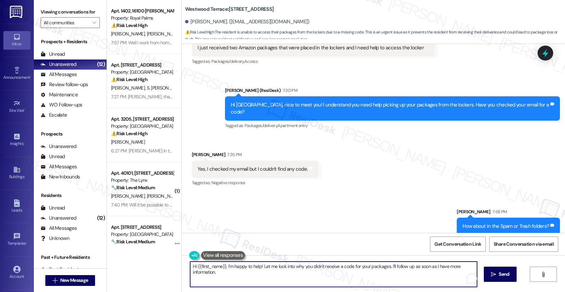
click at [224, 271] on textarea "Hi {{first_name}}, I'm happy to help! Let me look into why you didn't receive a…" at bounding box center [333, 274] width 287 height 25
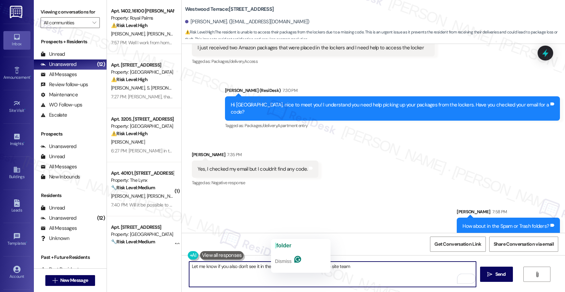
click at [356, 273] on textarea "Let me know if you also don't see it in the Spam folder. I'll check with the si…" at bounding box center [332, 274] width 287 height 25
drag, startPoint x: 297, startPoint y: 266, endPoint x: 398, endPoint y: 268, distance: 100.8
click at [398, 268] on textarea "Let me know if you also don't see it in the Spam folder. I'll check with the si…" at bounding box center [332, 274] width 287 height 25
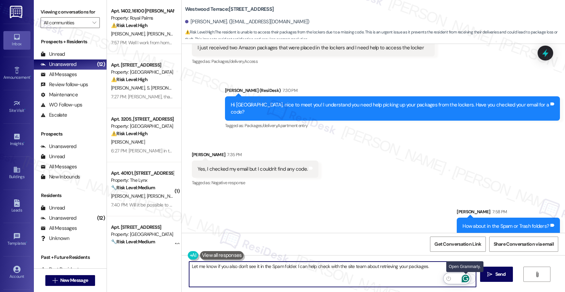
type textarea "Let me know if you also don't see it in the Spam folder. I can help check with …"
click at [467, 278] on icon "Open Grammarly. 0 Suggestions." at bounding box center [464, 278] width 7 height 7
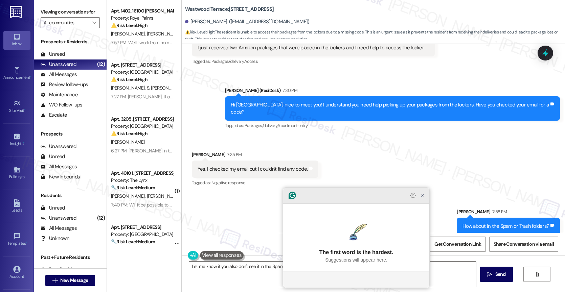
click at [424, 199] on icon "Close Grammarly Assistant" at bounding box center [422, 195] width 8 height 8
click at [420, 198] on icon "Close Grammarly Assistant" at bounding box center [422, 195] width 5 height 5
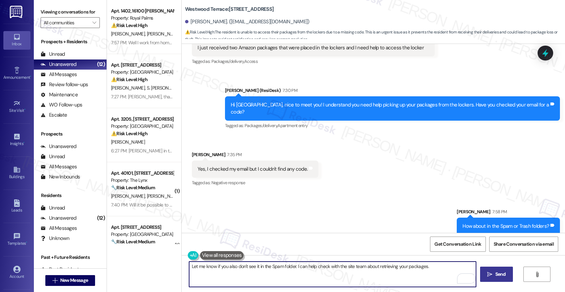
click at [499, 273] on span "Send" at bounding box center [500, 274] width 10 height 7
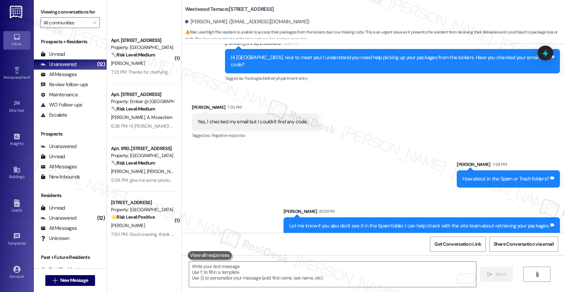
scroll to position [351, 0]
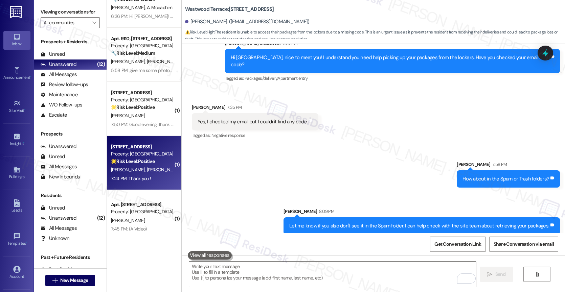
click at [141, 165] on div "🌟 Risk Level: Positive The resident is expressing gratitude for the initial out…" at bounding box center [142, 161] width 63 height 7
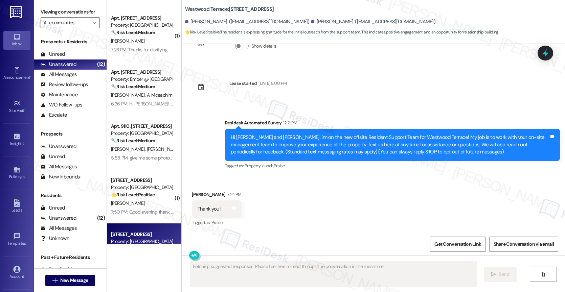
scroll to position [113, 0]
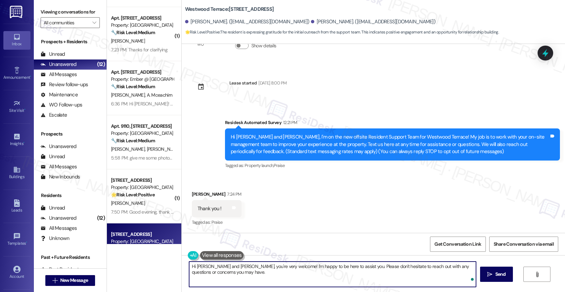
drag, startPoint x: 209, startPoint y: 266, endPoint x: 287, endPoint y: 291, distance: 82.3
click at [287, 291] on div "Hi [PERSON_NAME] and [PERSON_NAME], you're very welcome! I'm happy to be here t…" at bounding box center [373, 280] width 383 height 51
type textarea "Hi [PERSON_NAME], you're welcome. Nice to meet you!"
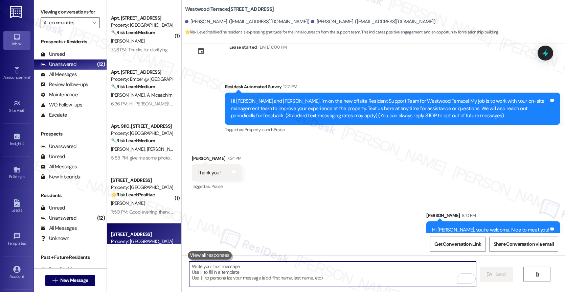
scroll to position [160, 0]
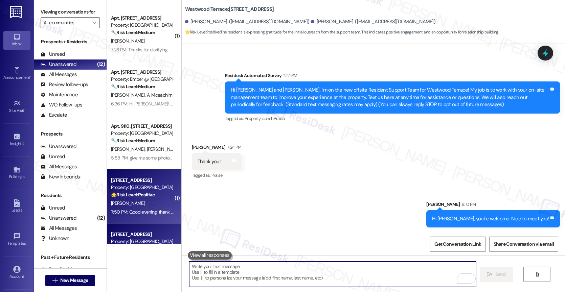
click at [132, 190] on div "Property: [GEOGRAPHIC_DATA]" at bounding box center [142, 187] width 63 height 7
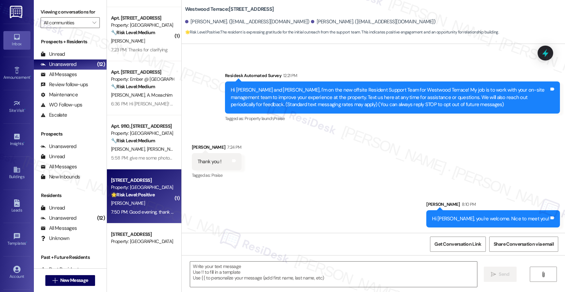
type textarea "Fetching suggested responses. Please feel free to read through the conversation…"
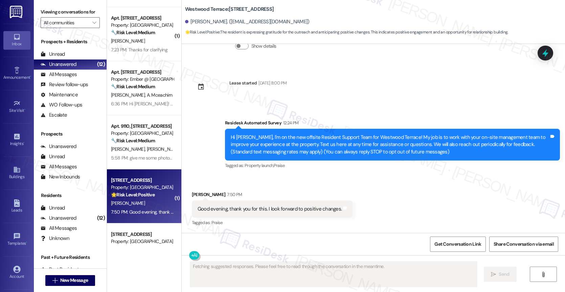
scroll to position [60, 0]
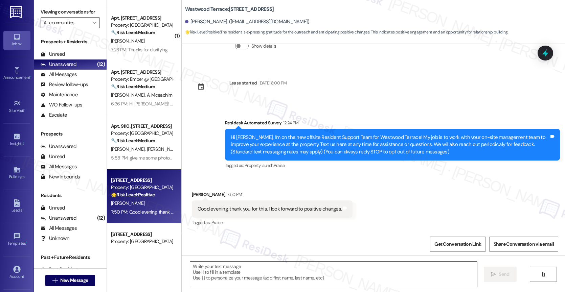
click at [221, 275] on textarea at bounding box center [333, 274] width 287 height 25
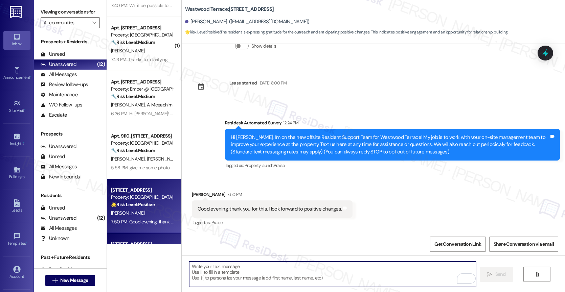
scroll to position [248, 0]
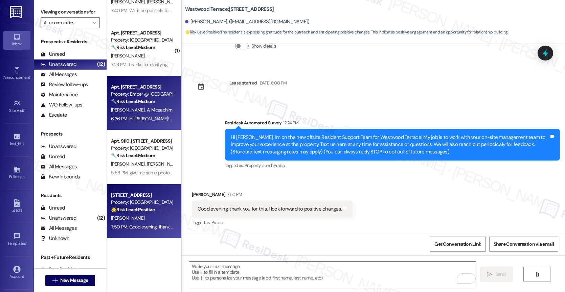
click at [146, 108] on span "A. Mceachirn" at bounding box center [159, 110] width 26 height 6
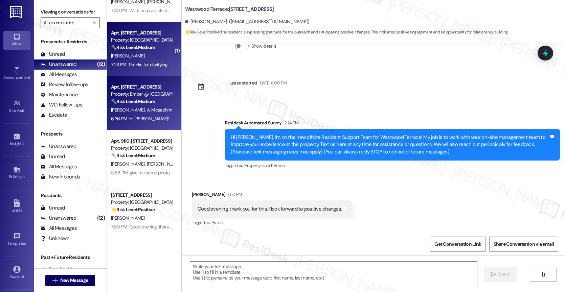
click at [141, 46] on strong "🔧 Risk Level: Medium" at bounding box center [133, 47] width 44 height 6
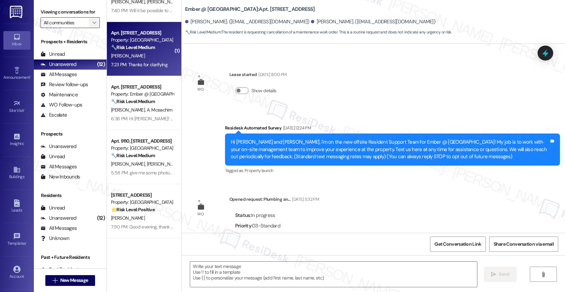
scroll to position [414, 0]
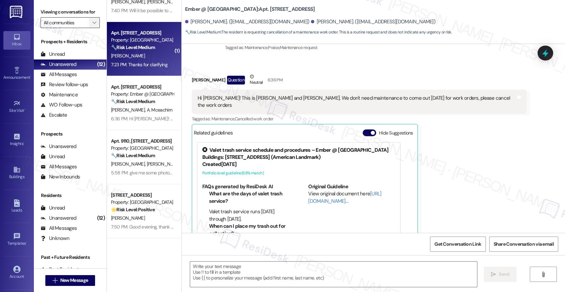
type textarea "Fetching suggested responses. Please feel free to read through the conversation…"
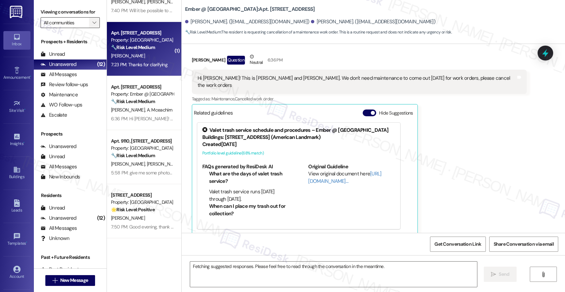
click at [92, 25] on icon "" at bounding box center [94, 22] width 4 height 5
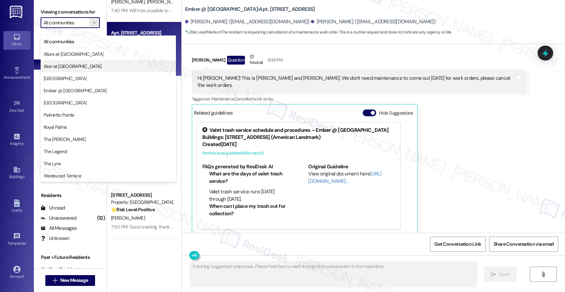
click at [67, 66] on span "Alon at [GEOGRAPHIC_DATA]" at bounding box center [73, 66] width 58 height 7
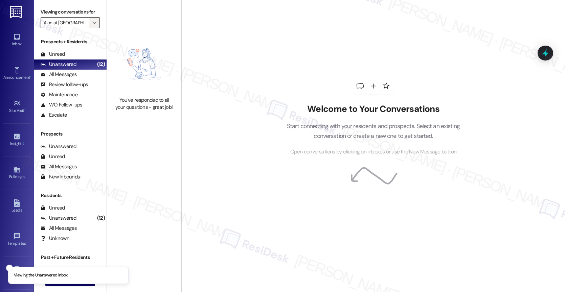
click at [92, 28] on button "" at bounding box center [94, 22] width 11 height 11
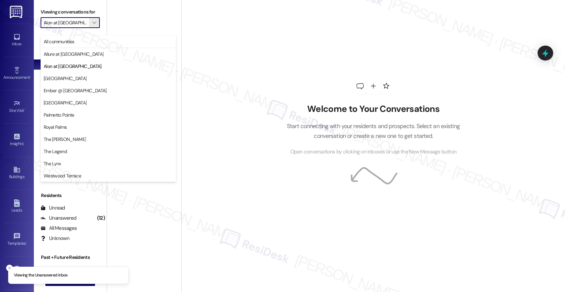
drag, startPoint x: 282, startPoint y: 73, endPoint x: 216, endPoint y: 66, distance: 66.3
click at [281, 73] on div "Welcome to Your Conversations Start connecting with your residents and prospect…" at bounding box center [372, 117] width 203 height 234
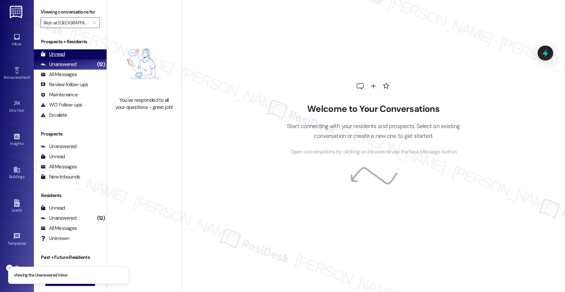
click at [81, 60] on div "Unread (0)" at bounding box center [70, 54] width 73 height 10
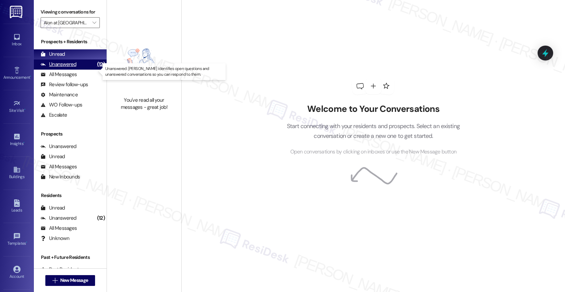
click at [81, 70] on div "Unanswered (12)" at bounding box center [70, 65] width 73 height 10
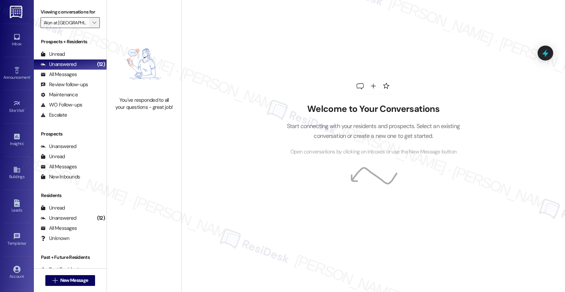
click at [92, 25] on icon "" at bounding box center [94, 22] width 4 height 5
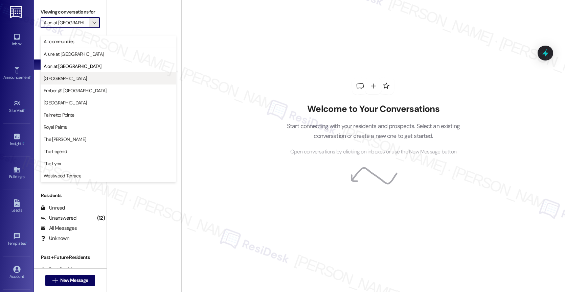
click at [69, 77] on span "[GEOGRAPHIC_DATA]" at bounding box center [65, 78] width 43 height 7
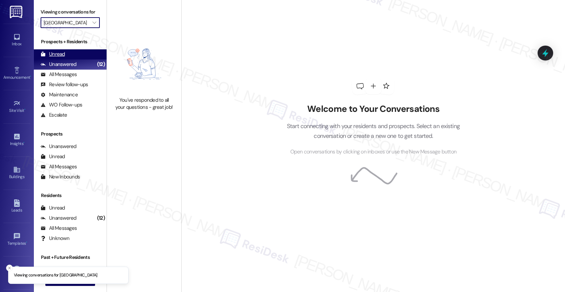
click at [72, 60] on div "Unread (0)" at bounding box center [70, 54] width 73 height 10
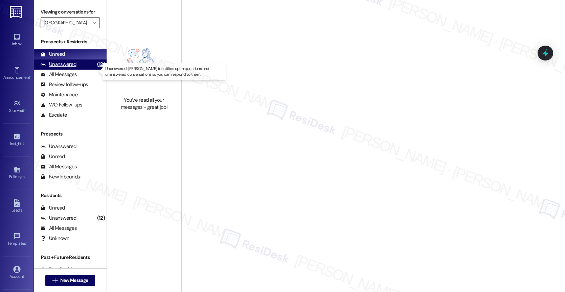
click at [70, 68] on div "Unanswered" at bounding box center [59, 64] width 36 height 7
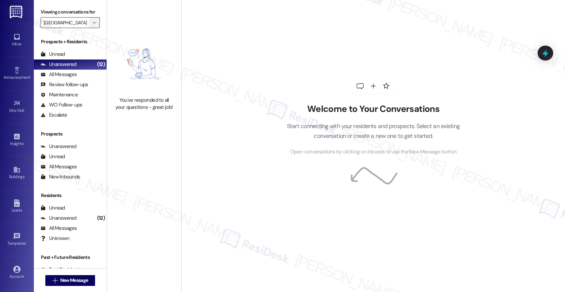
click at [92, 25] on icon "" at bounding box center [94, 22] width 4 height 5
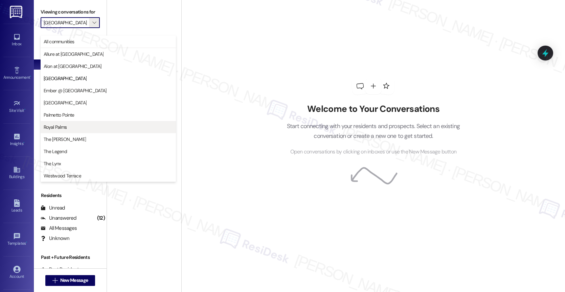
click at [63, 126] on span "Royal Palms" at bounding box center [55, 127] width 23 height 7
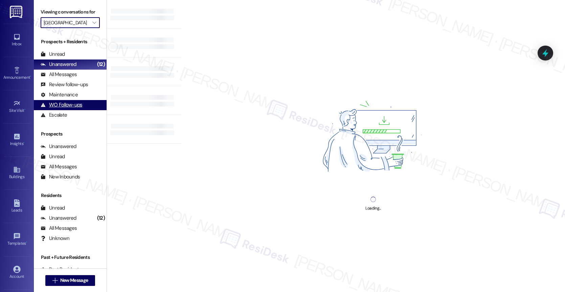
type input "Royal Palms"
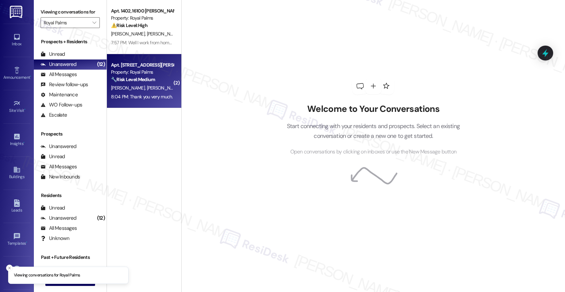
click at [145, 85] on div "[PERSON_NAME] [PERSON_NAME]" at bounding box center [142, 88] width 64 height 8
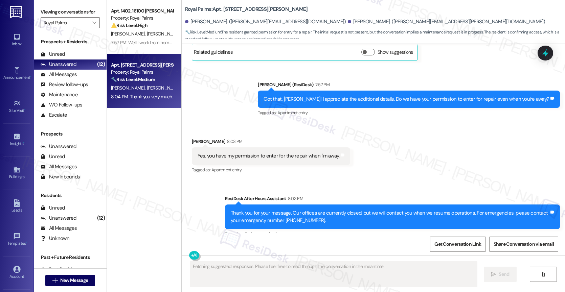
scroll to position [767, 0]
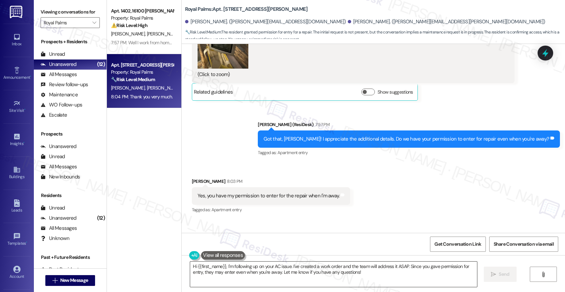
click at [277, 271] on textarea "Hi {{first_name}}, I'm following up on your AC issue. I've created a work order…" at bounding box center [333, 274] width 287 height 25
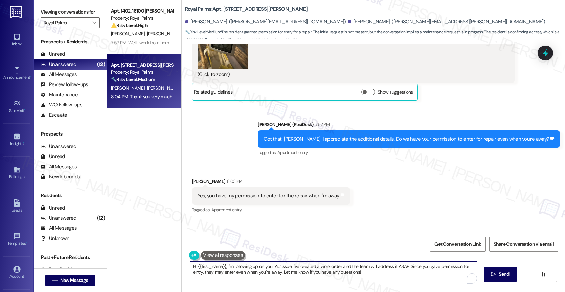
click at [277, 271] on textarea "Hi {{first_name}}, I'm following up on your AC issue. I've created a work order…" at bounding box center [333, 274] width 287 height 25
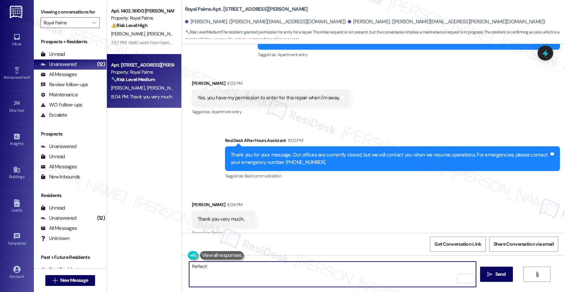
scroll to position [875, 0]
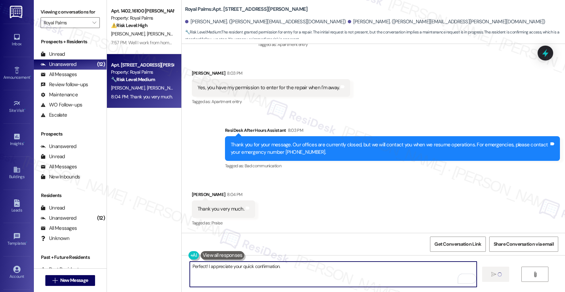
type textarea "Perfect! I appreciate your quick confirmation."
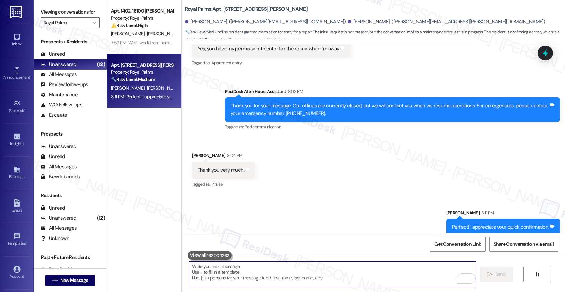
scroll to position [923, 0]
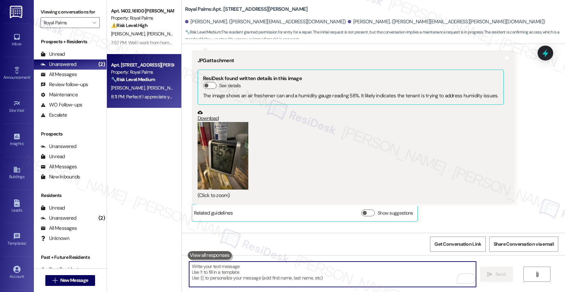
scroll to position [645, 0]
click at [220, 170] on button "Zoom image" at bounding box center [222, 157] width 51 height 68
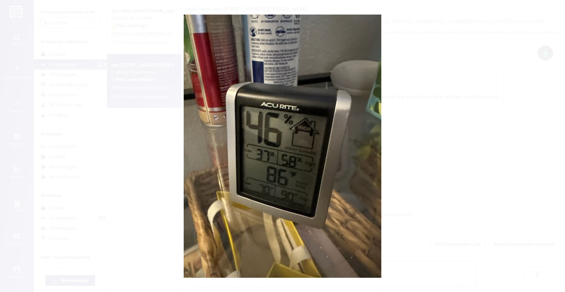
click at [309, 224] on button "Unzoom image" at bounding box center [282, 146] width 565 height 292
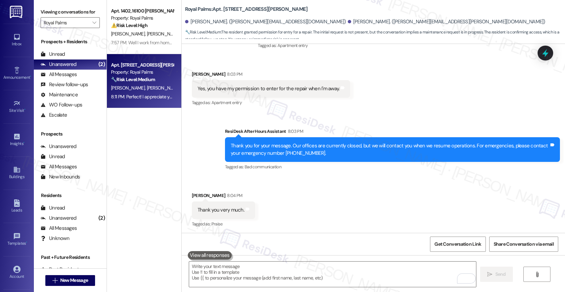
scroll to position [923, 0]
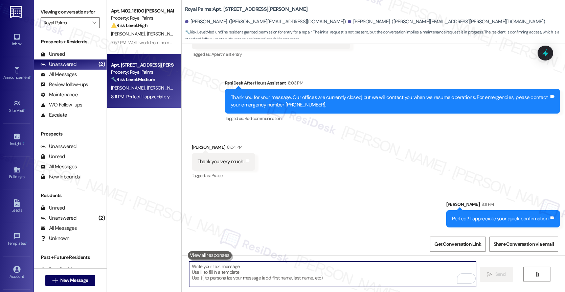
click at [247, 279] on textarea "To enrich screen reader interactions, please activate Accessibility in Grammarl…" at bounding box center [332, 274] width 287 height 25
paste textarea "Maintenance Follow-up - Temporary repair on the roof"
type textarea "Maintenance Follow-up - Temporary repair on the roof"
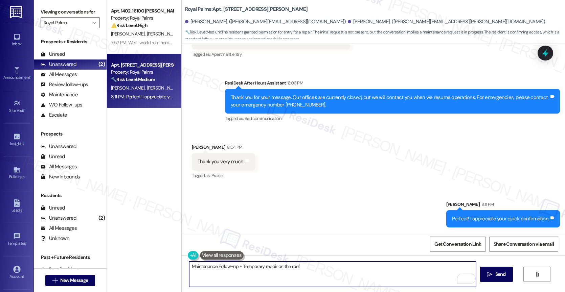
click at [271, 266] on textarea "Maintenance Follow-up - Temporary repair on the roof" at bounding box center [332, 274] width 287 height 25
click at [266, 270] on textarea "I've submitted work order" at bounding box center [332, 274] width 287 height 25
click at [308, 267] on textarea "I've submitted work order 10836-1 to maintenance." at bounding box center [332, 274] width 287 height 25
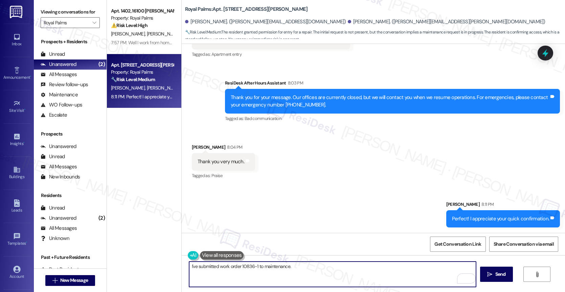
click at [305, 269] on textarea "I've submitted work order 10836-1 to maintenance." at bounding box center [332, 274] width 287 height 25
click at [340, 270] on textarea "I've submitted work order 10836-1 to maintenance. If you ahve" at bounding box center [332, 274] width 287 height 25
drag, startPoint x: 340, startPoint y: 269, endPoint x: 291, endPoint y: 267, distance: 49.1
click at [340, 269] on textarea "I've submitted work order 10836-1 to maintenance. If you ahve" at bounding box center [332, 274] width 287 height 25
drag, startPoint x: 334, startPoint y: 268, endPoint x: 338, endPoint y: 268, distance: 4.1
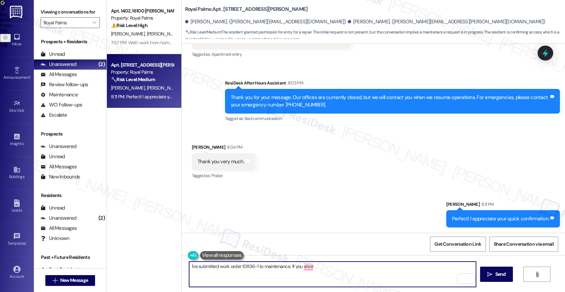
click at [338, 268] on textarea "I've submitted work order 10836-1 to maintenance. If you ahve" at bounding box center [332, 274] width 287 height 25
paste textarea "Feel free to let us know if you have other questions or concerns so we can assi…"
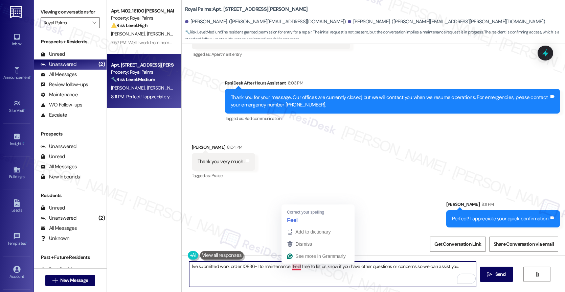
click at [288, 265] on textarea "I've submitted work order 10836-1 to maintenance. IFeel free to let us know if …" at bounding box center [332, 274] width 287 height 25
click at [459, 265] on textarea "I've submitted work order 10836-1 to maintenance. Feel free to let us know if y…" at bounding box center [332, 274] width 287 height 25
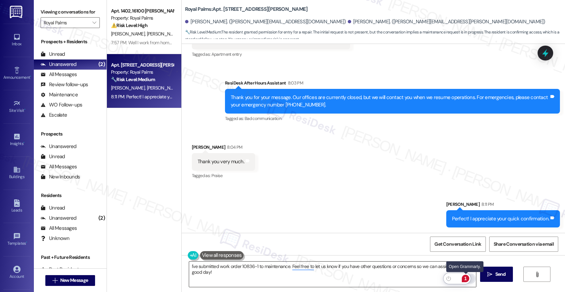
click at [466, 277] on div "1" at bounding box center [464, 278] width 7 height 7
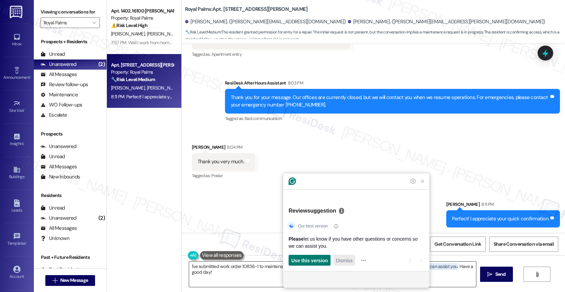
click at [343, 259] on span "Dismiss" at bounding box center [344, 260] width 17 height 7
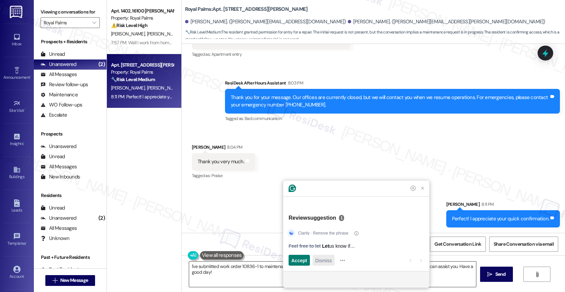
click at [323, 259] on span "Dismiss" at bounding box center [323, 260] width 17 height 7
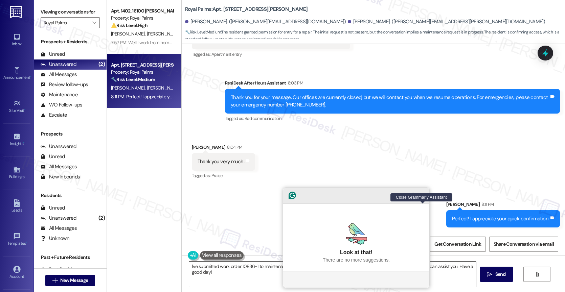
click at [422, 198] on icon "Close Grammarly Assistant" at bounding box center [422, 195] width 5 height 5
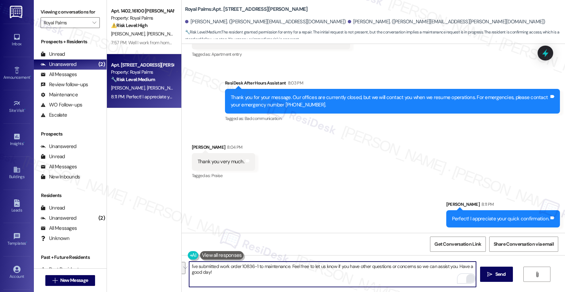
drag, startPoint x: 454, startPoint y: 265, endPoint x: 458, endPoint y: 274, distance: 9.7
click at [458, 274] on div "I've submitted work order 10836-1 to maintenance. Feel free to let us know if y…" at bounding box center [332, 274] width 287 height 26
click at [335, 278] on textarea "I've submitted work order 10836-1 to maintenance. Feel free to let us know if y…" at bounding box center [332, 274] width 287 height 25
drag, startPoint x: 412, startPoint y: 267, endPoint x: 419, endPoint y: 283, distance: 17.4
click at [419, 283] on textarea "I've submitted work order 10836-1 to maintenance. Feel free to let us know if y…" at bounding box center [332, 274] width 287 height 25
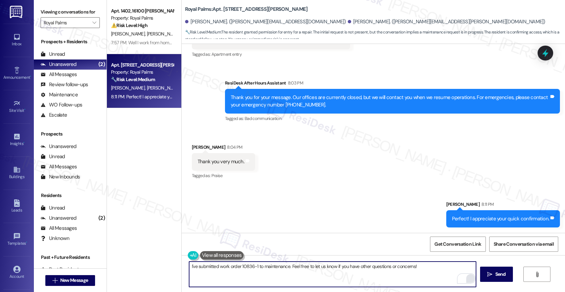
click at [189, 264] on textarea "I've submitted work order 10836-1 to maintenance. Feel free to let us know if y…" at bounding box center [332, 274] width 287 height 25
drag, startPoint x: 203, startPoint y: 266, endPoint x: 165, endPoint y: 263, distance: 37.7
click at [165, 263] on div "Apt. 1402, 16100 Henderson Pass Property: Royal Palms ⚠️ Risk Level: High The r…" at bounding box center [336, 146] width 458 height 292
click at [329, 267] on textarea "By the way, I've submitted work order 10836-1 to maintenance. Feel free to let …" at bounding box center [332, 274] width 287 height 25
click at [447, 270] on textarea "By the way, I've submitted work order 10836-1 to maintenance. Feel free to let …" at bounding box center [332, 274] width 287 height 25
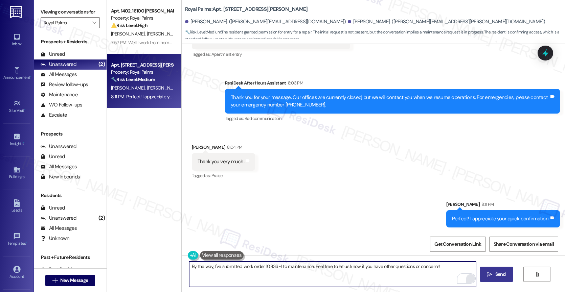
type textarea "By the way, I've submitted work order 10836-1 to maintenance. Feel free to let …"
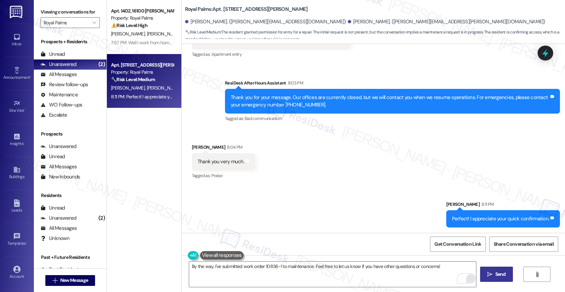
click at [496, 279] on button " Send" at bounding box center [496, 274] width 33 height 15
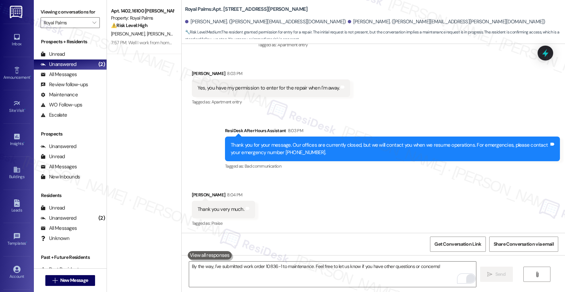
scroll to position [970, 0]
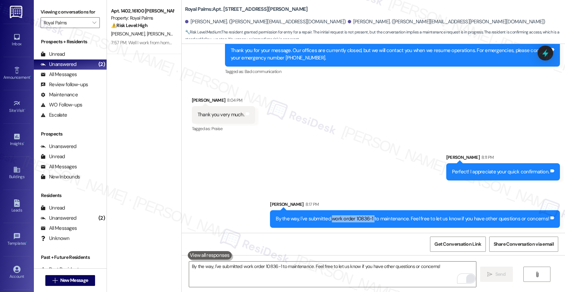
drag, startPoint x: 378, startPoint y: 218, endPoint x: 337, endPoint y: 217, distance: 41.6
click at [337, 217] on div "By the way, I've submitted work order 10836-1 to maintenance. Feel free to let …" at bounding box center [412, 218] width 273 height 7
copy div "work order 10836-1"
click at [333, 150] on div "Sent via SMS Sarah 8:11 PM Perfect! I appreciate your quick confirmation. Tags …" at bounding box center [373, 186] width 383 height 94
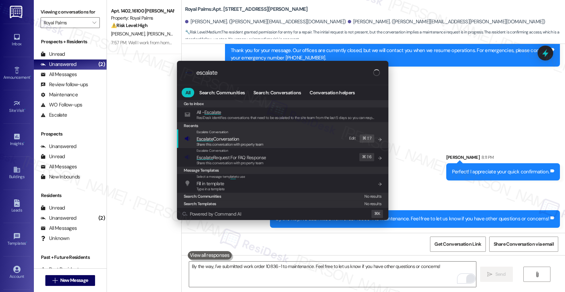
type input "escalate"
click at [236, 138] on span "Escalate Conversation" at bounding box center [217, 139] width 43 height 6
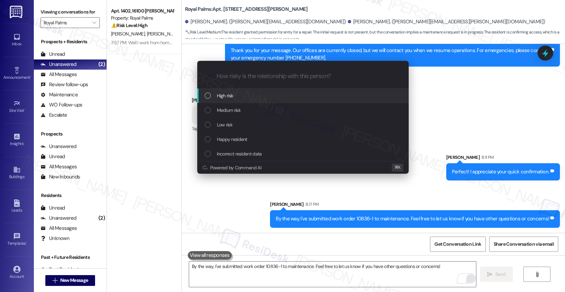
click at [229, 91] on div "High risk" at bounding box center [302, 96] width 211 height 15
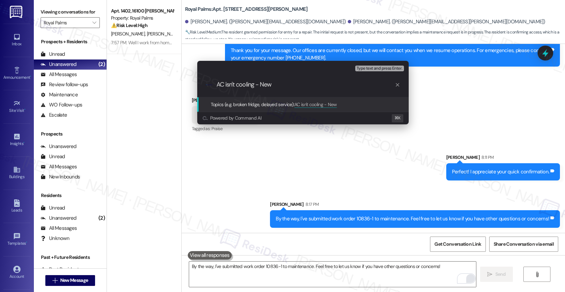
paste input "work order 10836-1"
type input "AC isn't cooling - New work order 10836-1"
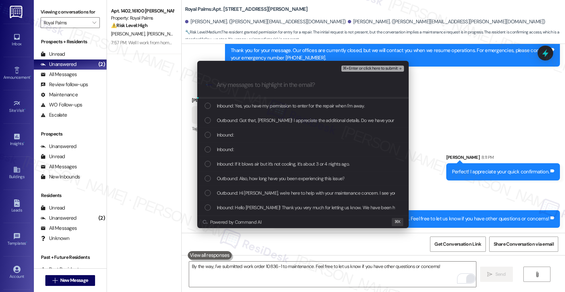
scroll to position [85, 0]
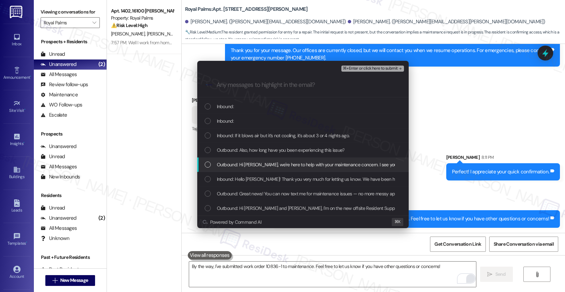
click at [270, 164] on span "Outbound: Hi Rolando, we're here to help with your maintenance concern. I see y…" at bounding box center [442, 164] width 451 height 7
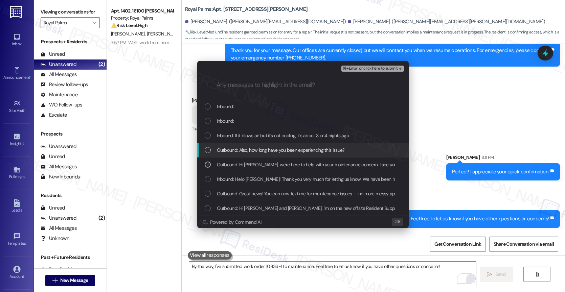
click at [266, 150] on span "Outbound: Also, how long have you been experiencing this issue?" at bounding box center [281, 149] width 128 height 7
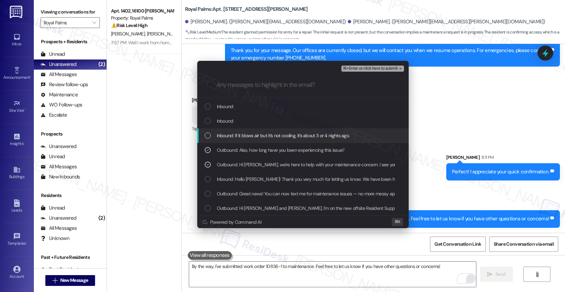
click at [268, 132] on span "Inbound: If it blows air but it’s not cooling, it’s about 3 or 4 nights ago." at bounding box center [283, 135] width 133 height 7
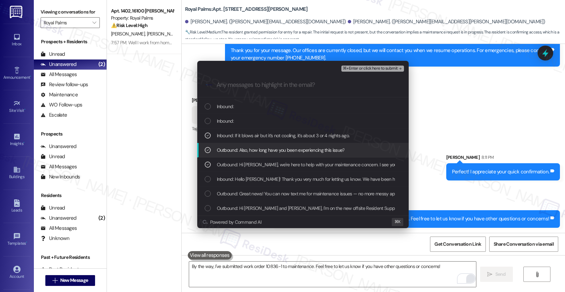
scroll to position [45, 0]
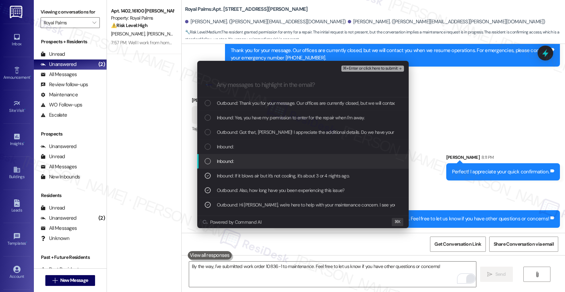
drag, startPoint x: 260, startPoint y: 158, endPoint x: 256, endPoint y: 146, distance: 13.2
click at [260, 158] on div "Inbound:" at bounding box center [304, 161] width 198 height 7
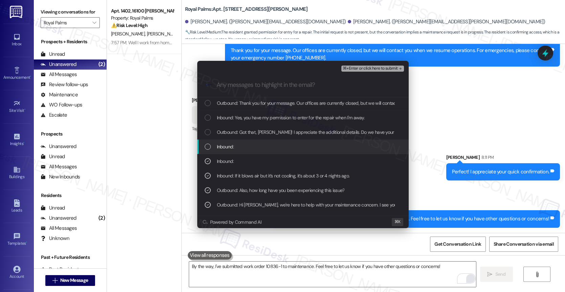
click at [256, 146] on div "Inbound:" at bounding box center [304, 146] width 198 height 7
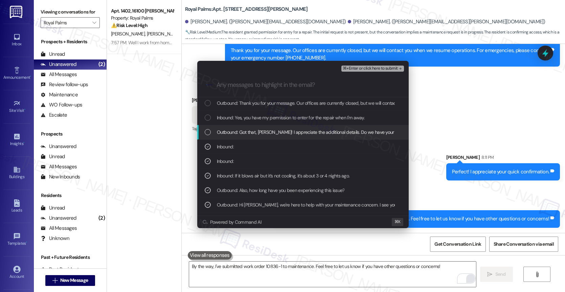
drag, startPoint x: 264, startPoint y: 129, endPoint x: 266, endPoint y: 125, distance: 4.8
click at [264, 128] on span "Outbound: Got that, Rolando! I appreciate the additional details. Do we have yo…" at bounding box center [359, 131] width 284 height 7
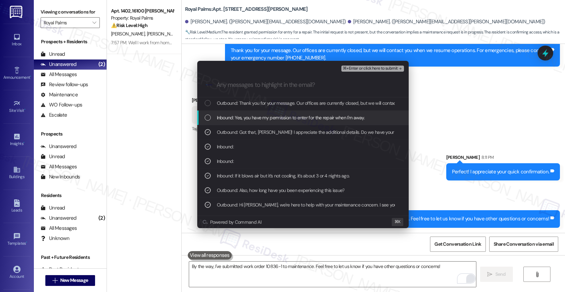
click at [268, 118] on span "Inbound: Yes, you have my permission to enter for the repair when I'm away." at bounding box center [291, 117] width 148 height 7
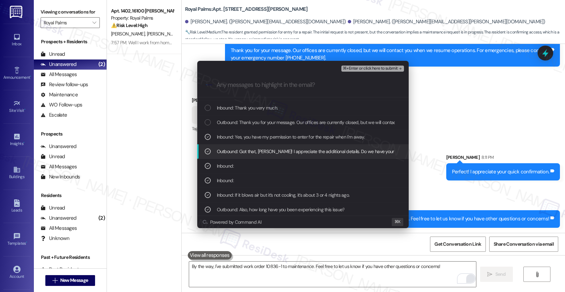
scroll to position [0, 0]
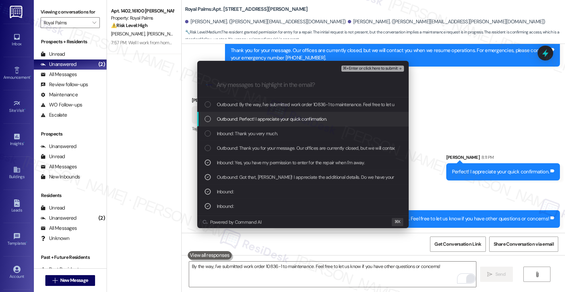
click at [269, 120] on span "Outbound: Perfect! I appreciate your quick confirmation." at bounding box center [272, 118] width 110 height 7
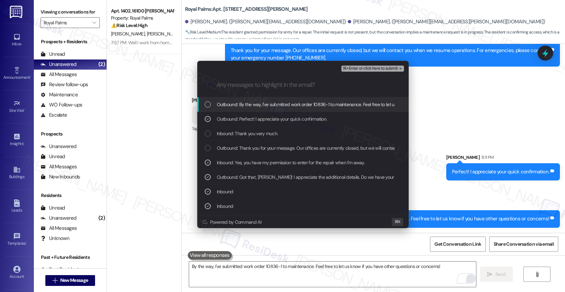
drag, startPoint x: 275, startPoint y: 106, endPoint x: 408, endPoint y: 60, distance: 141.7
click at [275, 106] on span "Outbound: By the way, I've submitted work order 10836-1 to maintenance. Feel fr…" at bounding box center [352, 104] width 271 height 7
click at [394, 66] on span "⌘+Enter or click here to submit" at bounding box center [369, 68] width 55 height 5
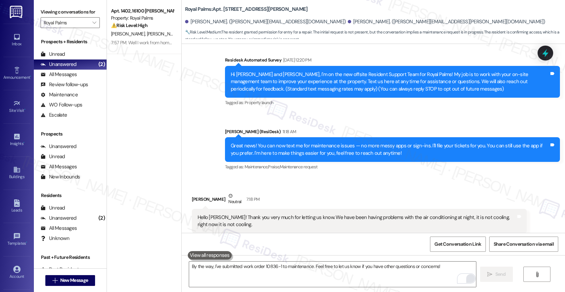
scroll to position [970, 0]
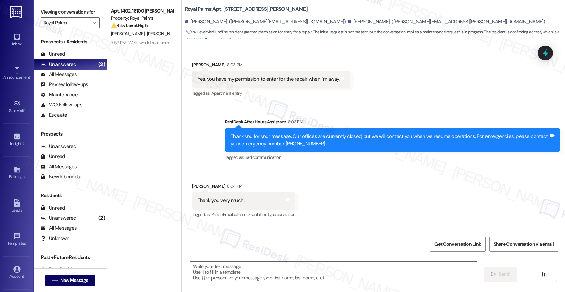
type textarea "Fetching suggested responses. Please feel free to read through the conversation…"
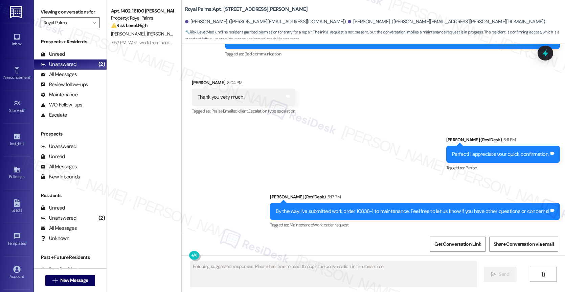
scroll to position [990, 0]
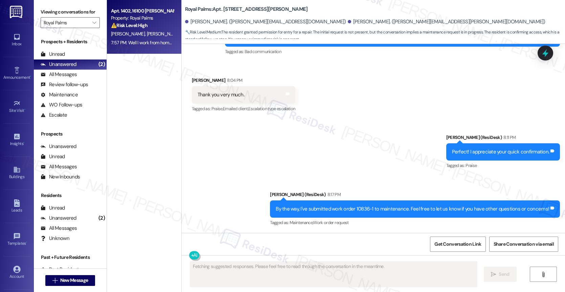
click at [130, 41] on div "7:57 PM: Well I work from home so i'm here all day but thank you for the new re…" at bounding box center [193, 43] width 164 height 6
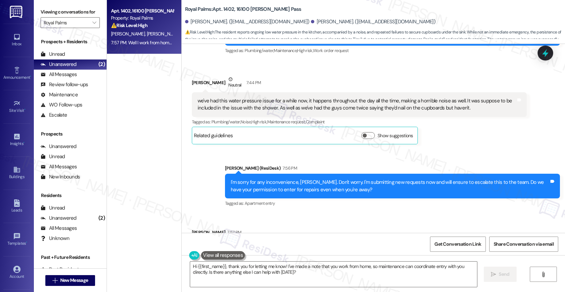
scroll to position [894, 0]
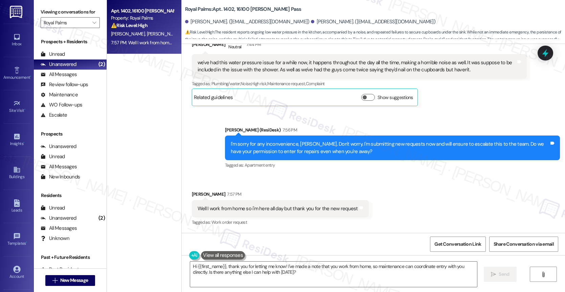
click at [323, 176] on div "Received via SMS Harper Shelton 7:57 PM Well I work from home so i'm here all d…" at bounding box center [373, 203] width 383 height 57
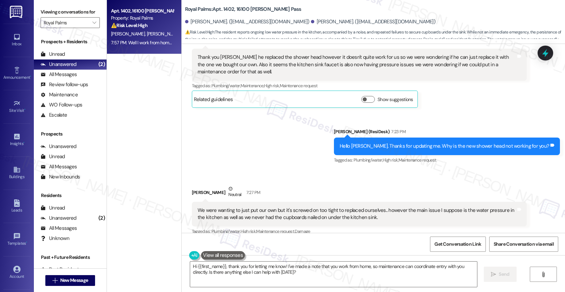
scroll to position [532, 0]
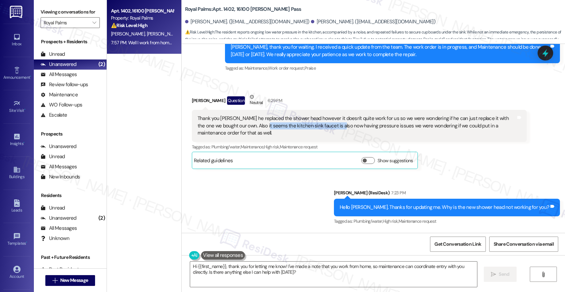
drag, startPoint x: 241, startPoint y: 125, endPoint x: 312, endPoint y: 127, distance: 71.7
click at [312, 127] on div "Thank you Sarah he replaced the shower head however it doesn't quite work for u…" at bounding box center [356, 126] width 318 height 22
click at [341, 140] on div "Thank you Sarah he replaced the shower head however it doesn't quite work for u…" at bounding box center [359, 126] width 335 height 32
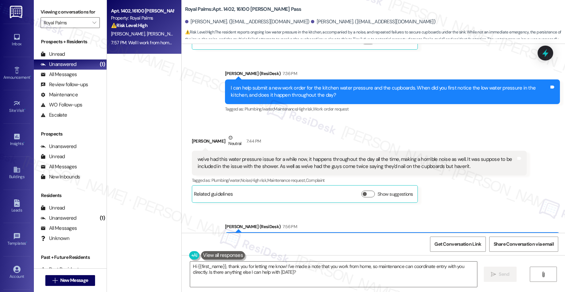
scroll to position [715, 0]
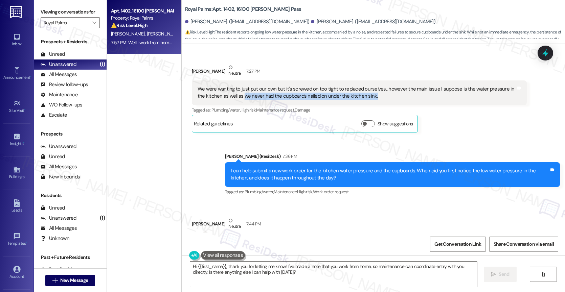
drag, startPoint x: 231, startPoint y: 96, endPoint x: 375, endPoint y: 99, distance: 144.0
click at [375, 99] on div "We were wanting to just put our own but it's screwed on too tight to replaced o…" at bounding box center [356, 93] width 318 height 15
copy div "we never had the cupboards nailed on under the kitchen sink."
click at [317, 131] on div "Related guidelines Show suggestions" at bounding box center [305, 123] width 226 height 17
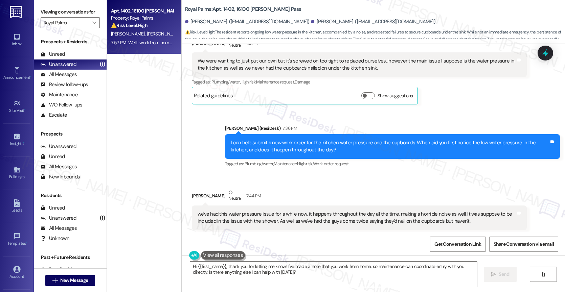
scroll to position [672, 0]
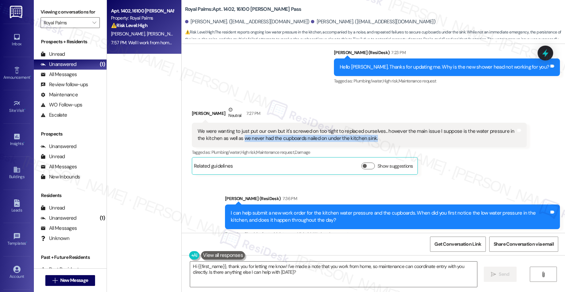
drag, startPoint x: 230, startPoint y: 138, endPoint x: 370, endPoint y: 137, distance: 140.0
click at [370, 137] on div "We were wanting to just put our own but it's screwed on too tight to replaced o…" at bounding box center [356, 135] width 318 height 15
copy div "we never had the cupboards nailed on under the kitchen sink."
click at [335, 193] on div "Sent via SMS Sarah (ResiDesk) 7:36 PM I can help submit a new work order for th…" at bounding box center [392, 217] width 345 height 54
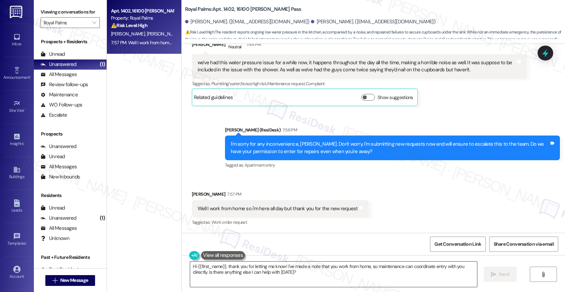
click at [250, 275] on textarea "Hi {{first_name}}, thank you for letting me know! I've made a note that you wor…" at bounding box center [333, 274] width 287 height 25
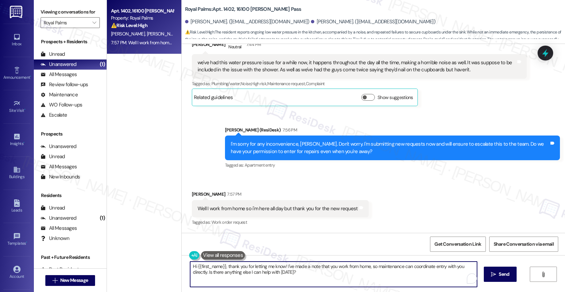
click at [250, 275] on textarea "Hi {{first_name}}, thank you for letting me know! I've made a note that you wor…" at bounding box center [333, 274] width 287 height 25
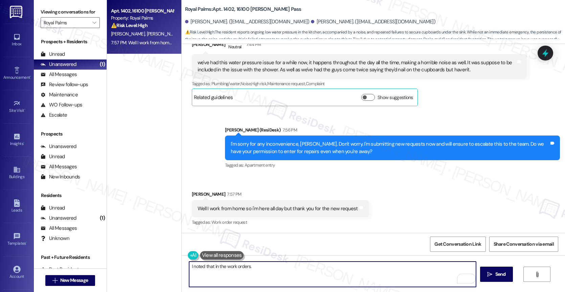
click at [214, 270] on textarea "I noted that in the work orders." at bounding box center [332, 274] width 287 height 25
type textarea "T"
click at [387, 272] on textarea "You're very welcome. I've submitted work orders 10837-1 and 10838-1 to maintena…" at bounding box center [332, 274] width 287 height 25
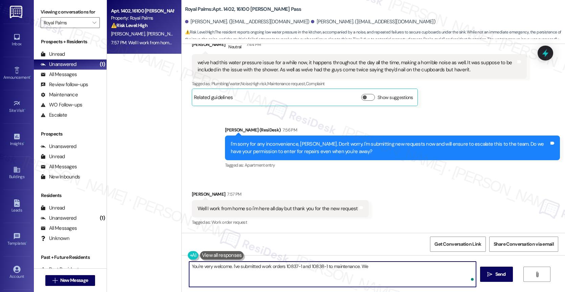
scroll to position [815, 0]
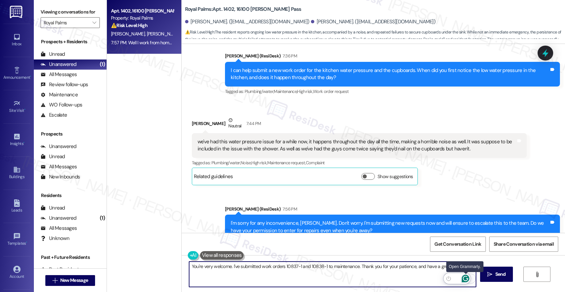
click at [467, 278] on icon "Open Grammarly. 0 Suggestions." at bounding box center [464, 278] width 7 height 7
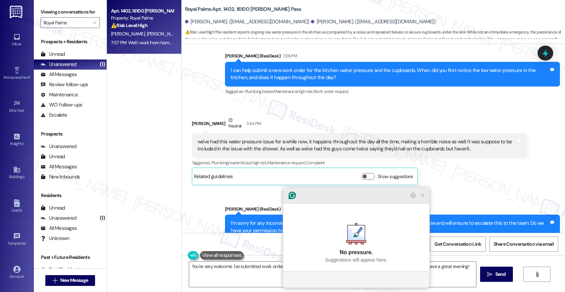
click at [425, 198] on icon "Close Grammarly Assistant" at bounding box center [422, 195] width 5 height 5
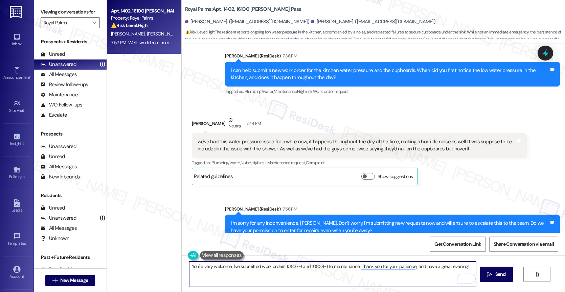
scroll to position [894, 0]
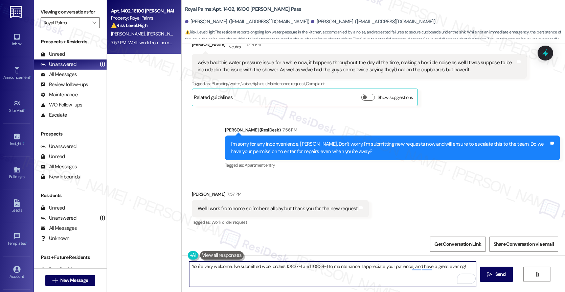
click at [464, 264] on textarea "You're very welcome. I've submitted work orders 10837-1 and 10838-1 to maintena…" at bounding box center [332, 274] width 287 height 25
click at [465, 278] on div "1" at bounding box center [464, 278] width 7 height 7
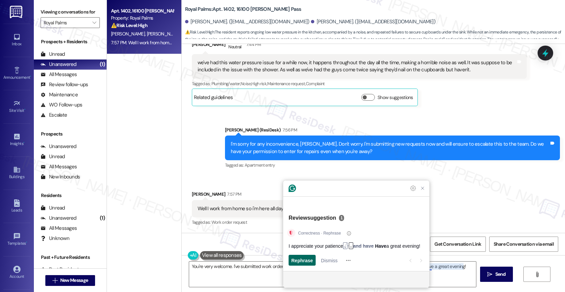
click at [297, 258] on span "Rephrase" at bounding box center [302, 260] width 22 height 7
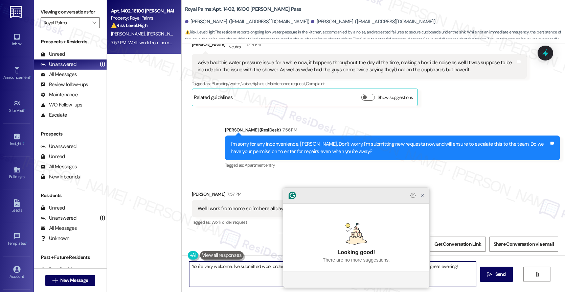
click at [423, 198] on icon "Close Grammarly Assistant" at bounding box center [422, 195] width 5 height 5
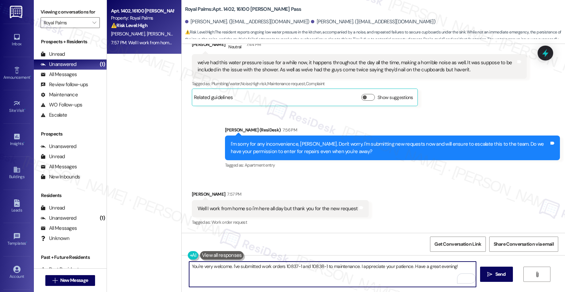
click at [357, 264] on textarea "You're very welcome. I've submitted work orders 10837-1 and 10838-1 to maintena…" at bounding box center [332, 274] width 287 height 25
drag, startPoint x: 458, startPoint y: 265, endPoint x: 356, endPoint y: 266, distance: 102.4
click at [356, 266] on textarea "You're very welcome. I've submitted work orders 10837-1 and 10838-1 to maintena…" at bounding box center [332, 274] width 287 height 25
type textarea "You're very welcome. I've submitted work orders 10837-1 and 10838-1 to maintena…"
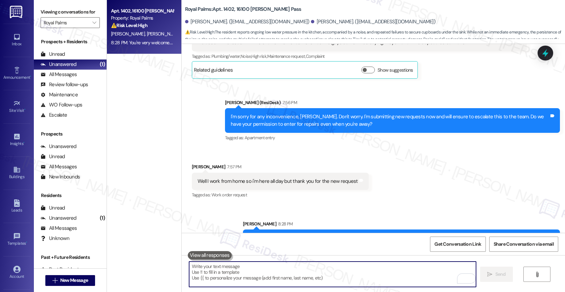
scroll to position [941, 0]
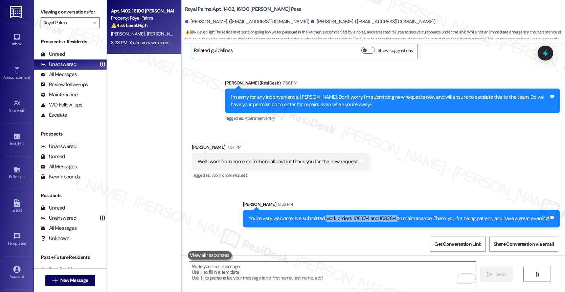
drag, startPoint x: 329, startPoint y: 218, endPoint x: 398, endPoint y: 219, distance: 68.6
click at [398, 219] on div "You're very welcome. I've submitted work orders 10837-1 and 10838-1 to maintena…" at bounding box center [398, 218] width 301 height 7
copy div "work orders 10837-1 and 10838-1"
click at [353, 169] on div "Well I work from home so i'm here all day but thank you for the new request Tag…" at bounding box center [280, 161] width 177 height 17
click at [92, 25] on icon "" at bounding box center [94, 22] width 4 height 5
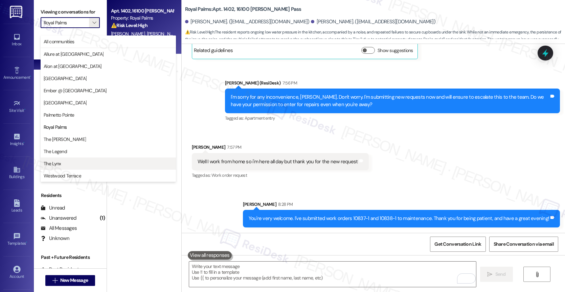
click at [76, 162] on span "The Lynx" at bounding box center [108, 163] width 129 height 7
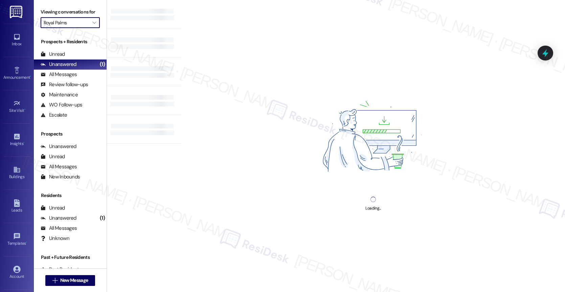
type input "The Lynx"
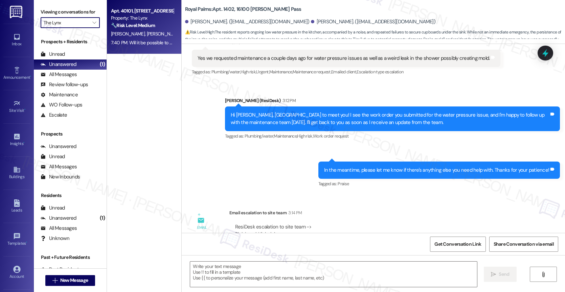
type textarea "Fetching suggested responses. Please feel free to read through the conversation…"
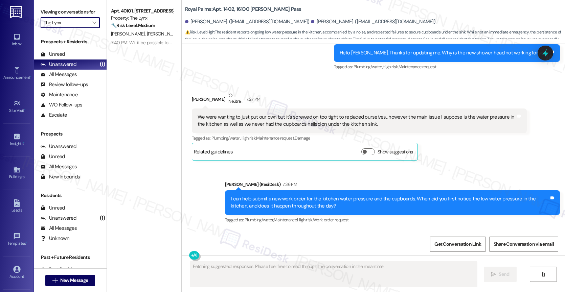
scroll to position [894, 0]
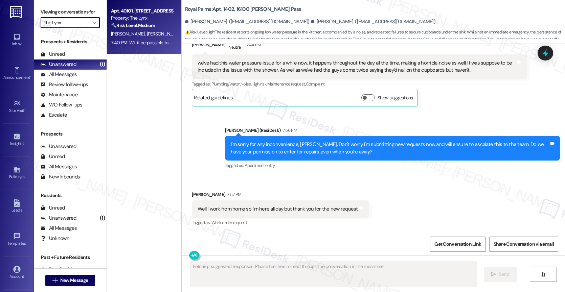
click at [146, 31] on span "A. Wright" at bounding box center [163, 34] width 34 height 6
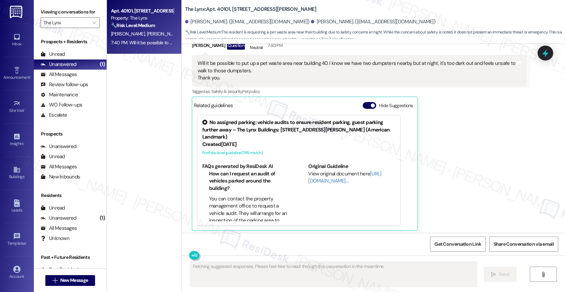
scroll to position [307, 0]
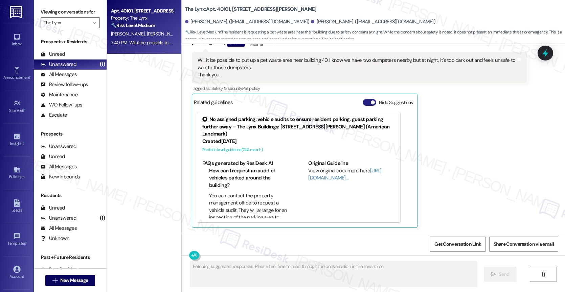
click at [362, 102] on button "Hide Suggestions" at bounding box center [369, 102] width 14 height 7
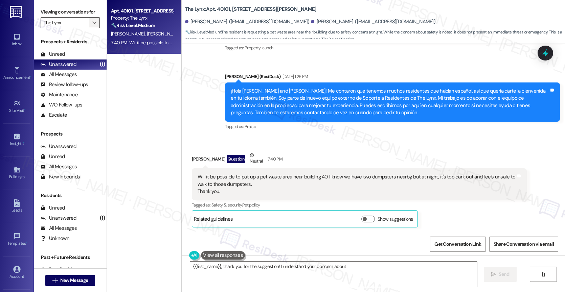
click at [92, 25] on icon "" at bounding box center [94, 22] width 4 height 5
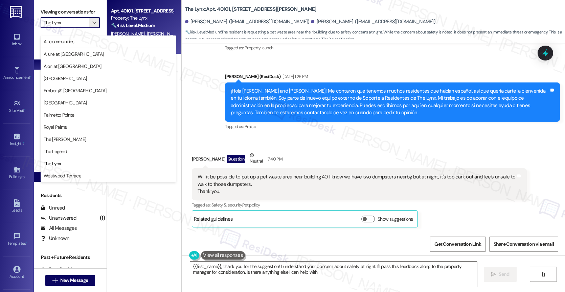
type textarea "{{first_name}}, thank you for the suggestion! I understand your concern about s…"
click at [76, 167] on button "The Lynx" at bounding box center [108, 164] width 135 height 12
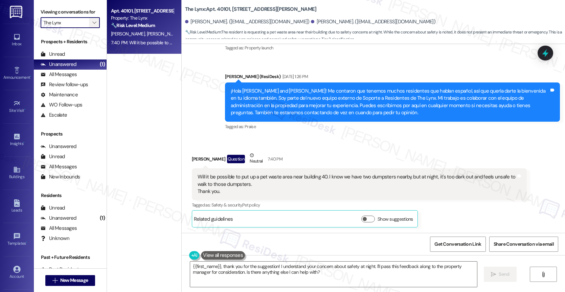
click at [92, 25] on icon "" at bounding box center [94, 22] width 4 height 5
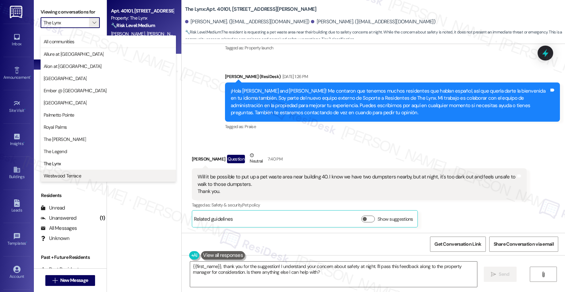
click at [76, 177] on span "Westwood Terrace" at bounding box center [63, 175] width 38 height 7
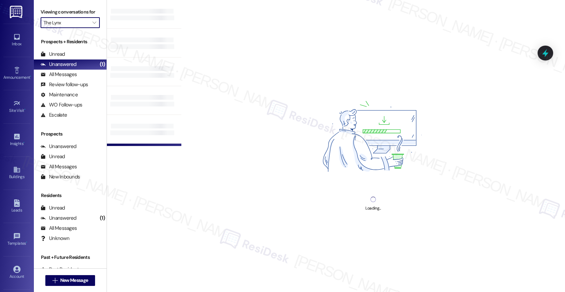
type input "Westwood Terrace"
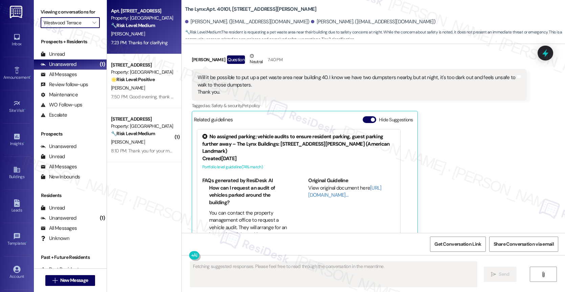
scroll to position [307, 0]
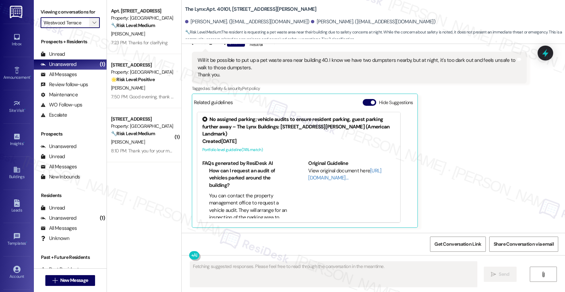
click at [92, 25] on icon "" at bounding box center [94, 22] width 4 height 5
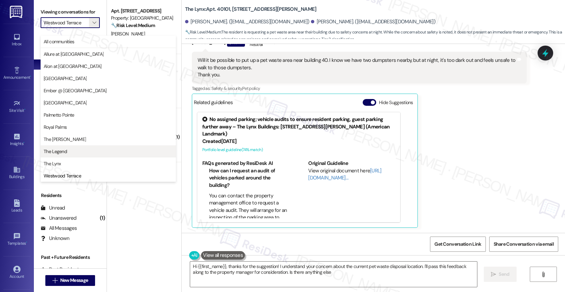
type textarea "Hi {{first_name}}, thanks for the suggestion! I understand your concern about t…"
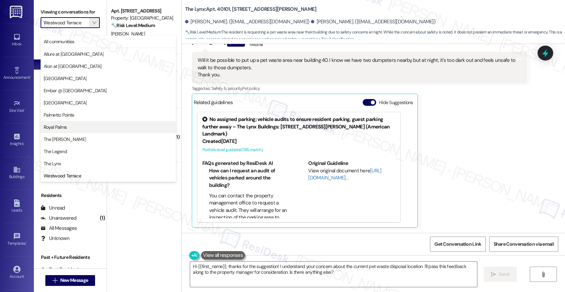
click at [68, 124] on span "Royal Palms" at bounding box center [108, 127] width 129 height 7
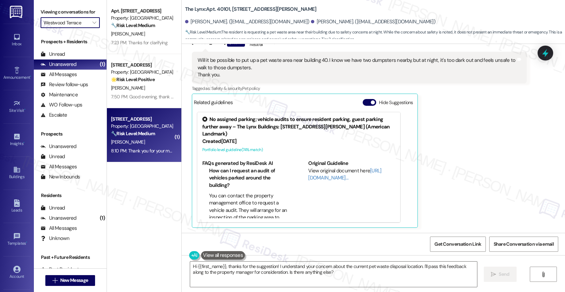
type input "Royal Palms"
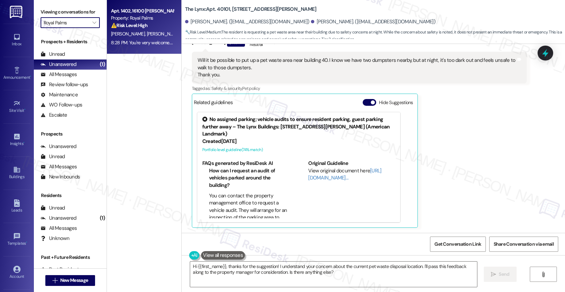
click at [149, 31] on div "H. Shelton D. Canales" at bounding box center [142, 34] width 64 height 8
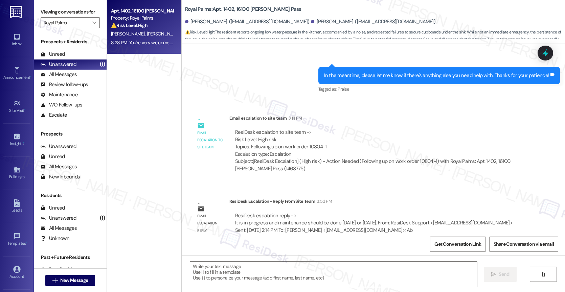
type textarea "Fetching suggested responses. Please feel free to read through the conversation…"
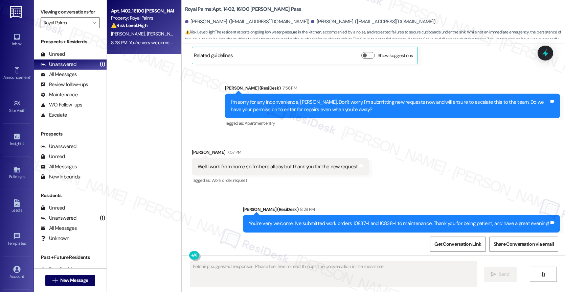
scroll to position [951, 0]
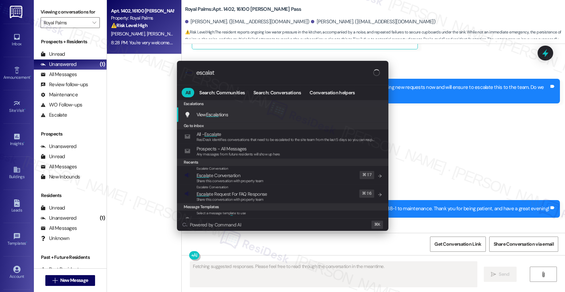
type input "escalate"
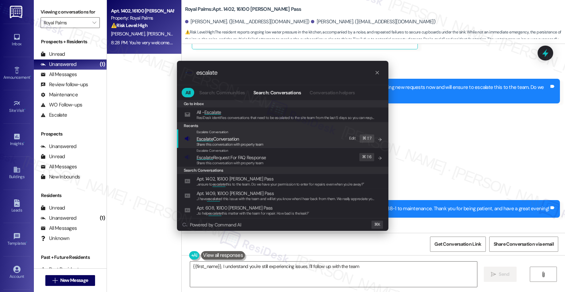
type textarea "{{first_name}}, I understand you're still experiencing issues. I'll follow up w…"
type input "escalate"
type textarea "{{first_name}}, I understand you're still experiencing issues. I'll follow up w…"
click at [237, 140] on span "Escalate Conversation" at bounding box center [217, 139] width 43 height 6
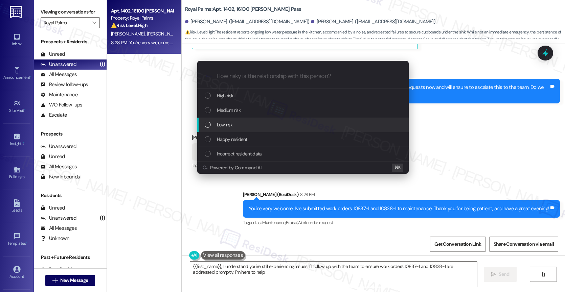
type textarea "{{first_name}}, I understand you're still experiencing issues. I'll follow up w…"
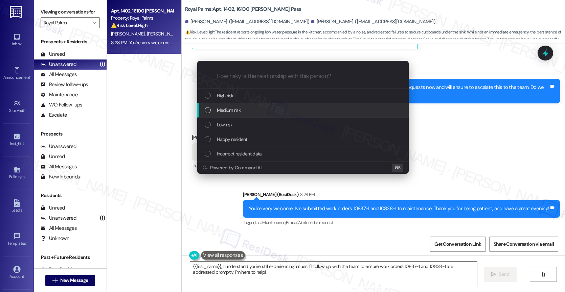
click at [230, 110] on span "Medium risk" at bounding box center [229, 109] width 24 height 7
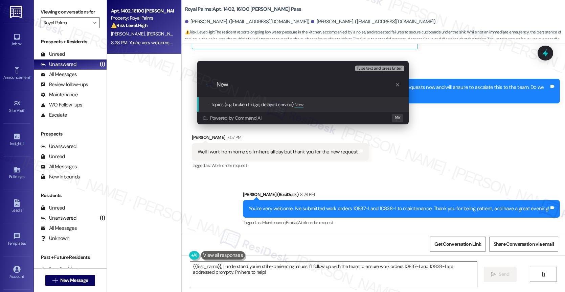
paste input "work orders 10837-1 and 10838-1"
type input "New work orders 10837-1 and 10838-1 filed by ResiDesk"
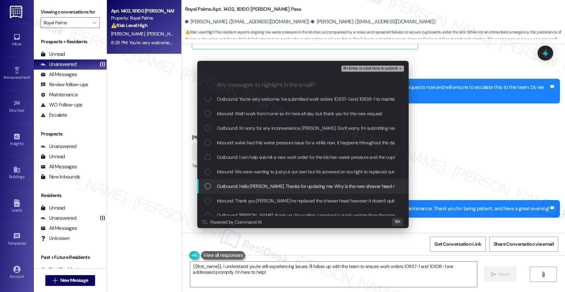
scroll to position [14, 0]
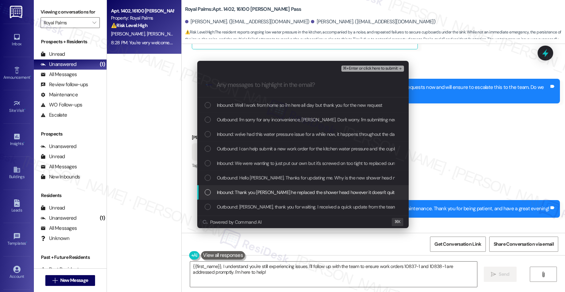
click at [307, 191] on span "Inbound: Thank you Sarah he replaced the shower head however it doesn't quite w…" at bounding box center [540, 192] width 647 height 7
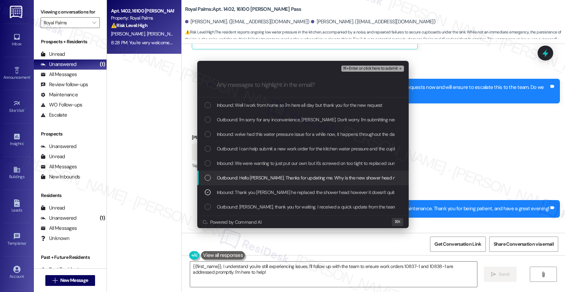
click at [306, 178] on span "Outbound: Hello David. Thanks for updating me. Why is the new shower head not w…" at bounding box center [325, 177] width 216 height 7
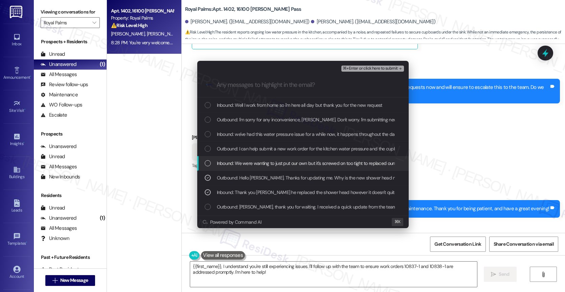
click at [305, 166] on span "Inbound: We were wanting to just put our own but it's screwed on too tight to r…" at bounding box center [452, 163] width 471 height 7
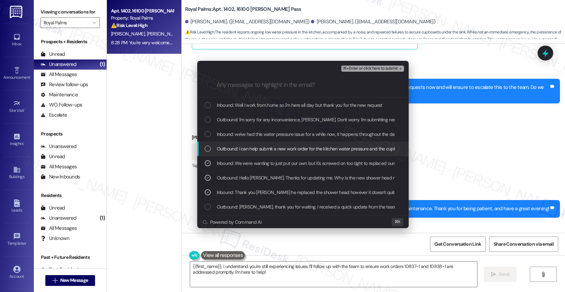
click at [301, 146] on span "Outbound: I can help submit a new work order for the kitchen water pressure and…" at bounding box center [415, 148] width 397 height 7
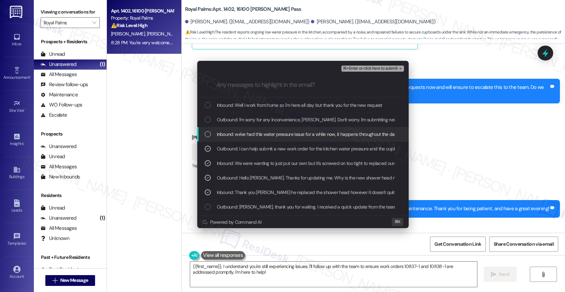
click at [299, 132] on span "Inbound: we've had this water pressure issue for a while now, it happens throug…" at bounding box center [496, 133] width 558 height 7
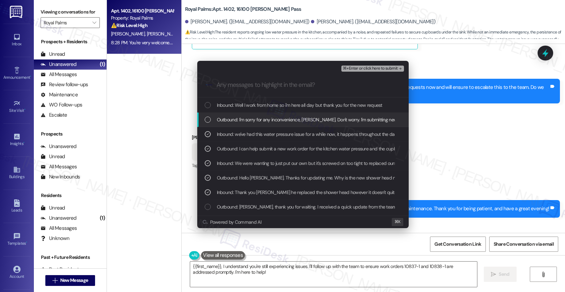
click at [299, 119] on span "Outbound: I'm sorry for any inconvenience, Harper. Don't worry. I'm submitting …" at bounding box center [436, 119] width 438 height 7
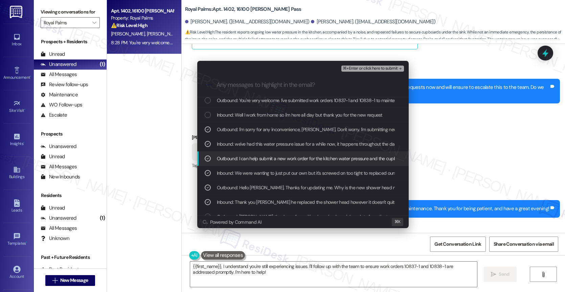
scroll to position [0, 0]
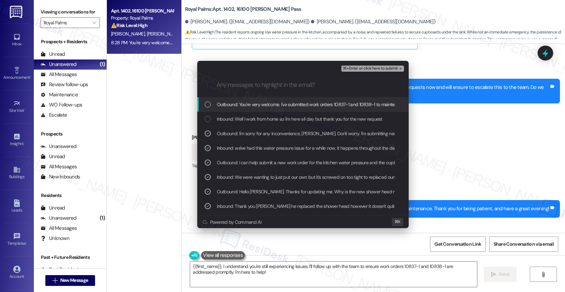
click at [391, 66] on span "⌘+Enter or click here to submit" at bounding box center [369, 68] width 55 height 5
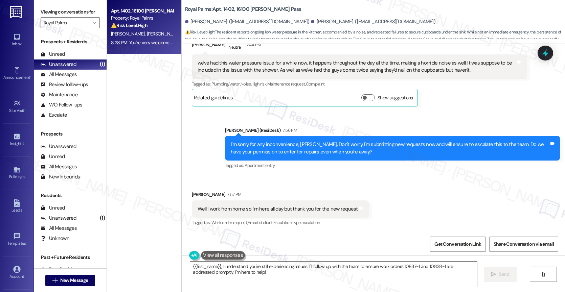
scroll to position [951, 0]
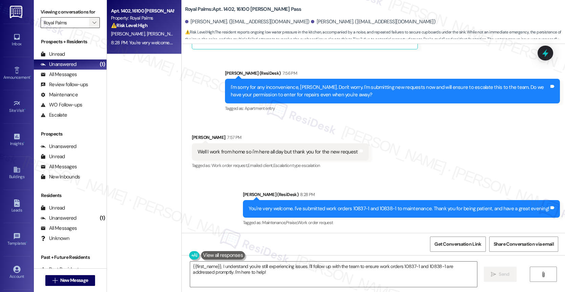
click at [91, 26] on span "" at bounding box center [94, 22] width 6 height 11
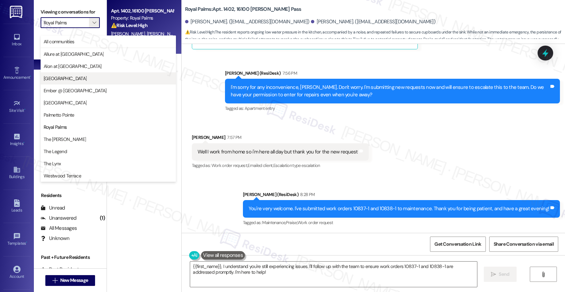
click at [67, 76] on span "Clear Springs" at bounding box center [65, 78] width 43 height 7
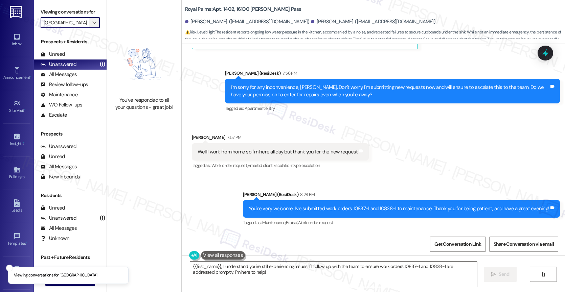
click at [92, 25] on icon "" at bounding box center [94, 22] width 4 height 5
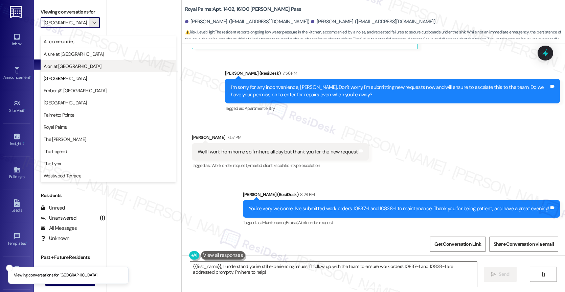
click at [72, 64] on span "Alon at Castle Hills" at bounding box center [73, 66] width 58 height 7
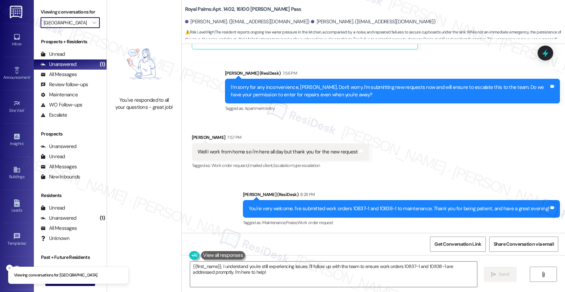
type input "Alon at Castle Hills"
click at [91, 25] on span "" at bounding box center [94, 22] width 6 height 11
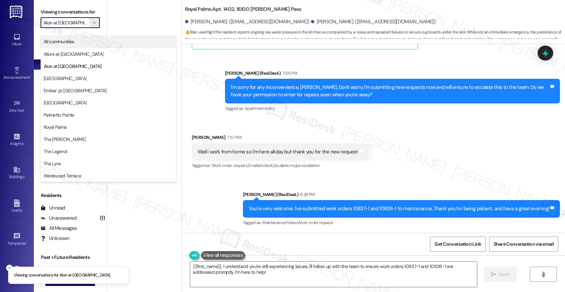
click at [71, 41] on span "All communities" at bounding box center [59, 41] width 31 height 7
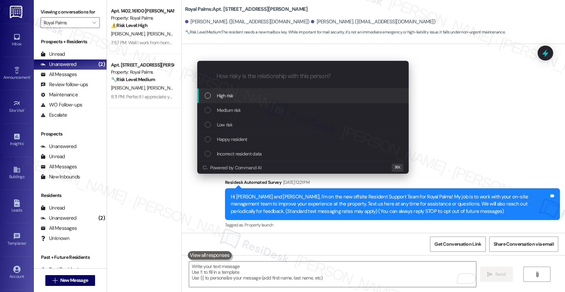
scroll to position [454, 0]
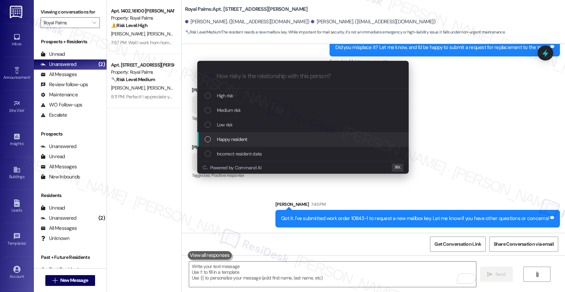
click at [267, 220] on div "Escalate Conversation How risky is the relationship with this person? Topics (e…" at bounding box center [282, 146] width 565 height 292
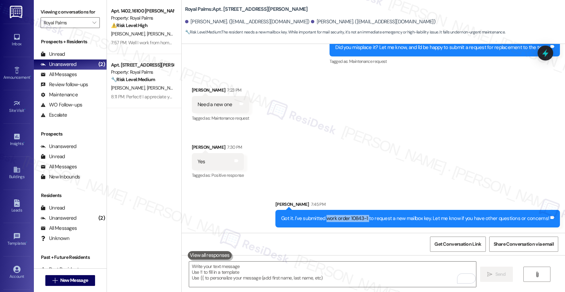
drag, startPoint x: 331, startPoint y: 218, endPoint x: 371, endPoint y: 218, distance: 39.9
click at [371, 218] on div "Got it. I've submitted work order 10843-1 to request a new mailbox key. Let me …" at bounding box center [415, 218] width 268 height 7
copy div "work order 10843-1"
click at [298, 169] on div "Received via SMS [PERSON_NAME] 7:23 PM Need a new one Tags and notes Tagged as:…" at bounding box center [373, 128] width 383 height 114
click at [315, 156] on div "Received via SMS [PERSON_NAME] 7:23 PM Need a new one Tags and notes Tagged as:…" at bounding box center [373, 128] width 383 height 114
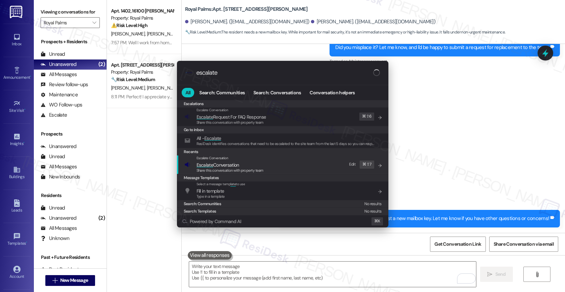
type input "escalate"
click at [234, 163] on span "Escalate Conversation" at bounding box center [217, 165] width 43 height 6
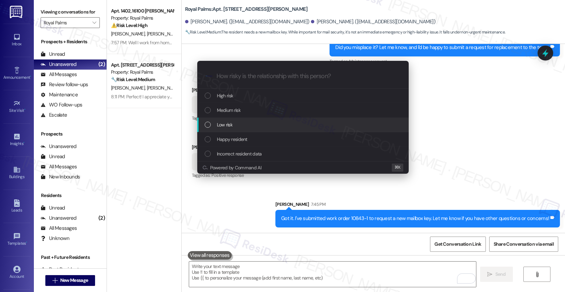
click at [235, 126] on div "Low risk" at bounding box center [304, 124] width 198 height 7
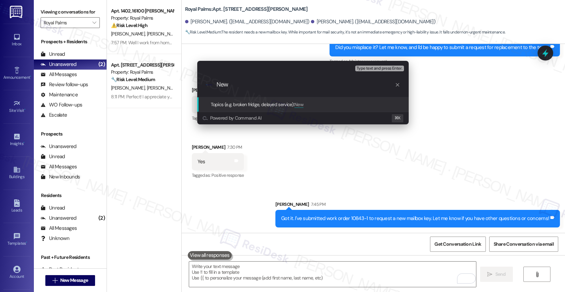
paste input "work order 10843-1"
type input "New work order 10843-1 filed by ResiDesk"
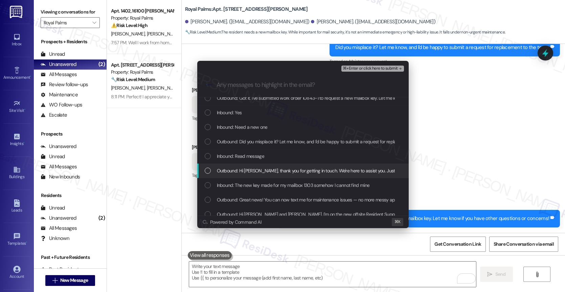
scroll to position [14, 0]
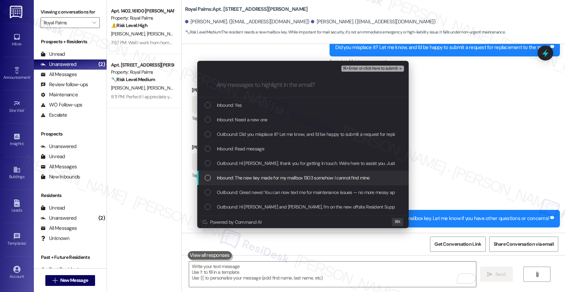
click at [266, 177] on span "Inbound: The new key made for my mailbox 1303 somehow I cannot find mine" at bounding box center [293, 177] width 153 height 7
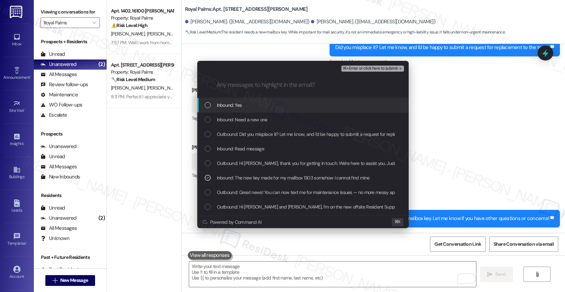
click at [395, 68] on span "⌘+Enter or click here to submit" at bounding box center [369, 68] width 55 height 5
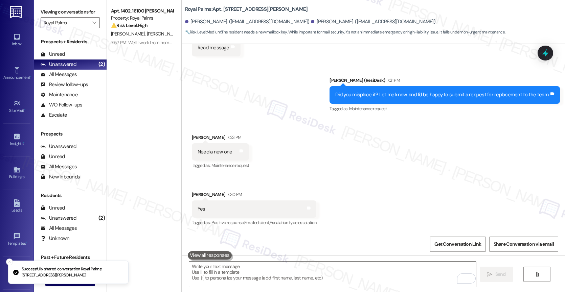
scroll to position [464, 0]
